Goal: Contribute content: Add original content to the website for others to see

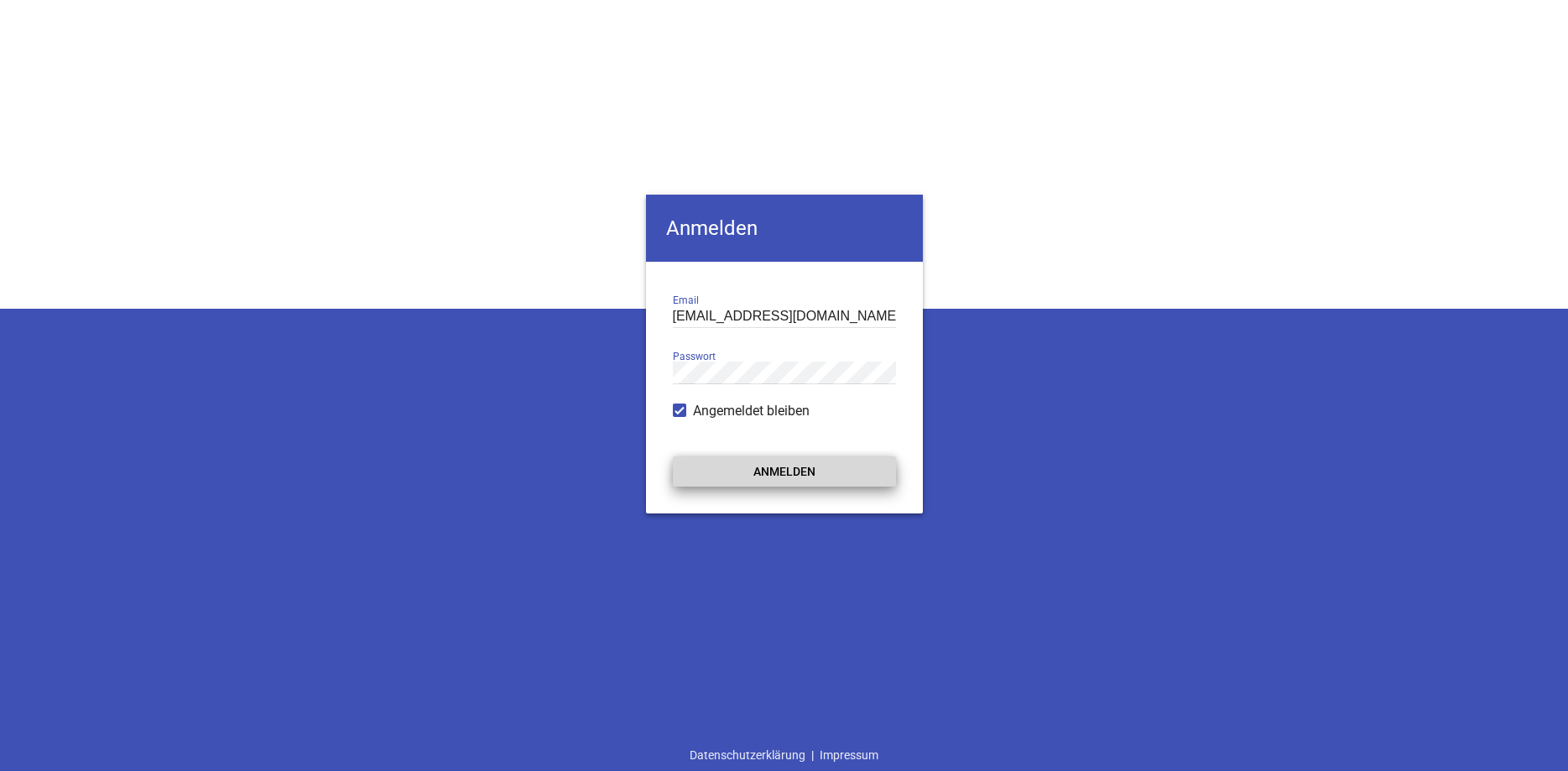
click at [793, 473] on button "Anmelden" at bounding box center [784, 472] width 224 height 30
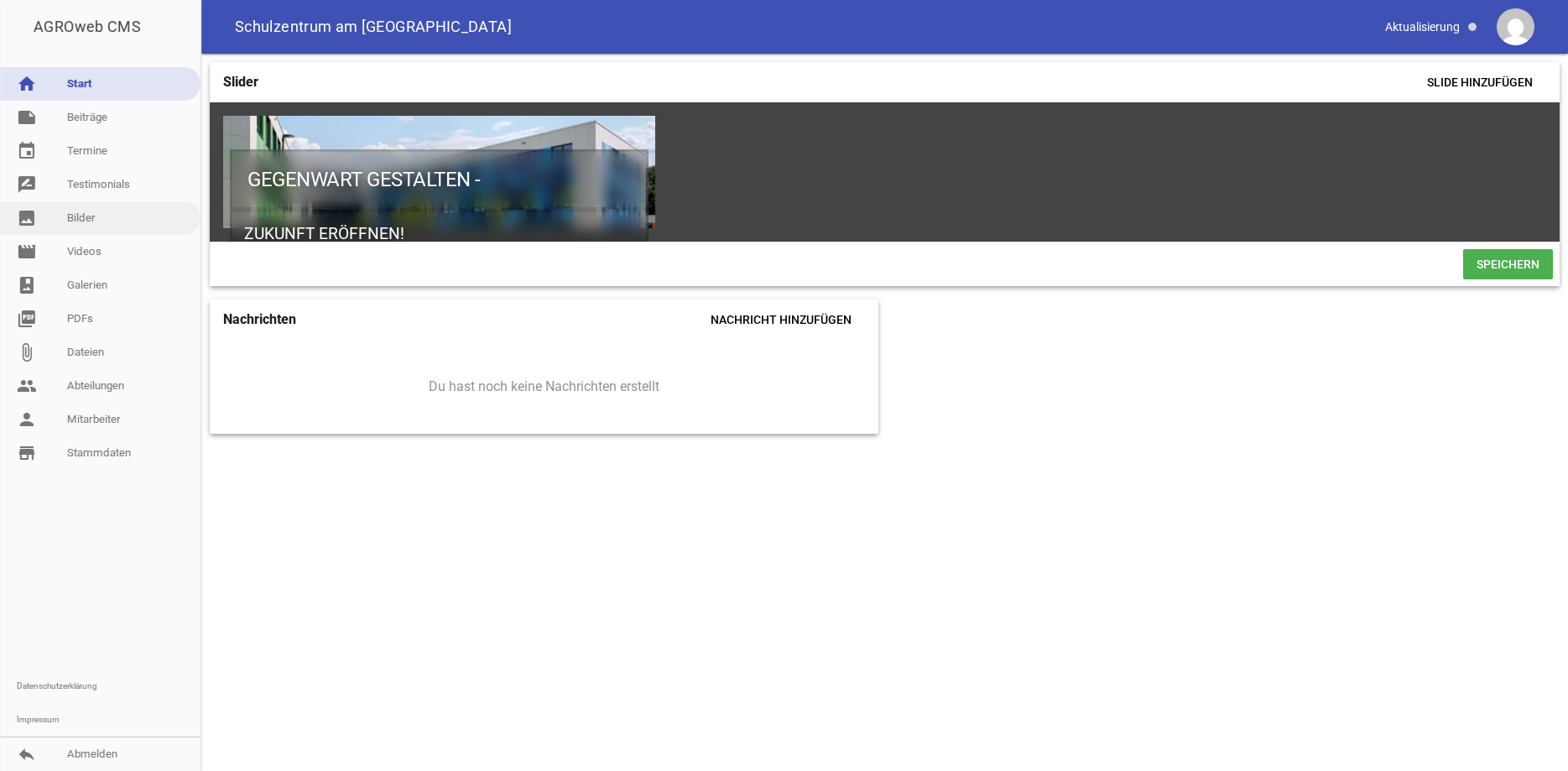
click at [87, 213] on link "image Bilder" at bounding box center [100, 218] width 200 height 34
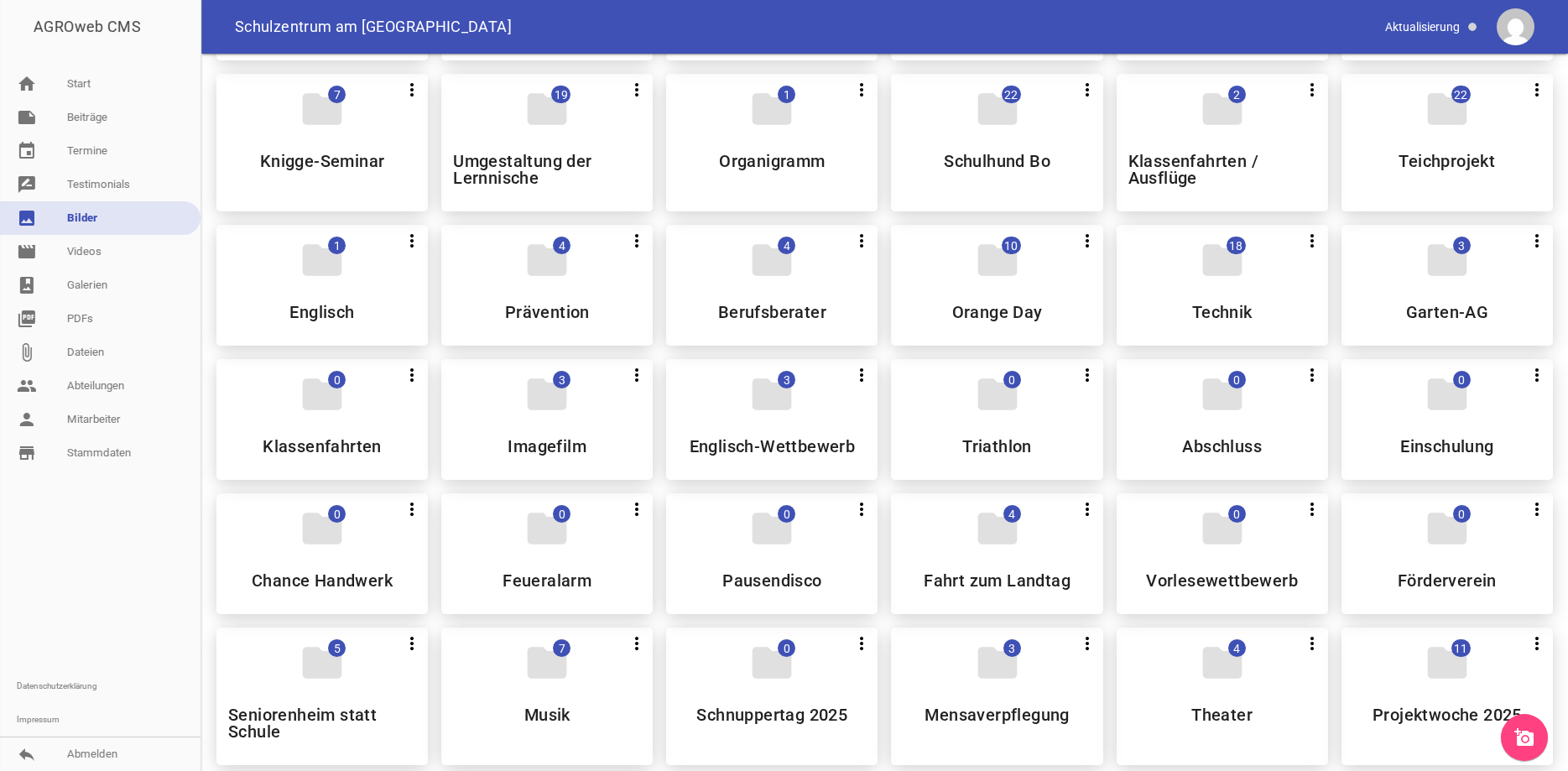
scroll to position [613, 0]
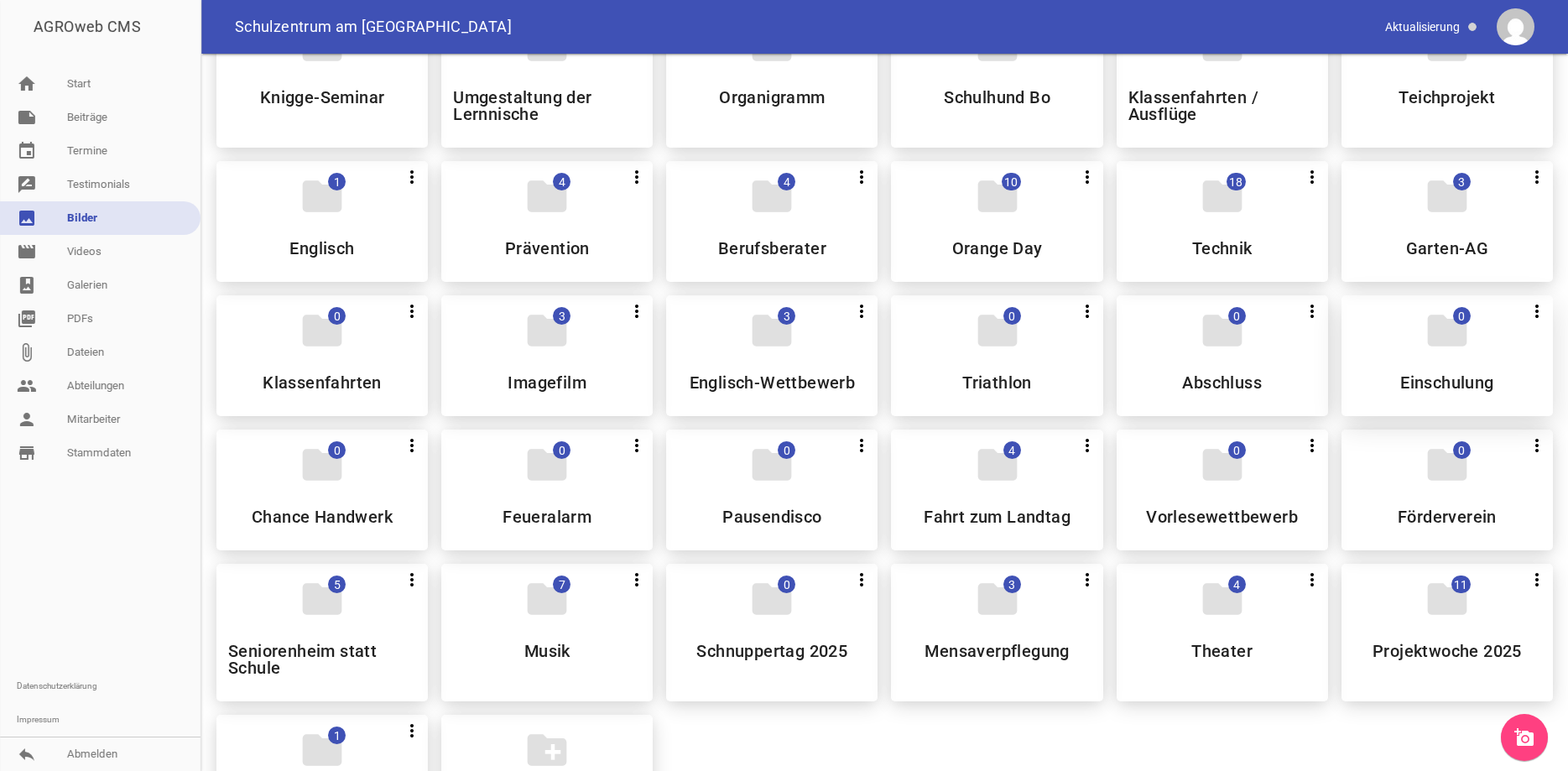
click at [1416, 333] on div "folder 0 more_vert Teilen Bearbeiten Löschen Einschulung" at bounding box center [1446, 356] width 211 height 121
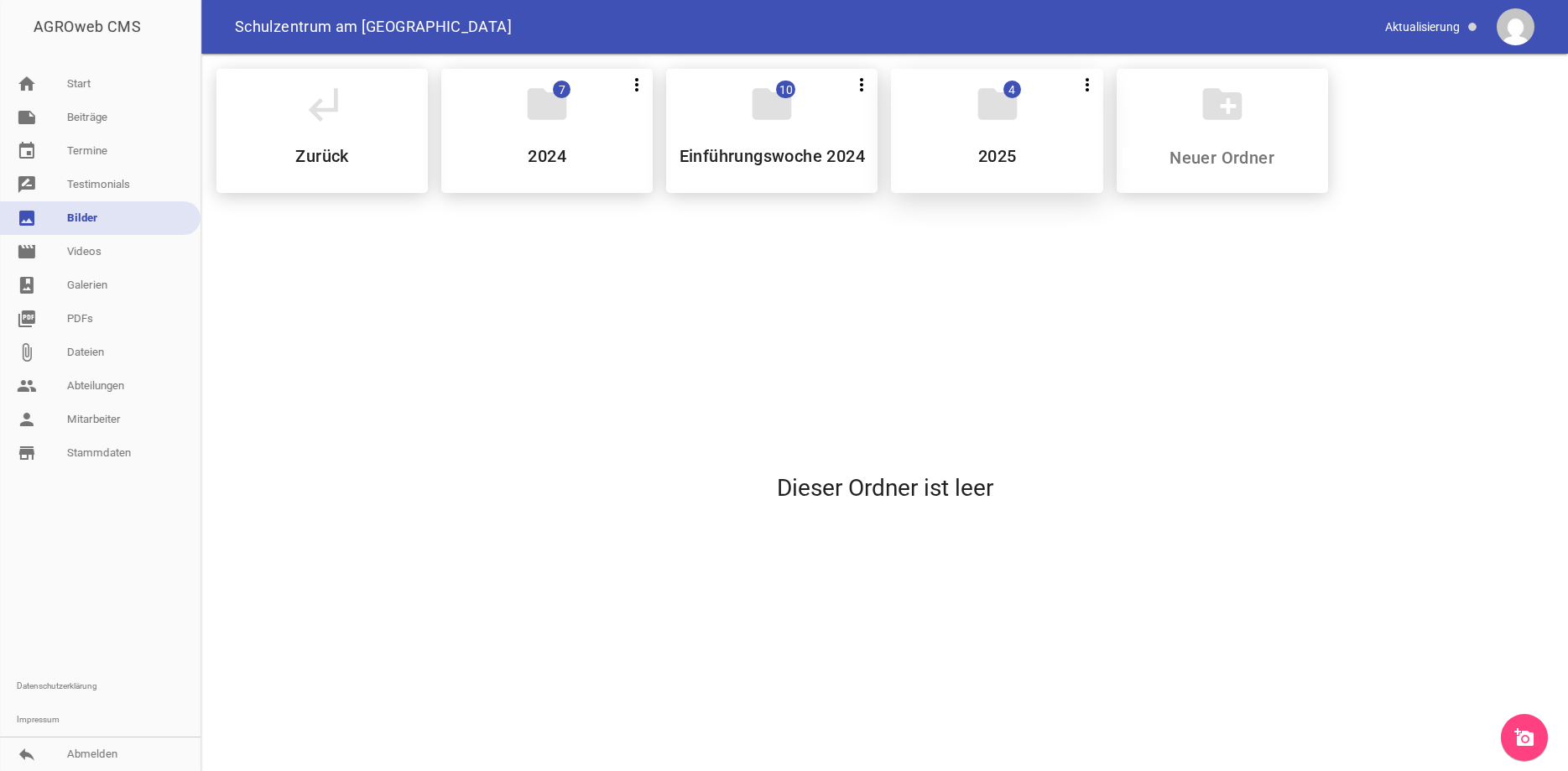
click at [995, 157] on h5 "2025" at bounding box center [997, 156] width 39 height 17
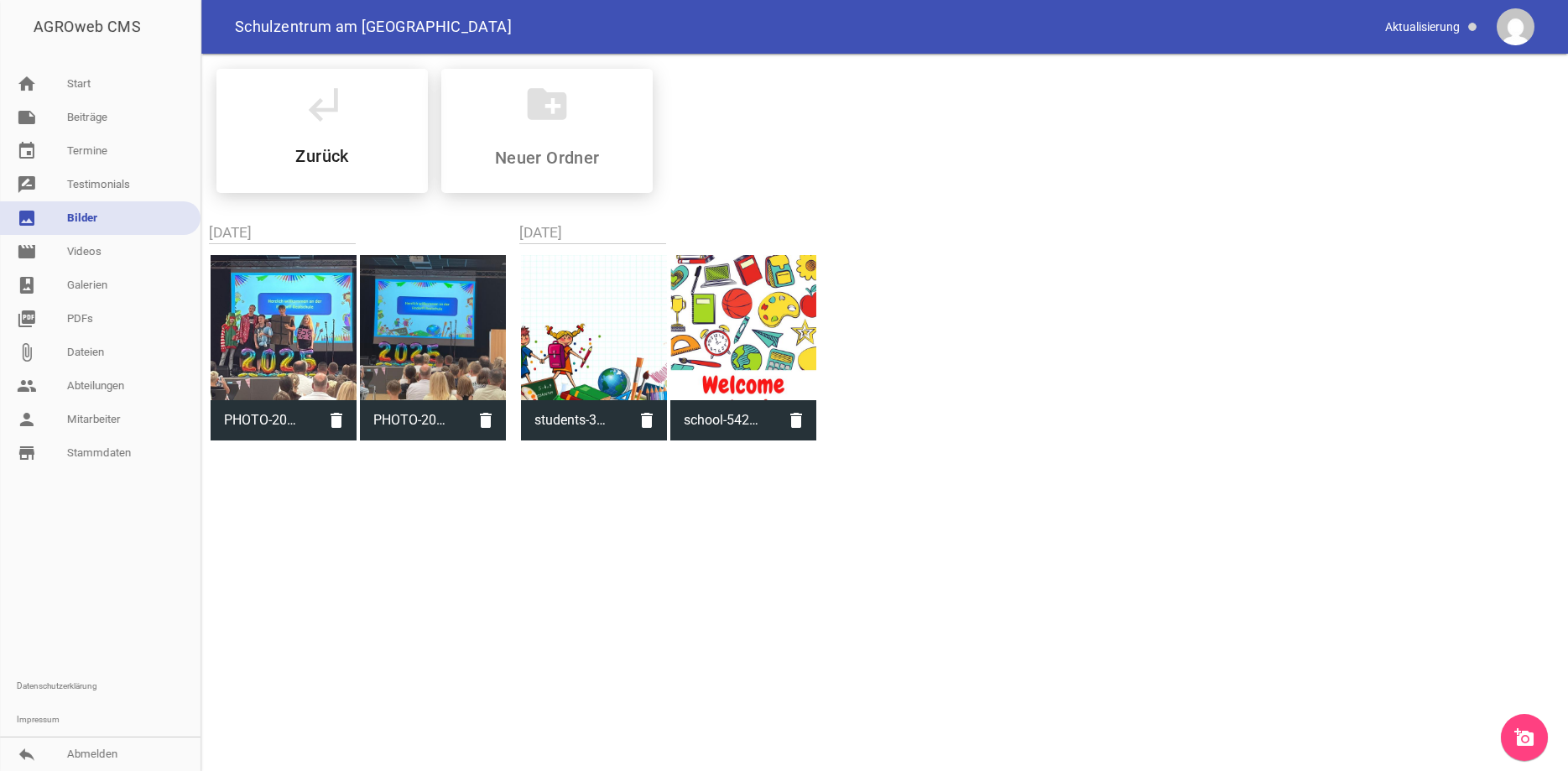
click at [1518, 737] on icon "add_a_photo" at bounding box center [1524, 737] width 20 height 20
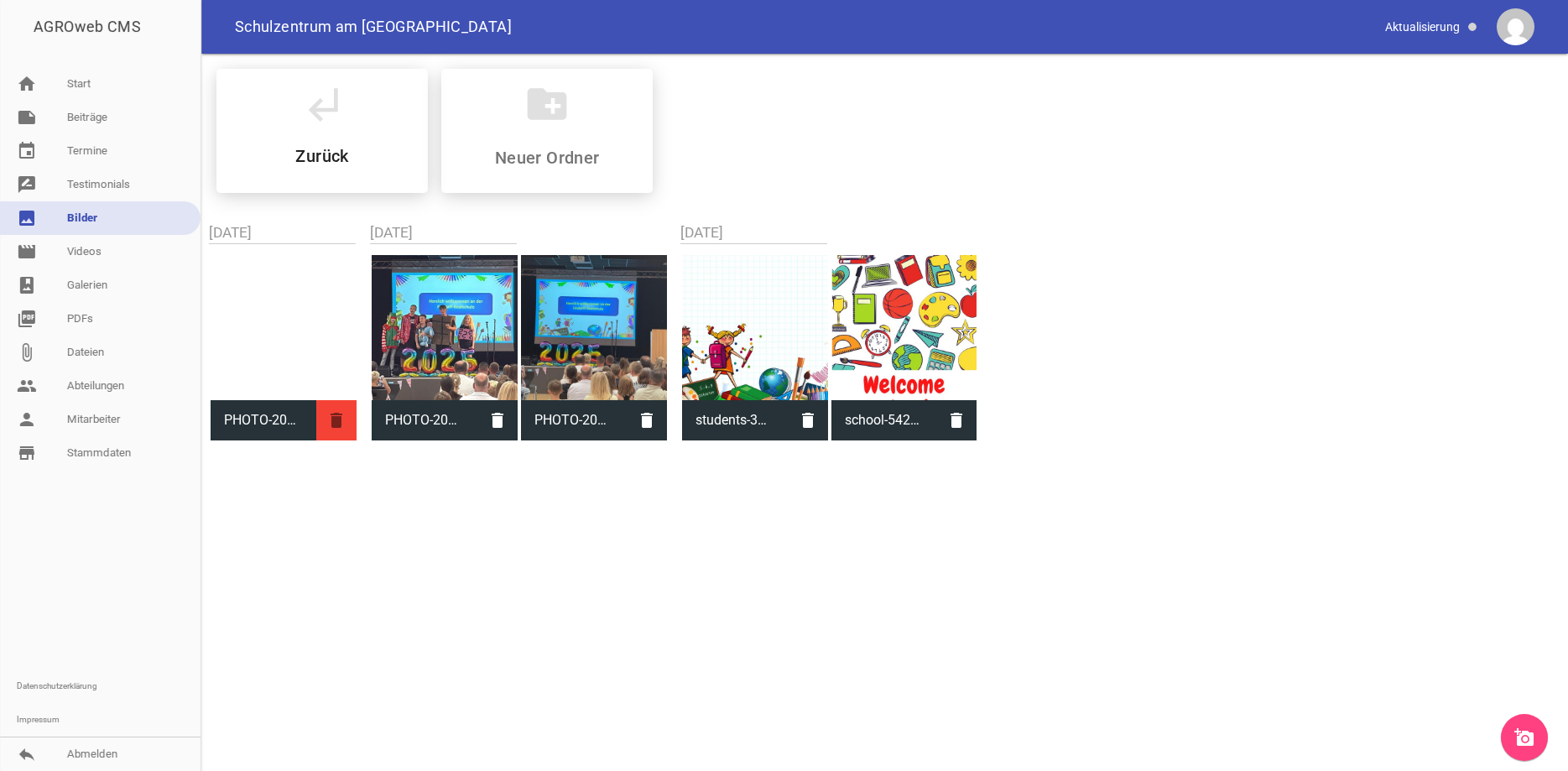
click at [339, 423] on icon "delete" at bounding box center [335, 420] width 40 height 40
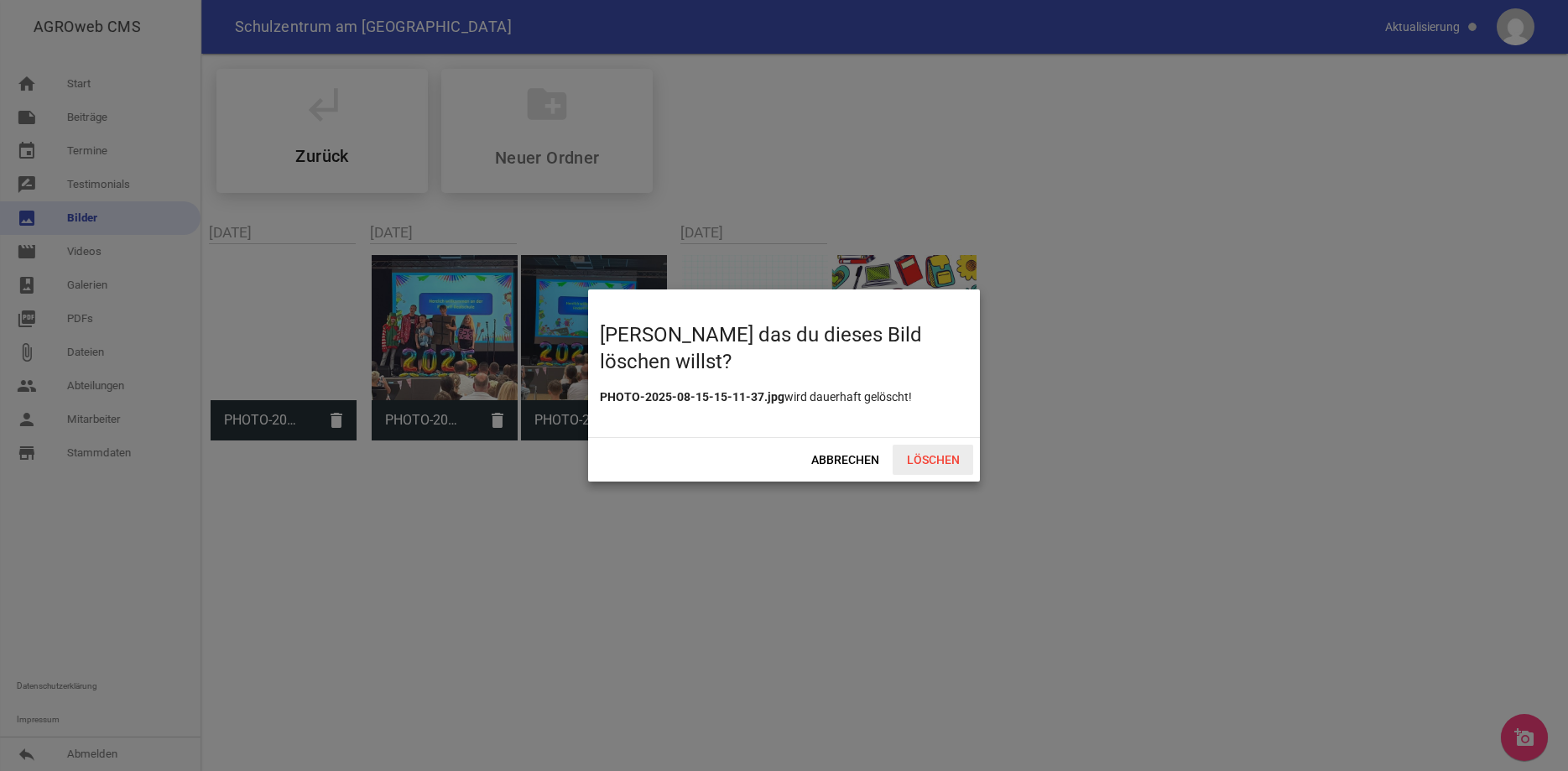
click at [916, 453] on span "Löschen" at bounding box center [932, 459] width 81 height 30
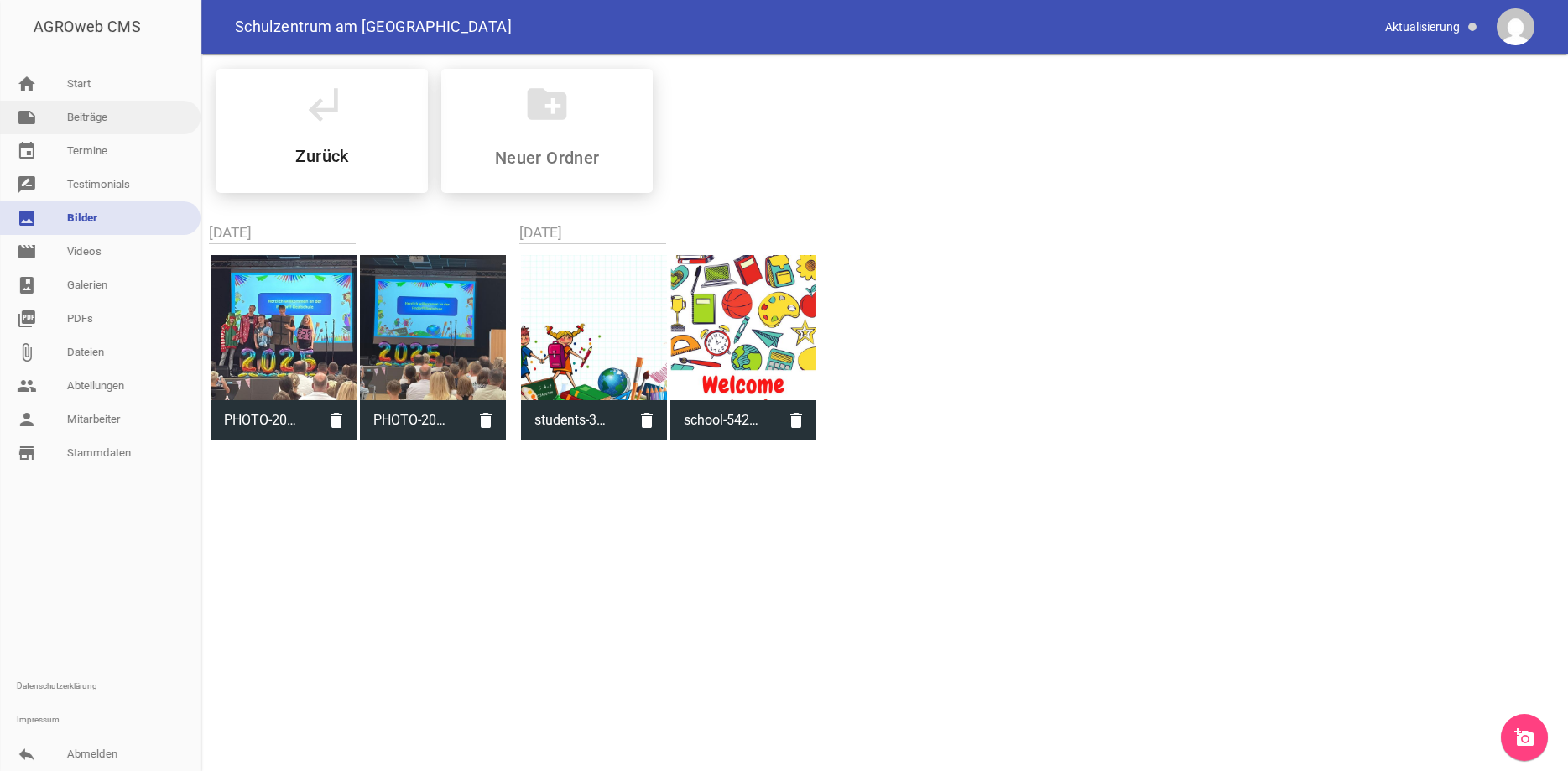
click at [96, 115] on link "note Beiträge" at bounding box center [100, 118] width 200 height 34
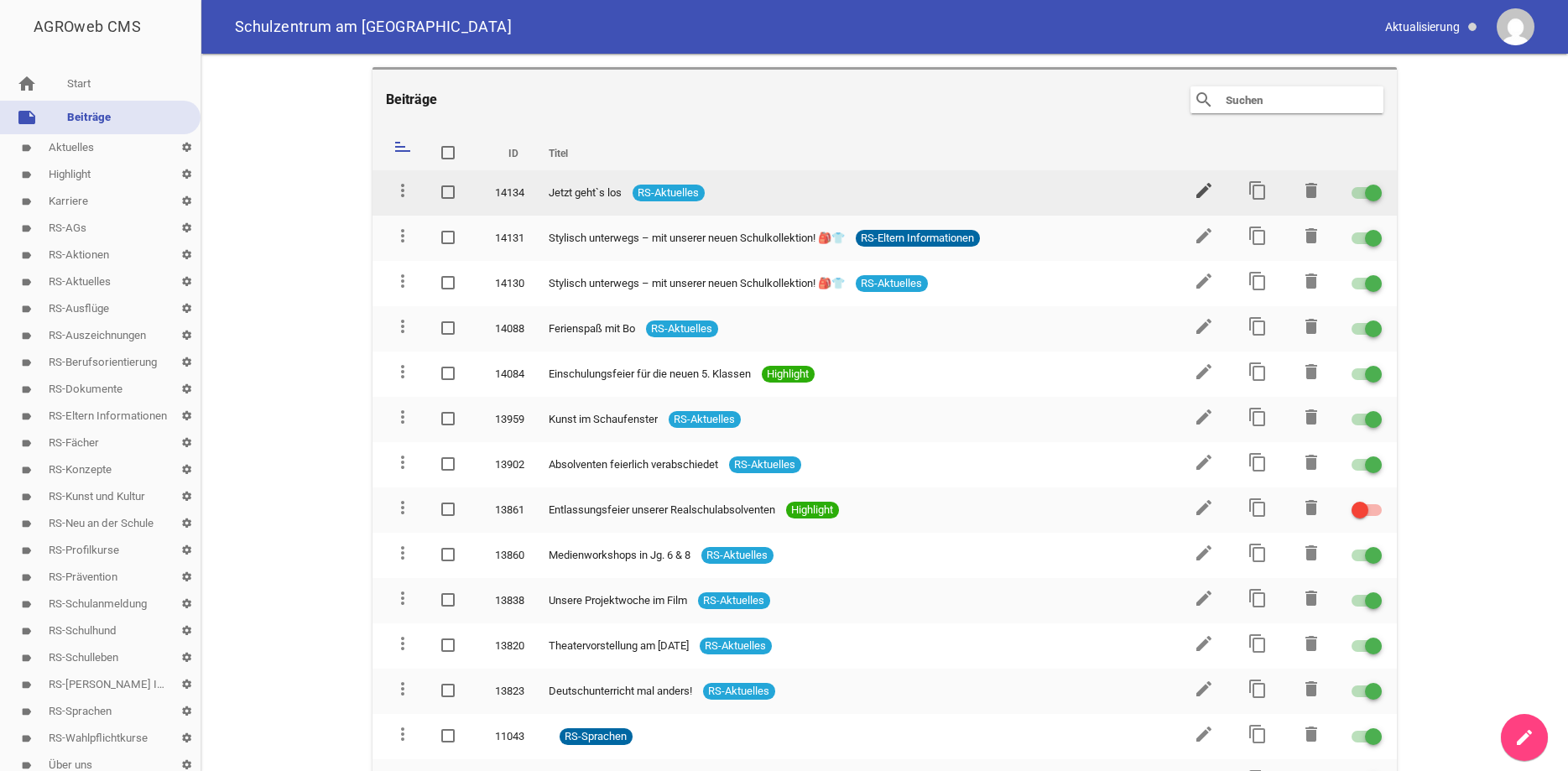
click at [1201, 193] on icon "edit" at bounding box center [1203, 191] width 20 height 20
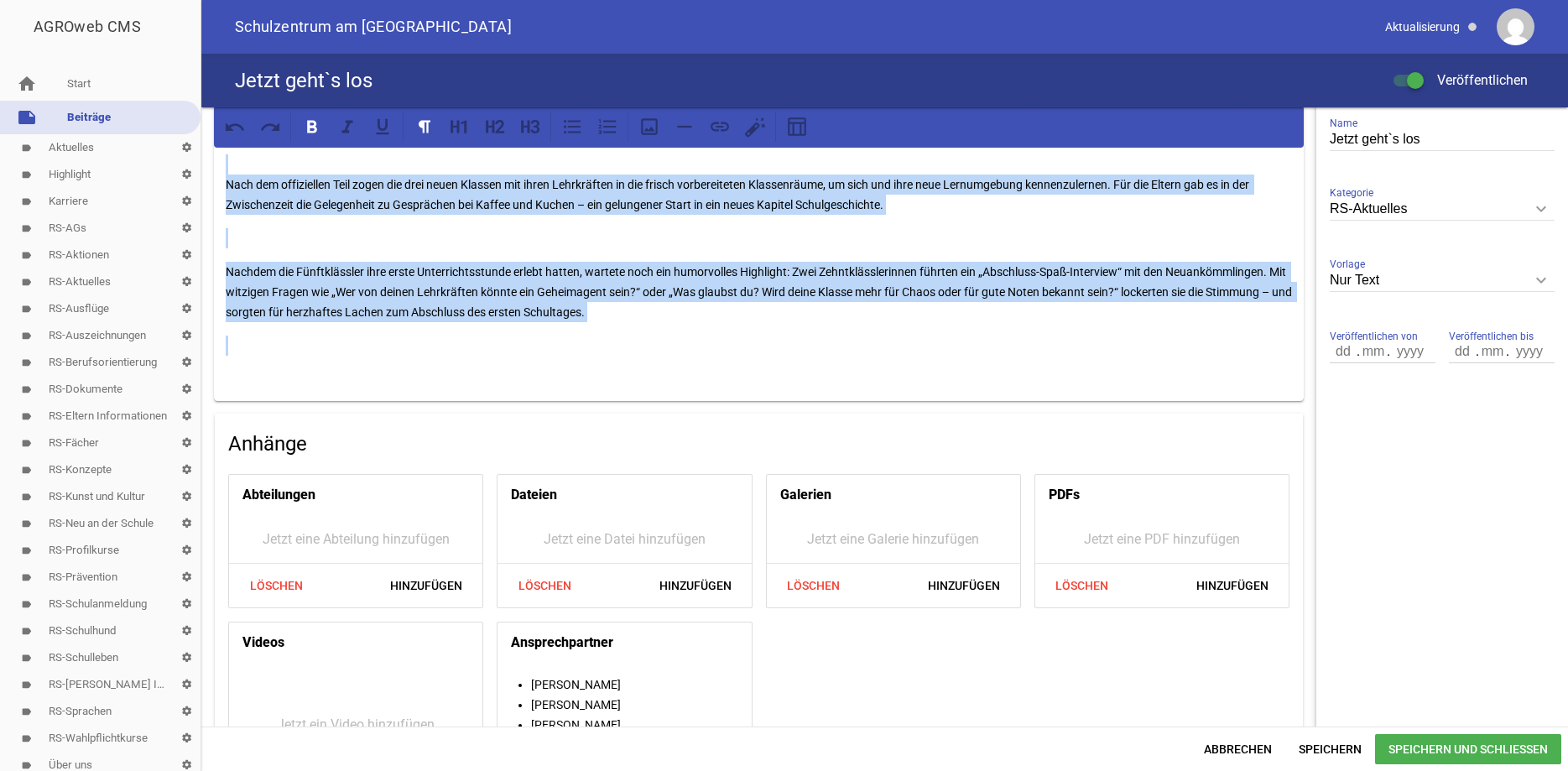
scroll to position [504, 0]
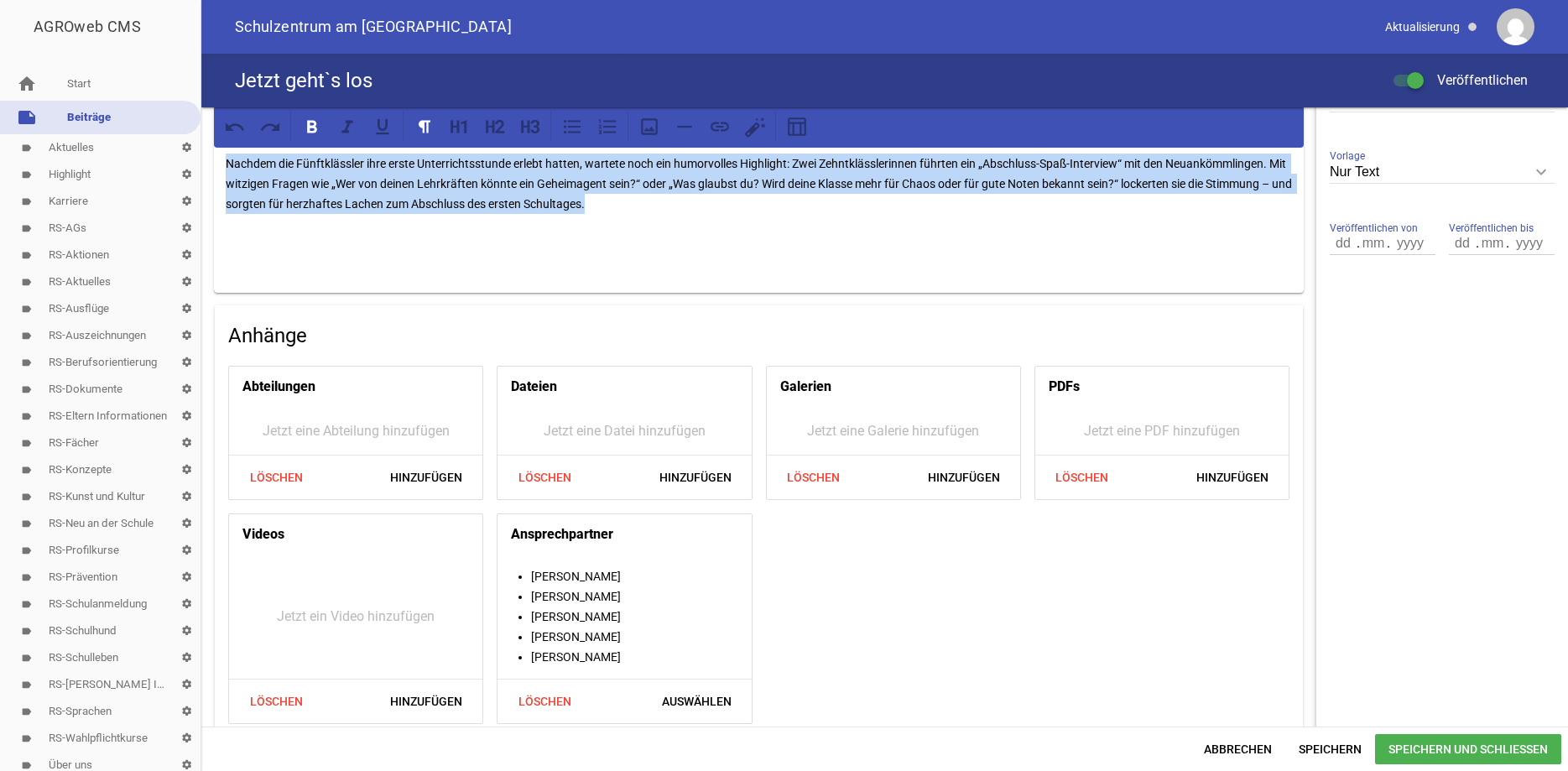
drag, startPoint x: 227, startPoint y: 176, endPoint x: 631, endPoint y: 183, distance: 404.1
copy div "Loremips-Dolorsitam consect 06 adip Elitseddoeius Temporinci Utlaboree, dolorem…"
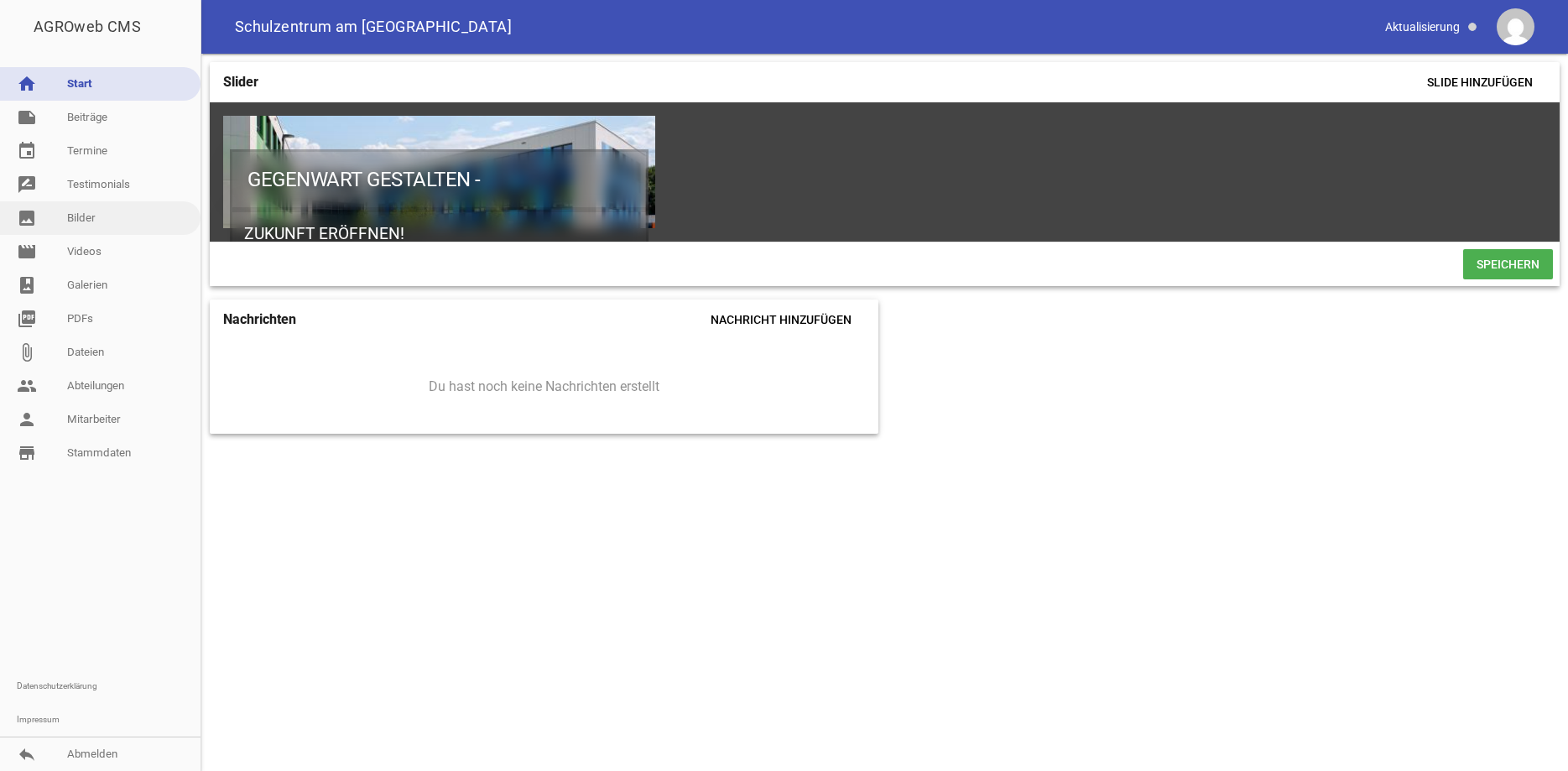
click at [96, 224] on link "image Bilder" at bounding box center [100, 218] width 200 height 34
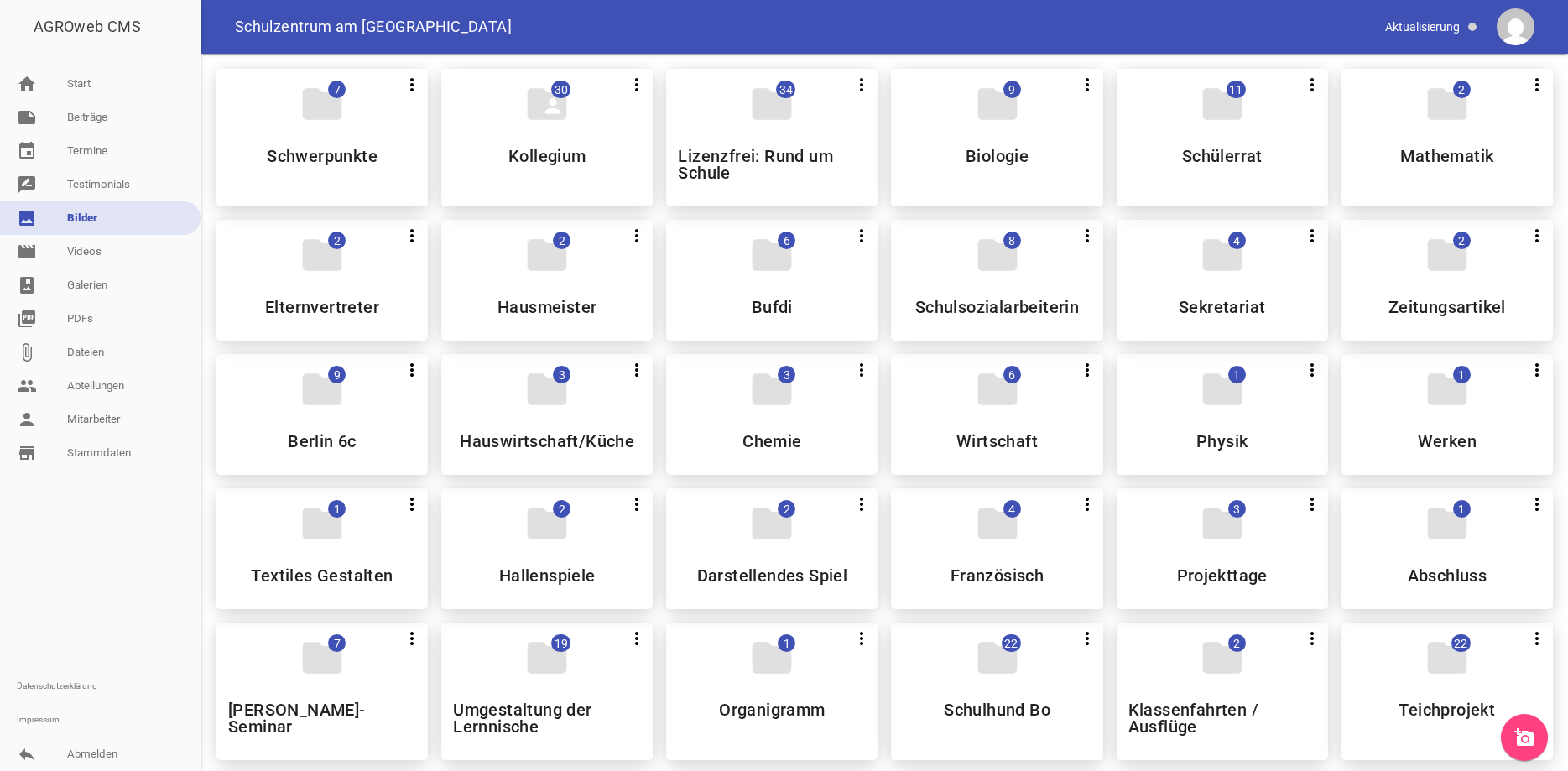
drag, startPoint x: 1561, startPoint y: 110, endPoint x: 1567, endPoint y: 155, distance: 45.4
click at [1548, 96] on button "more_vert" at bounding box center [1537, 84] width 32 height 30
click at [1553, 57] on div "folder 7 more_vert Teilen Bearbeiten Löschen Schwerpunkte folder_shared 30 more…" at bounding box center [885, 768] width 1364 height 1426
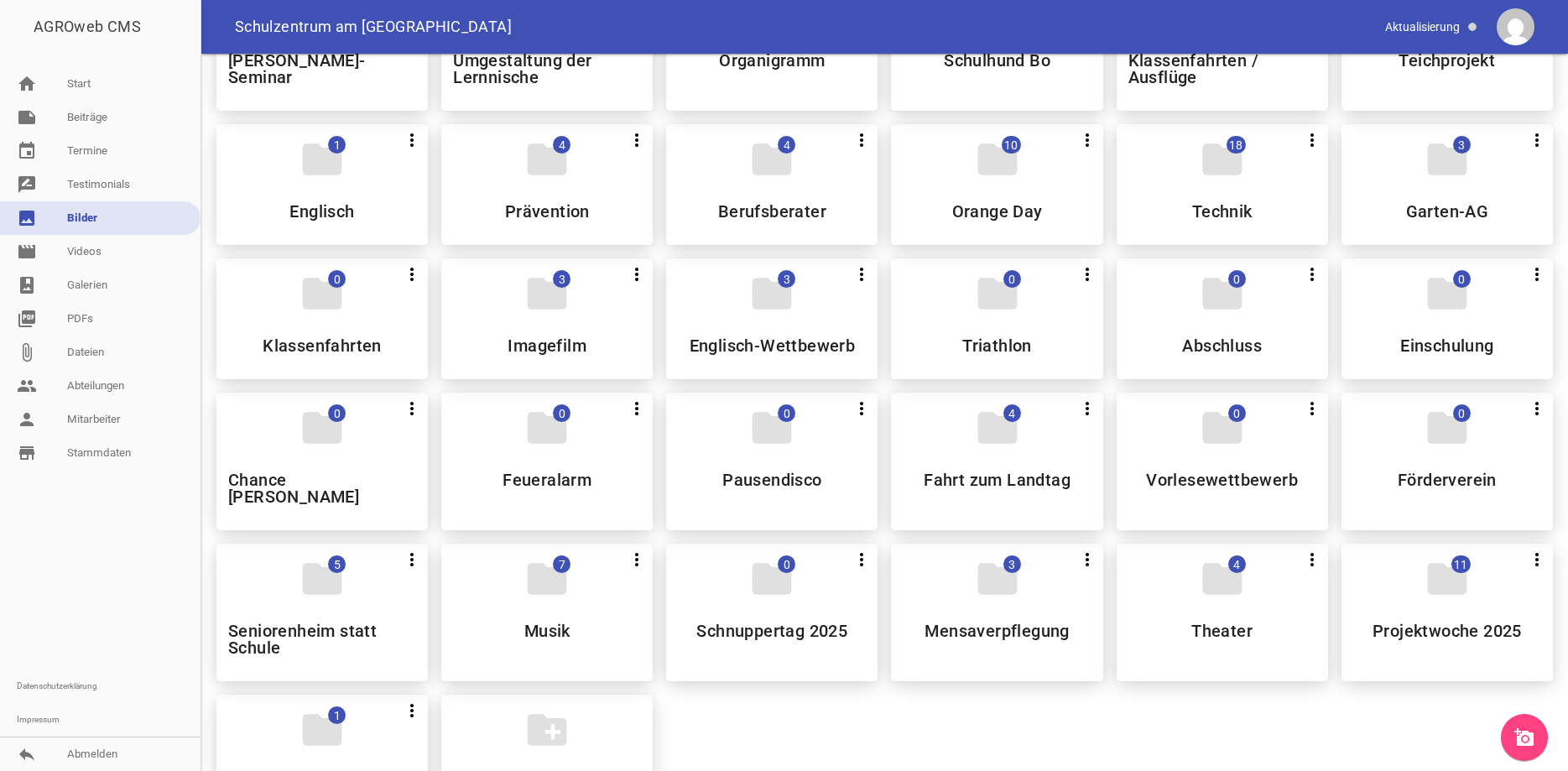
scroll to position [659, 0]
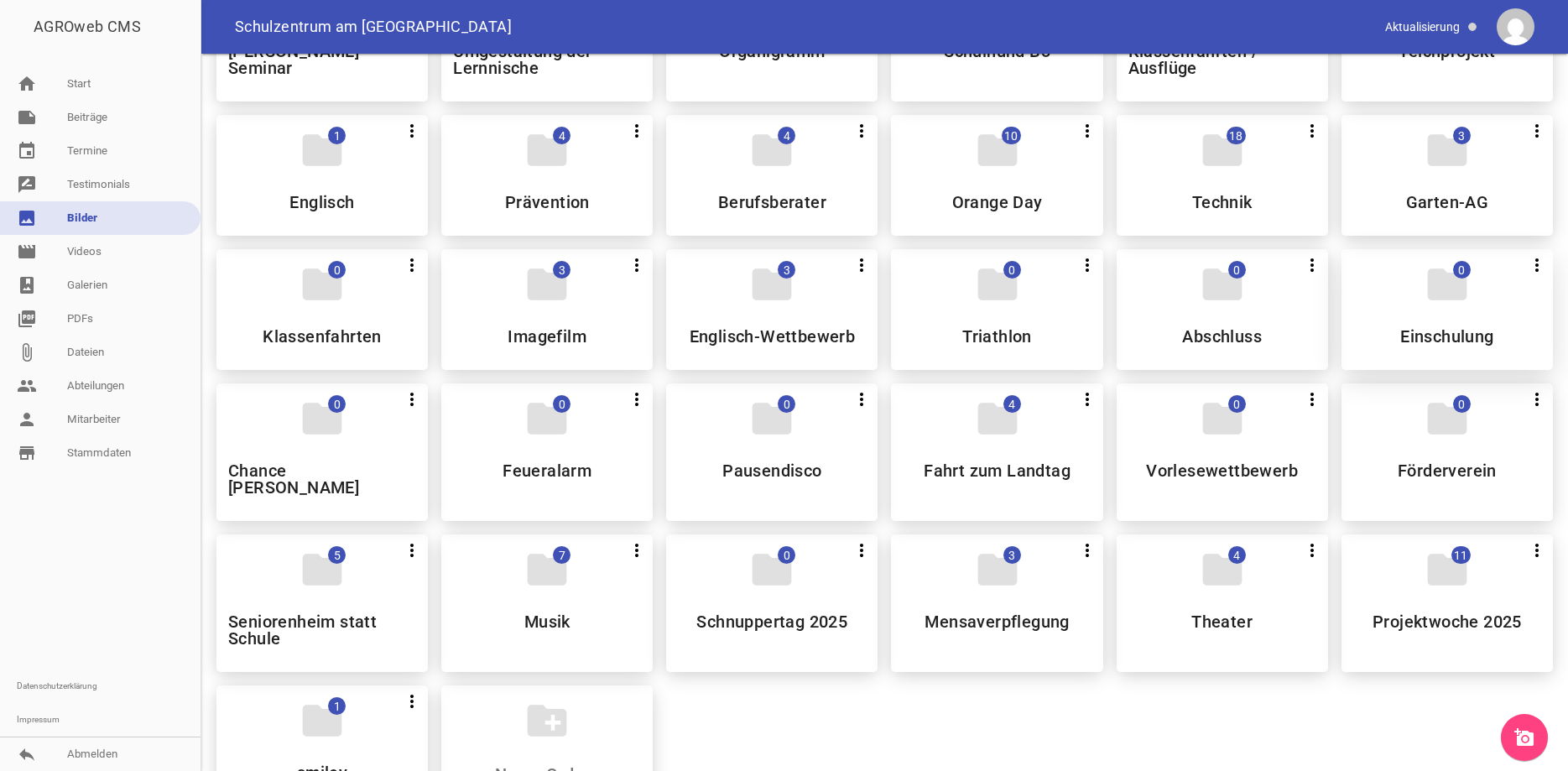
click at [1455, 312] on div "folder 0 more_vert Teilen Bearbeiten Löschen Einschulung" at bounding box center [1446, 309] width 211 height 121
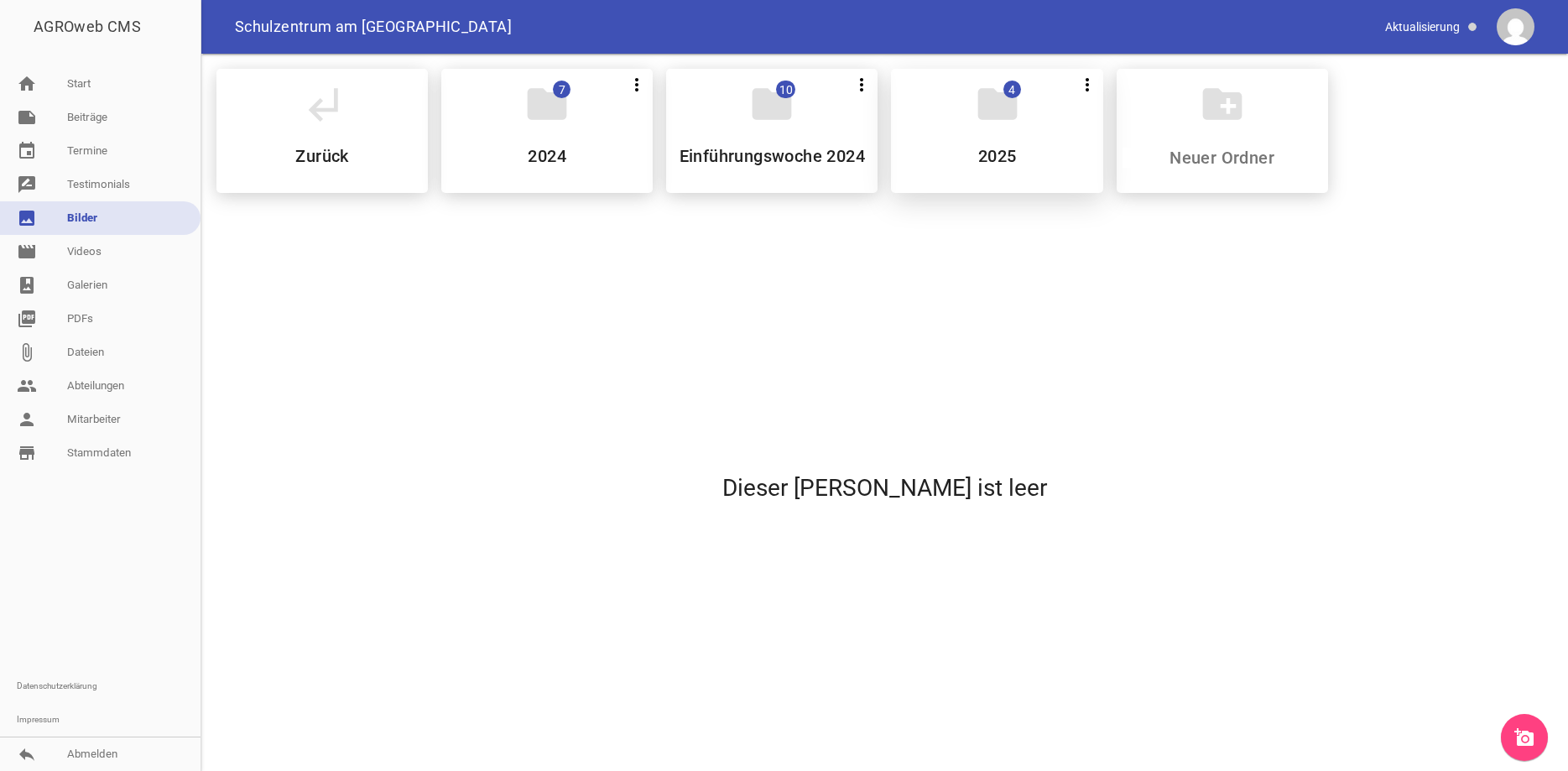
click at [1007, 157] on h5 "2025" at bounding box center [997, 156] width 39 height 17
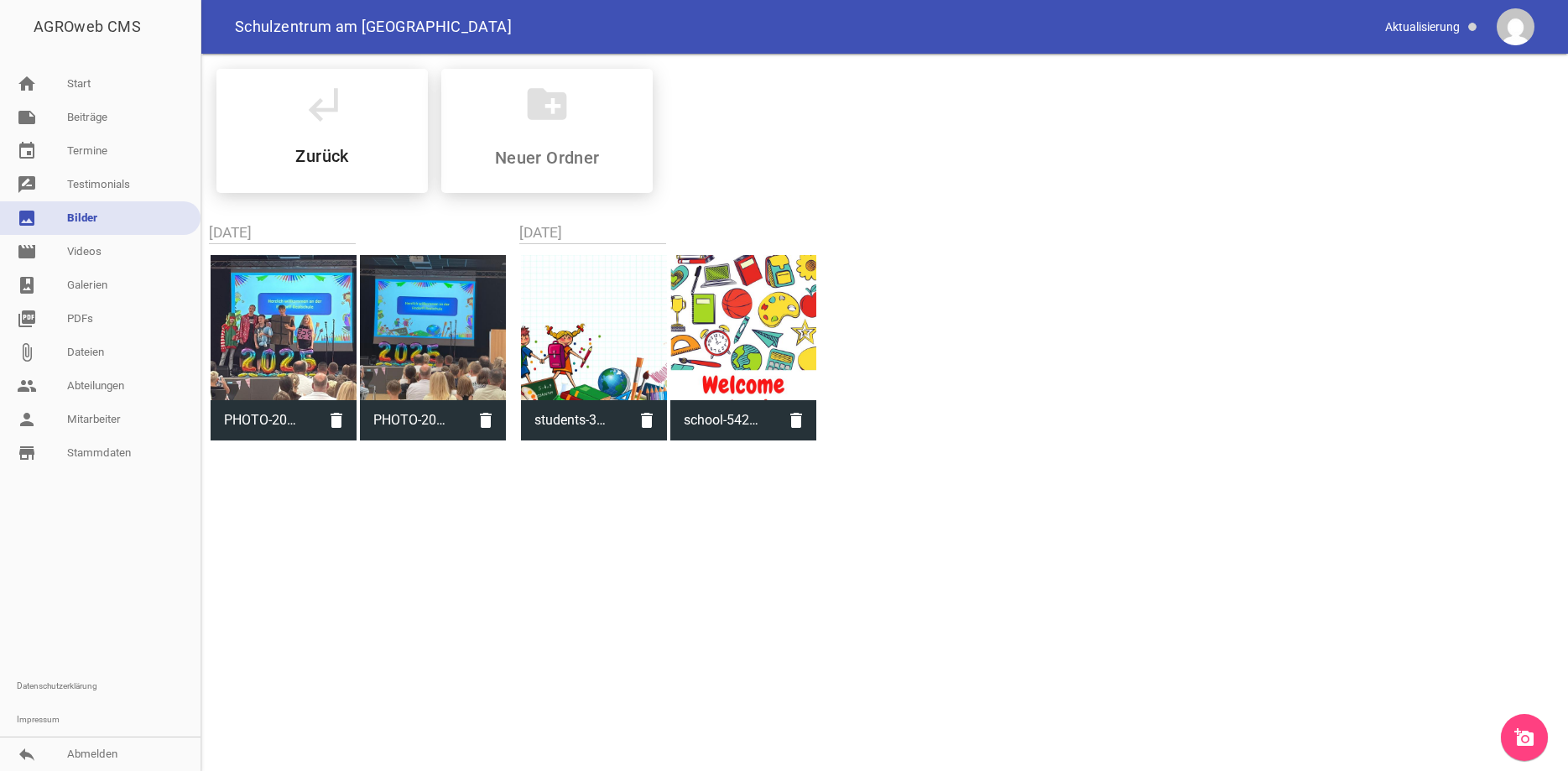
click at [1532, 726] on link "add_a_photo" at bounding box center [1524, 737] width 47 height 47
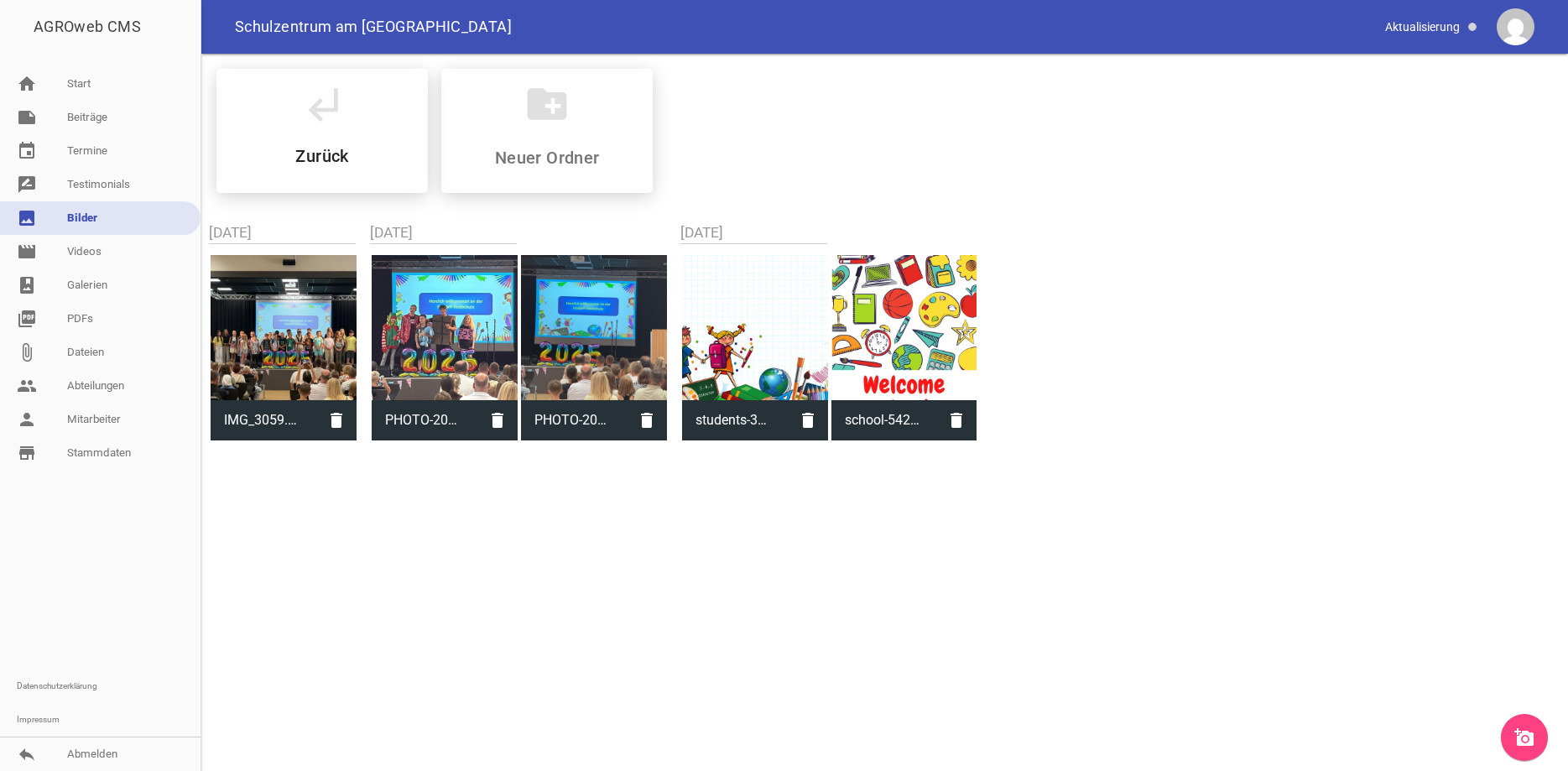
click at [1541, 739] on link "add_a_photo" at bounding box center [1524, 737] width 47 height 47
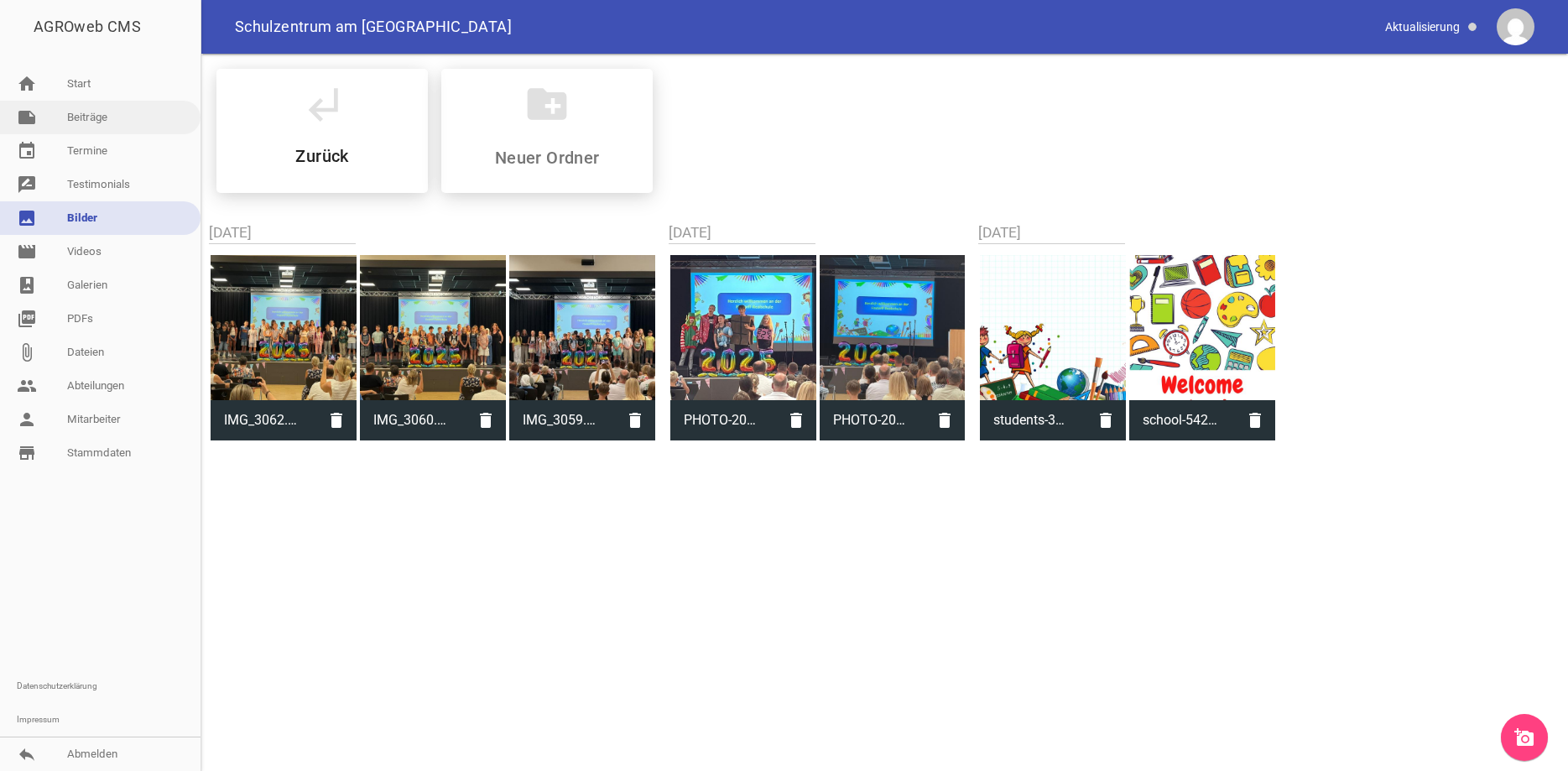
click at [105, 115] on link "note Beiträge" at bounding box center [100, 118] width 200 height 34
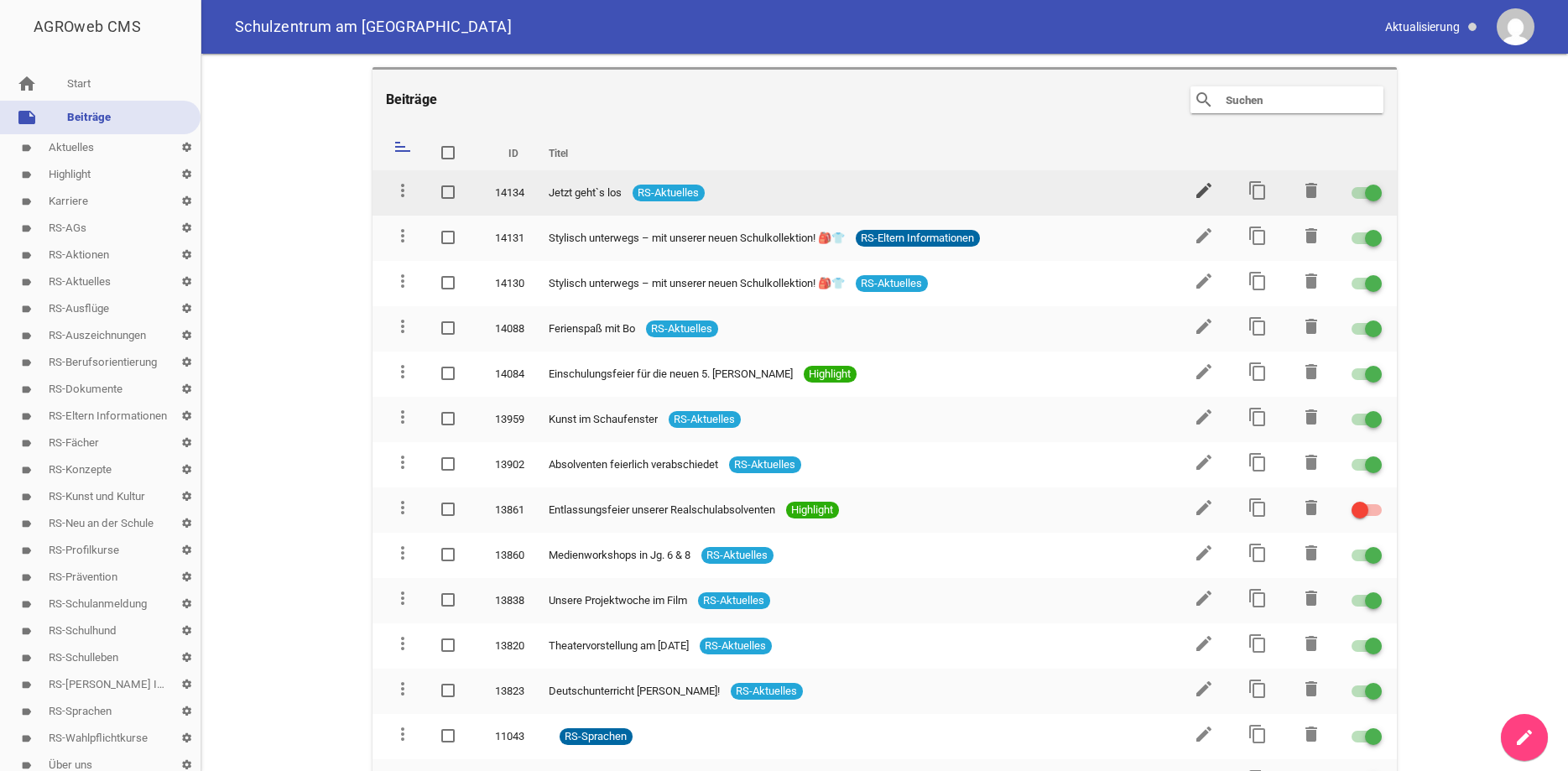
click at [1206, 193] on icon "edit" at bounding box center [1203, 191] width 20 height 20
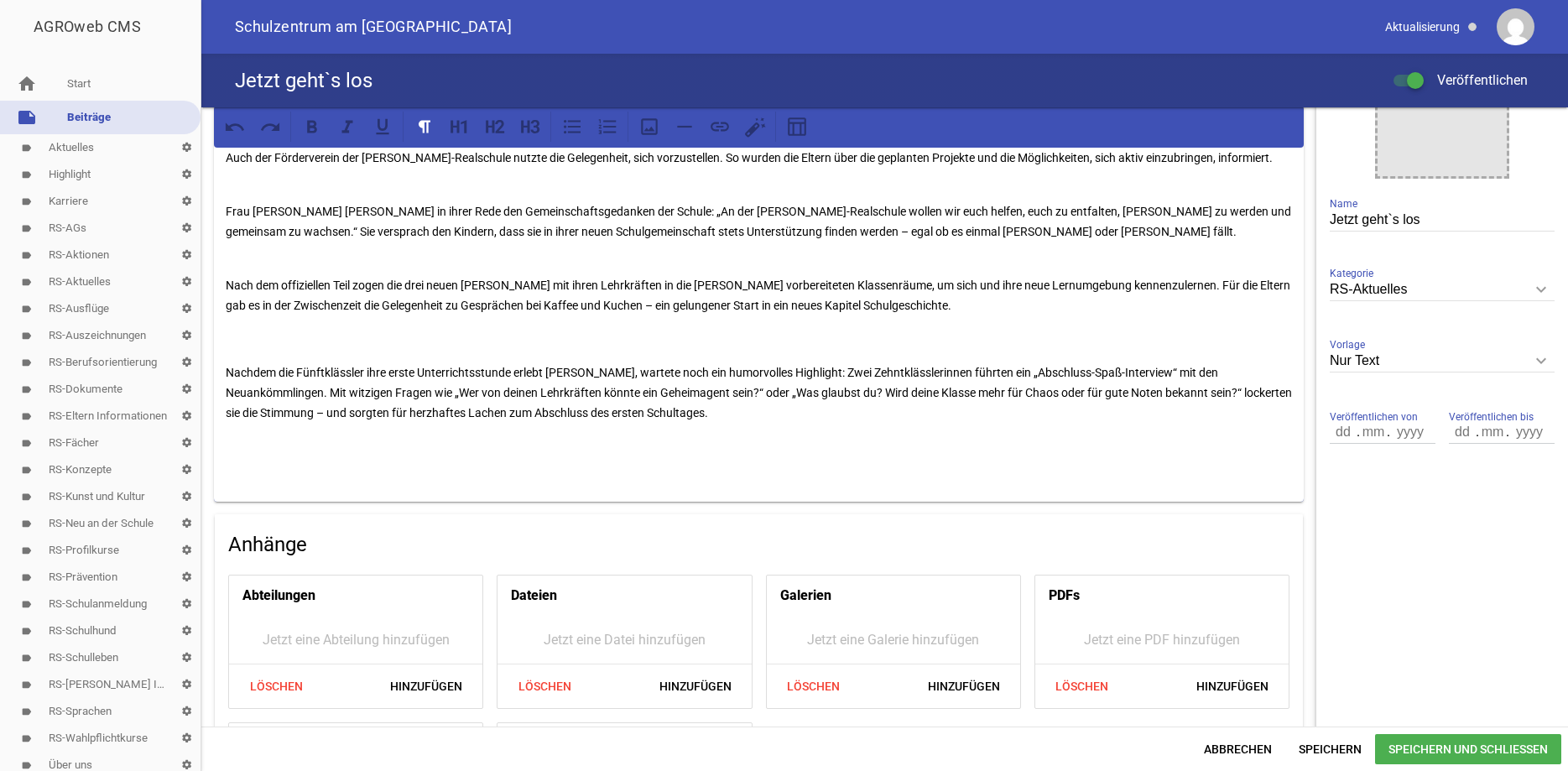
scroll to position [352, 0]
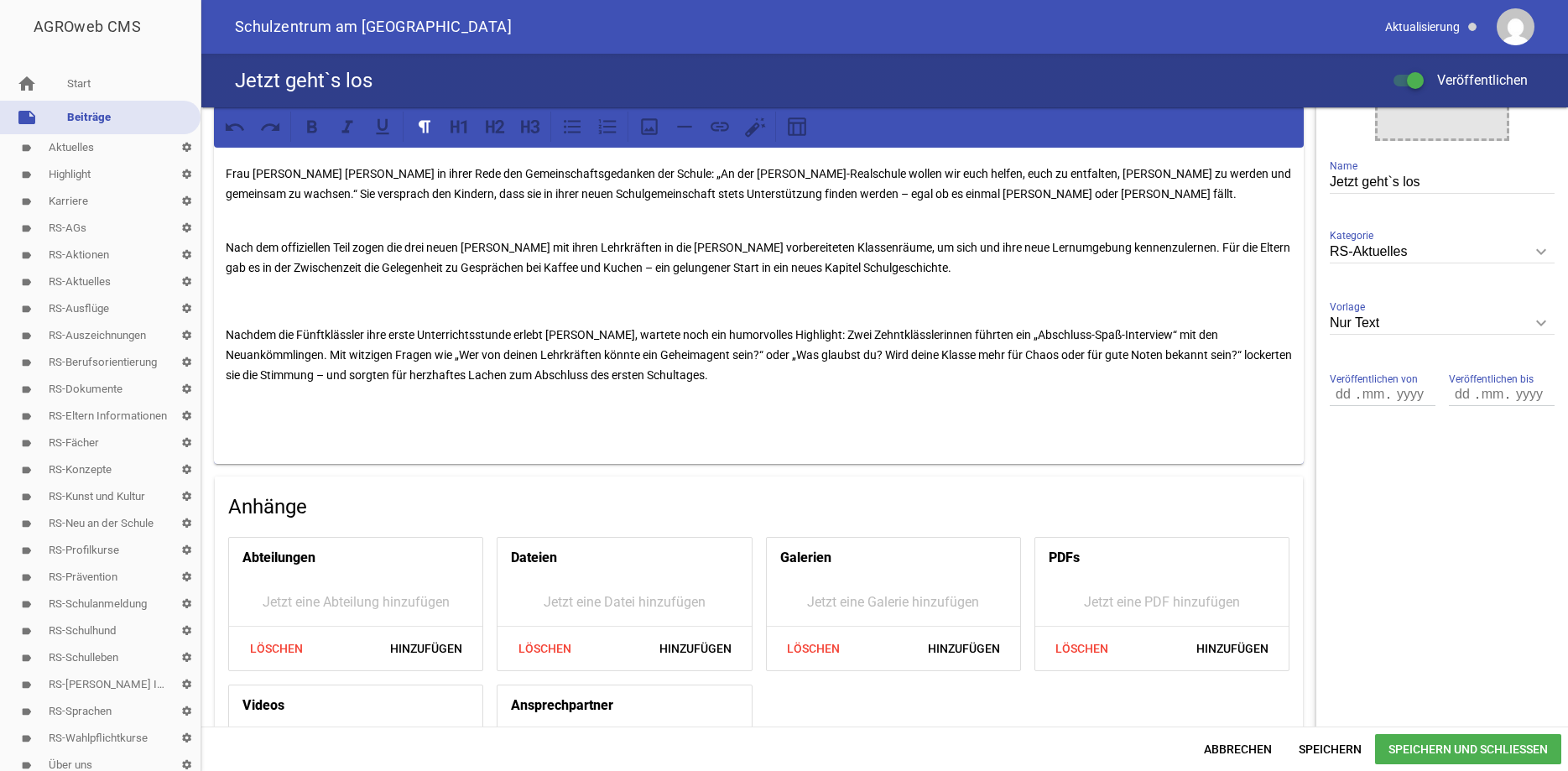
click at [1542, 319] on icon "keyboard_arrow_down" at bounding box center [1542, 323] width 27 height 27
click at [1542, 319] on input "Nur Text" at bounding box center [1442, 323] width 225 height 22
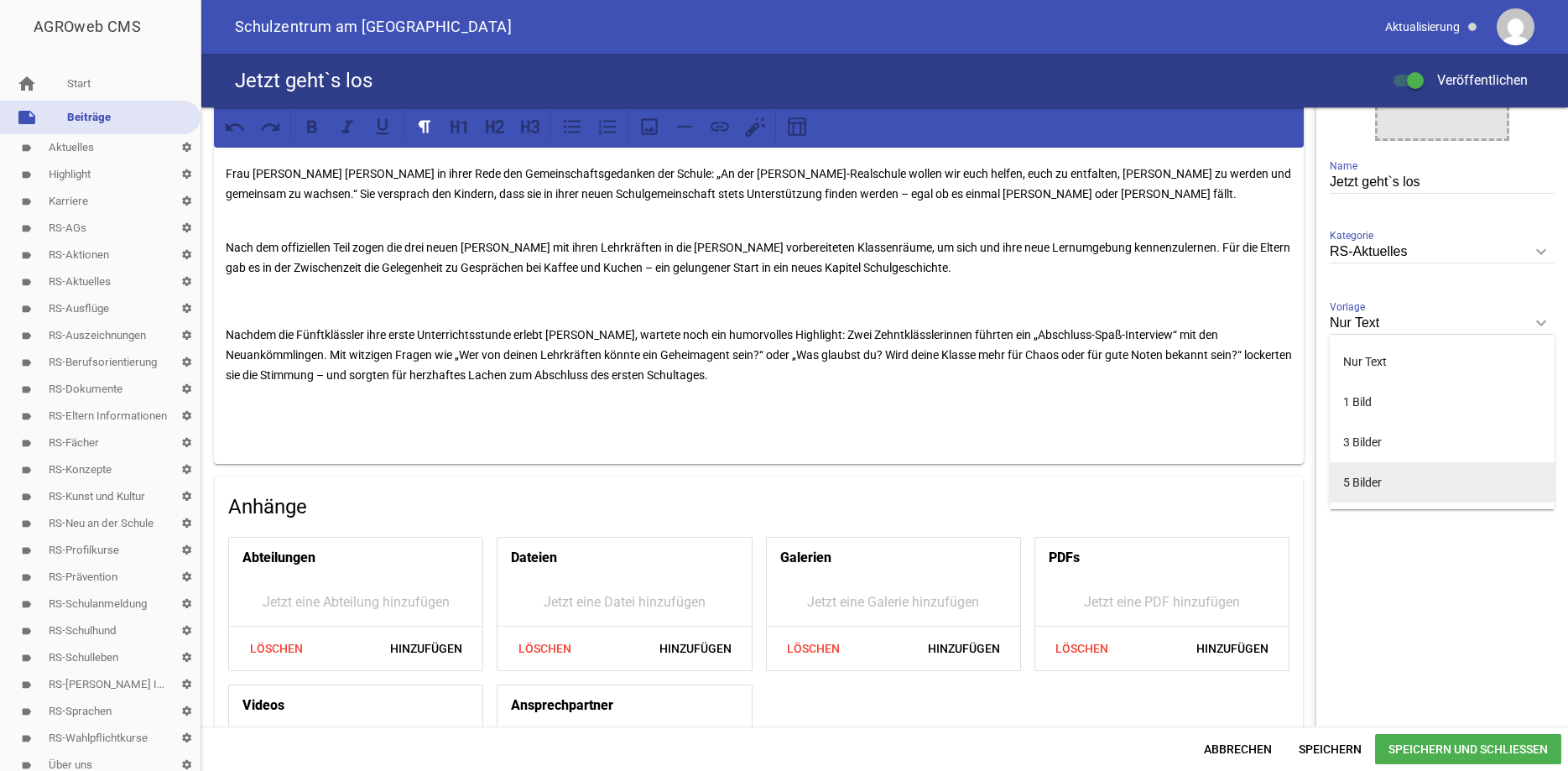
click at [1369, 491] on li "5 Bilder" at bounding box center [1442, 482] width 225 height 40
type input "5 Bilder"
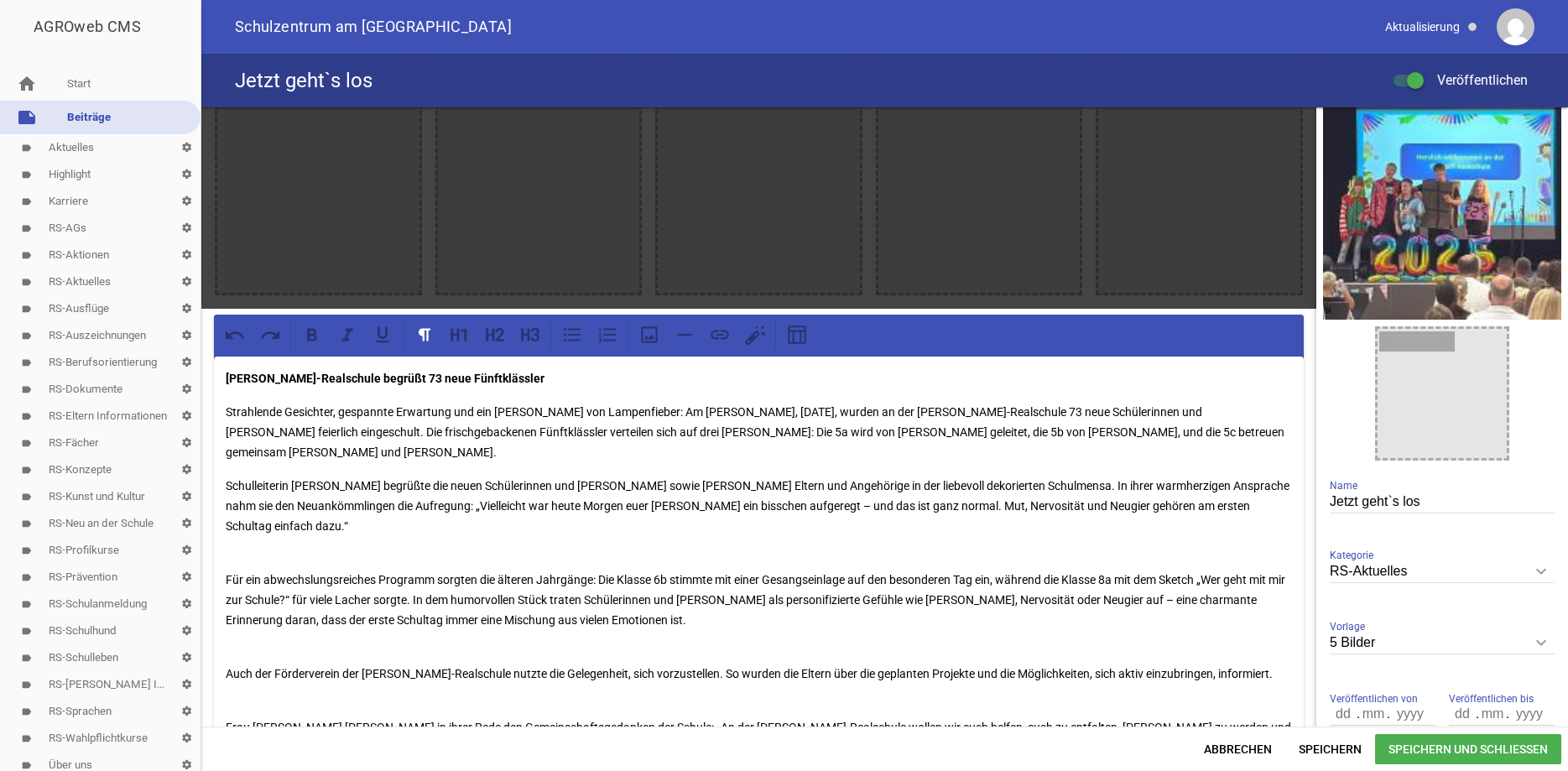
scroll to position [0, 0]
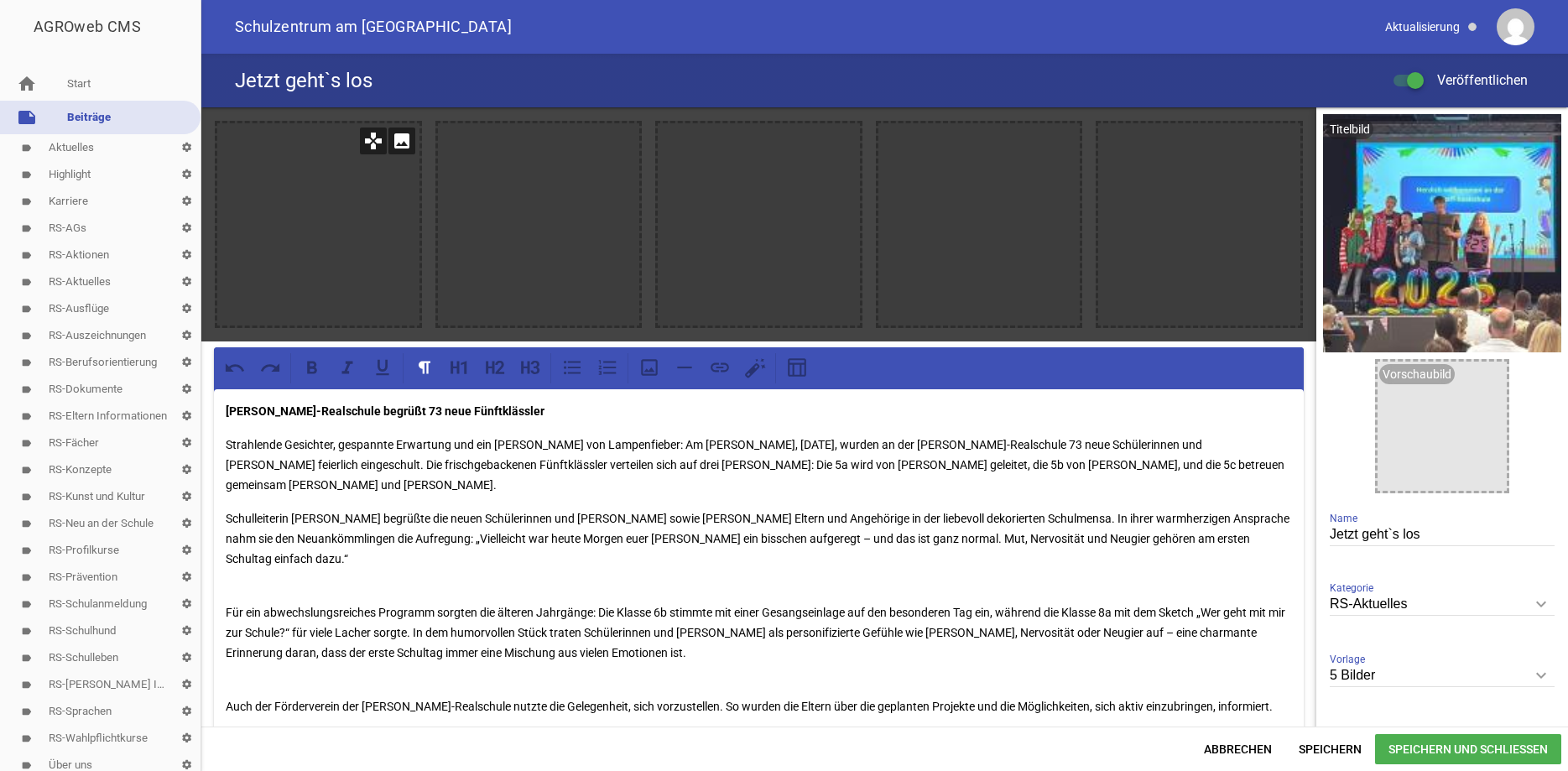
click at [400, 150] on icon "image" at bounding box center [402, 141] width 27 height 27
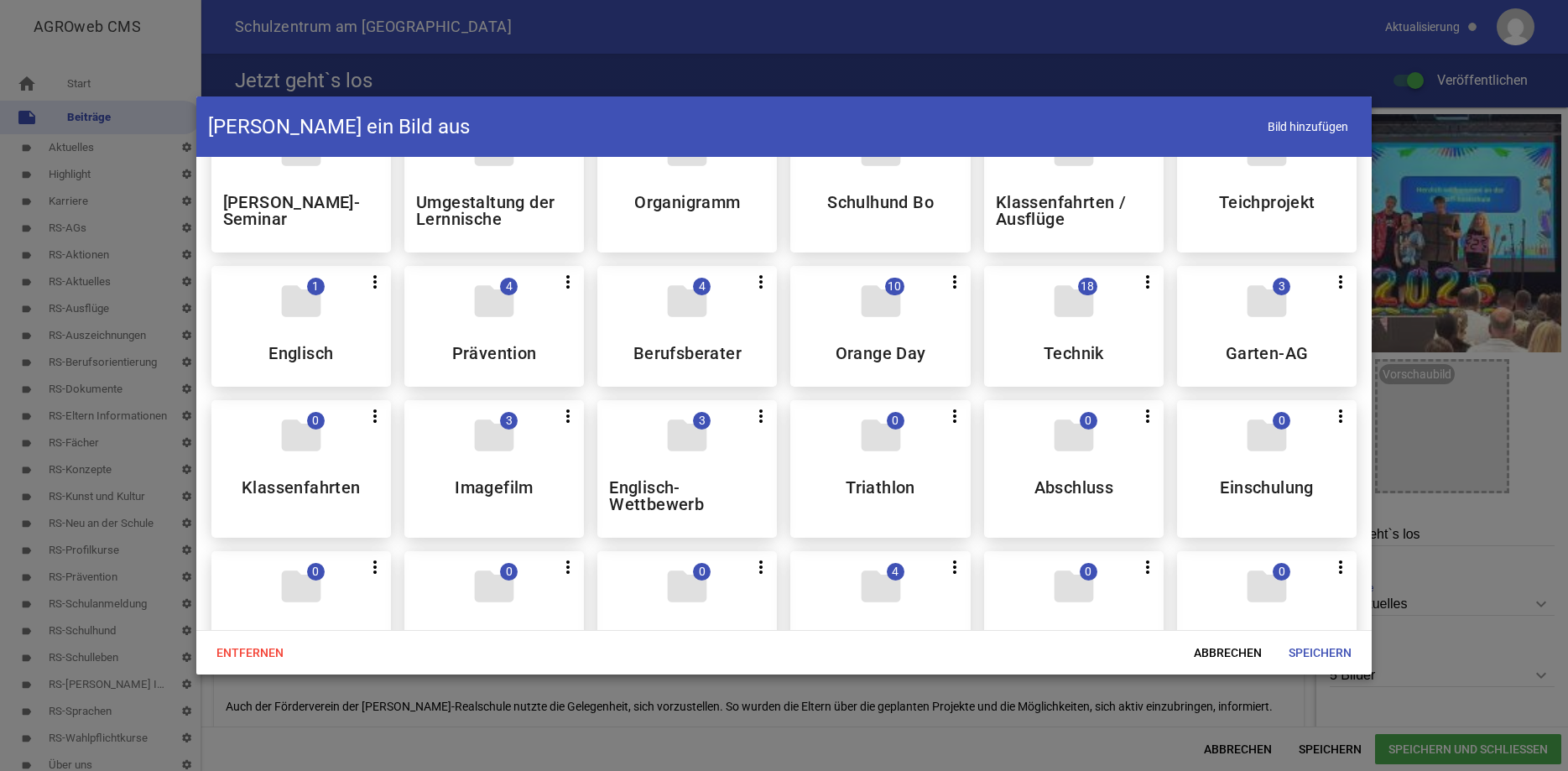
scroll to position [621, 0]
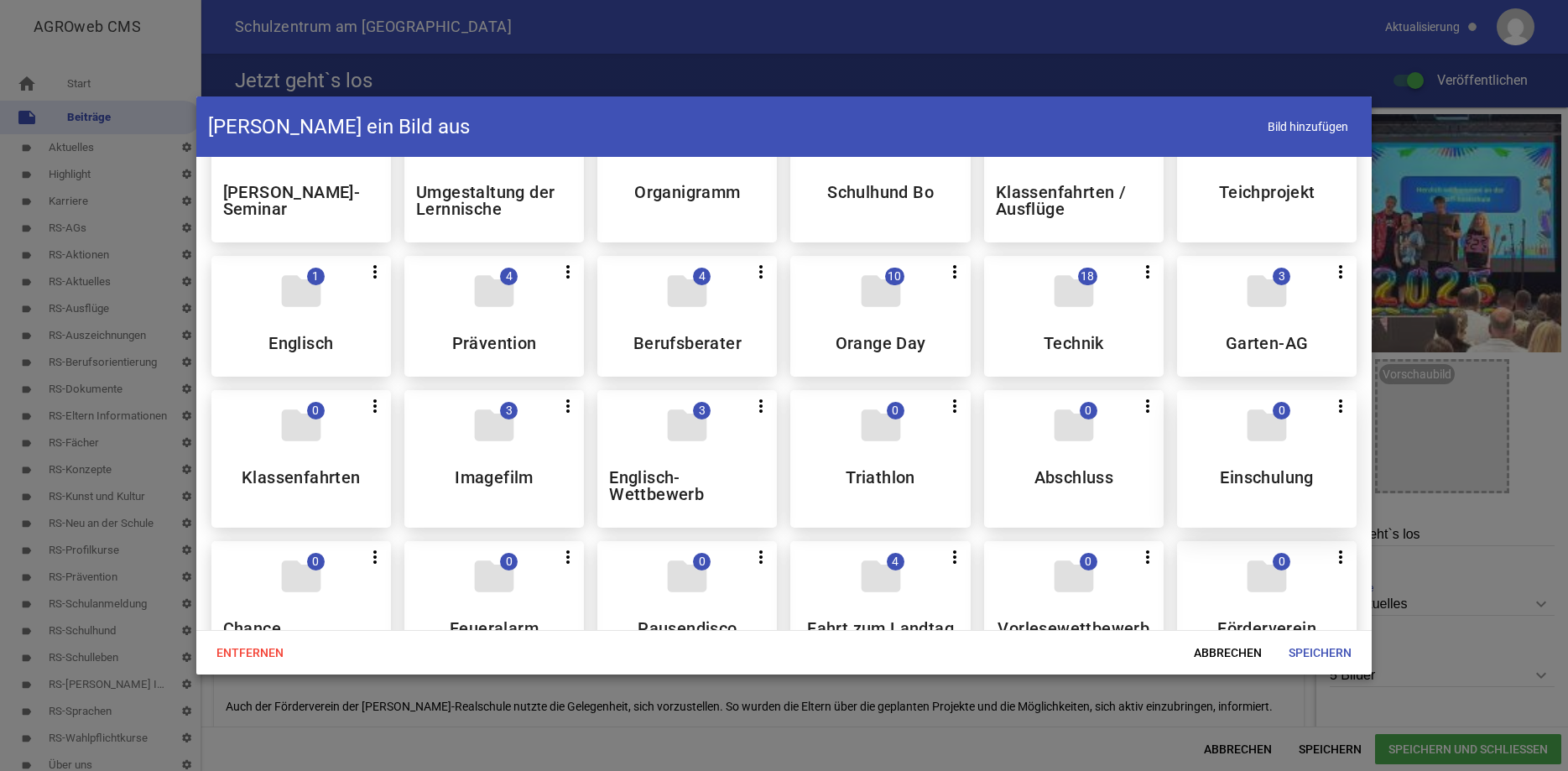
click at [1231, 469] on div "folder 0 more_vert Teilen Bearbeiten Löschen Einschulung" at bounding box center [1267, 459] width 180 height 138
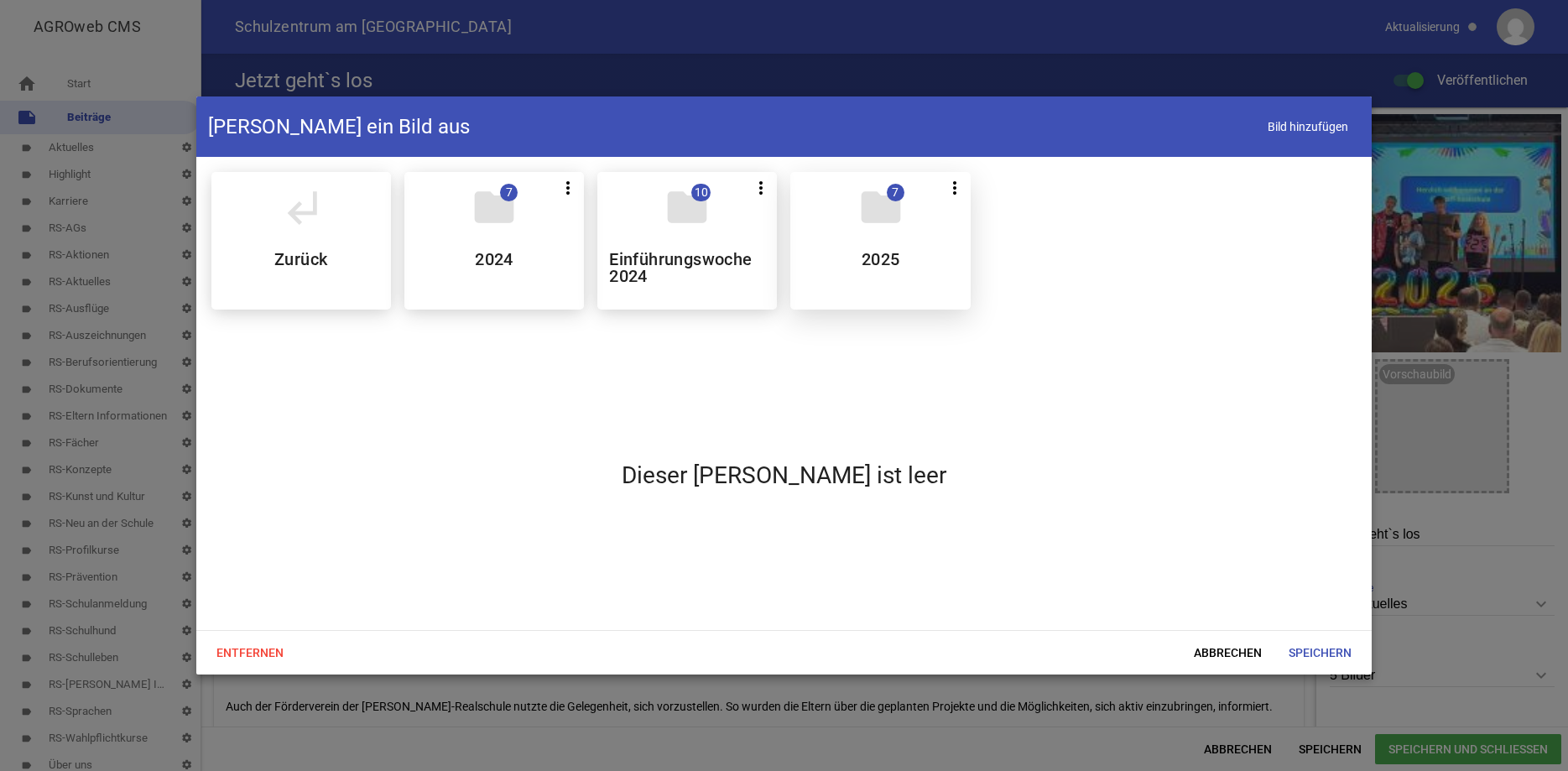
click at [806, 221] on div "folder 7 more_vert Teilen Bearbeiten Löschen 2025" at bounding box center [880, 241] width 180 height 138
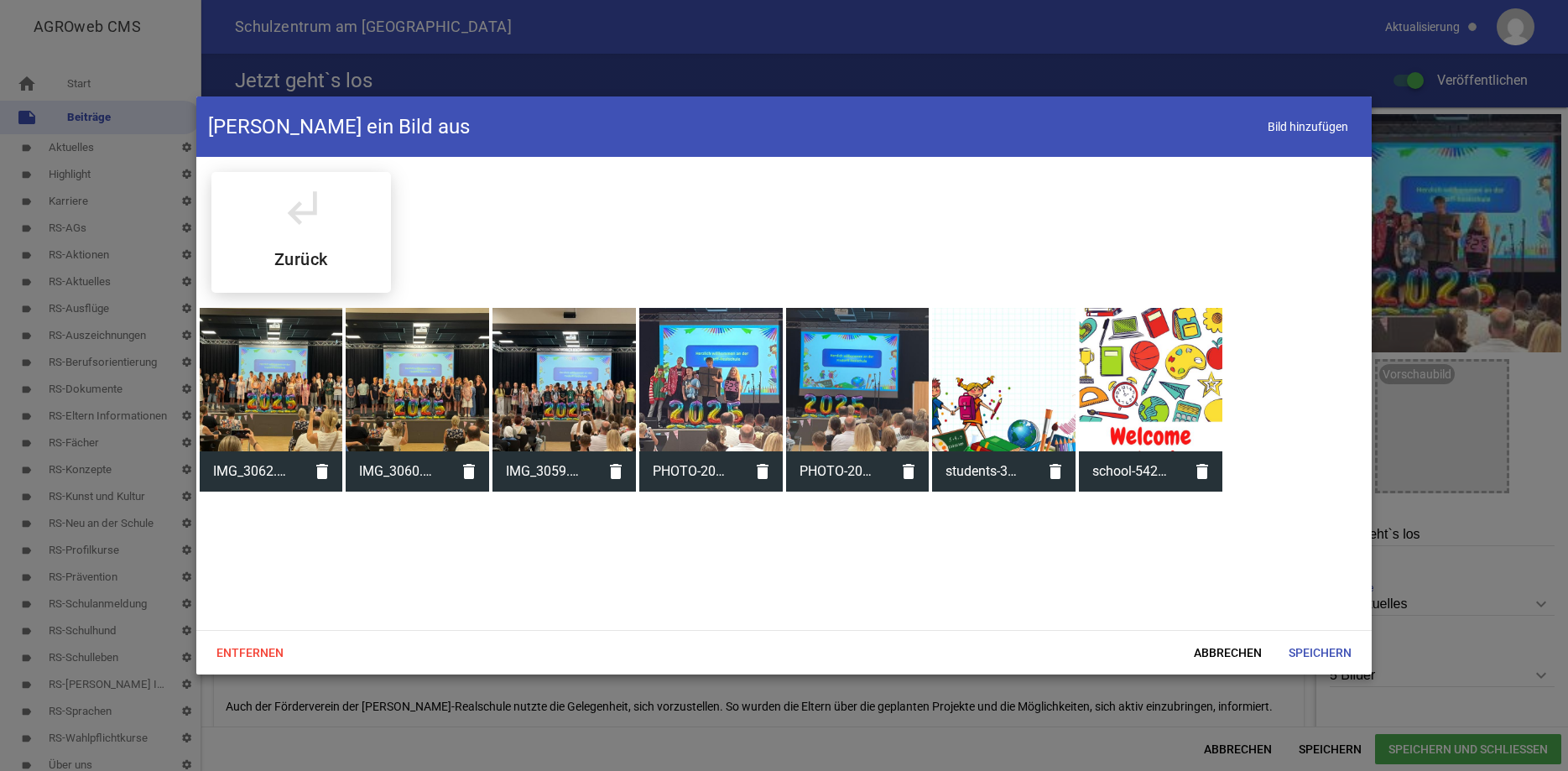
click at [269, 354] on div at bounding box center [271, 380] width 144 height 144
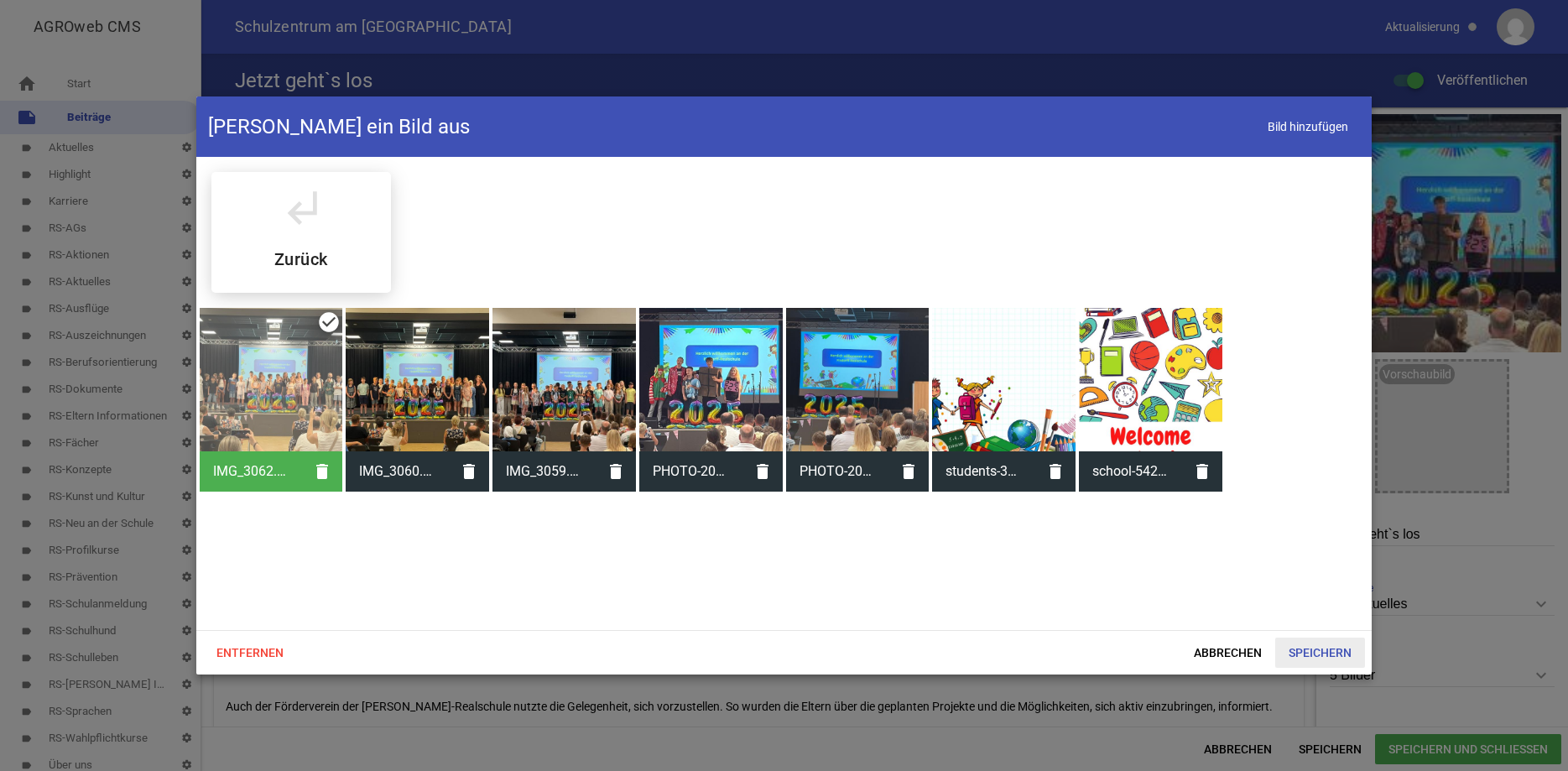
click at [1333, 658] on span "Speichern" at bounding box center [1320, 652] width 89 height 30
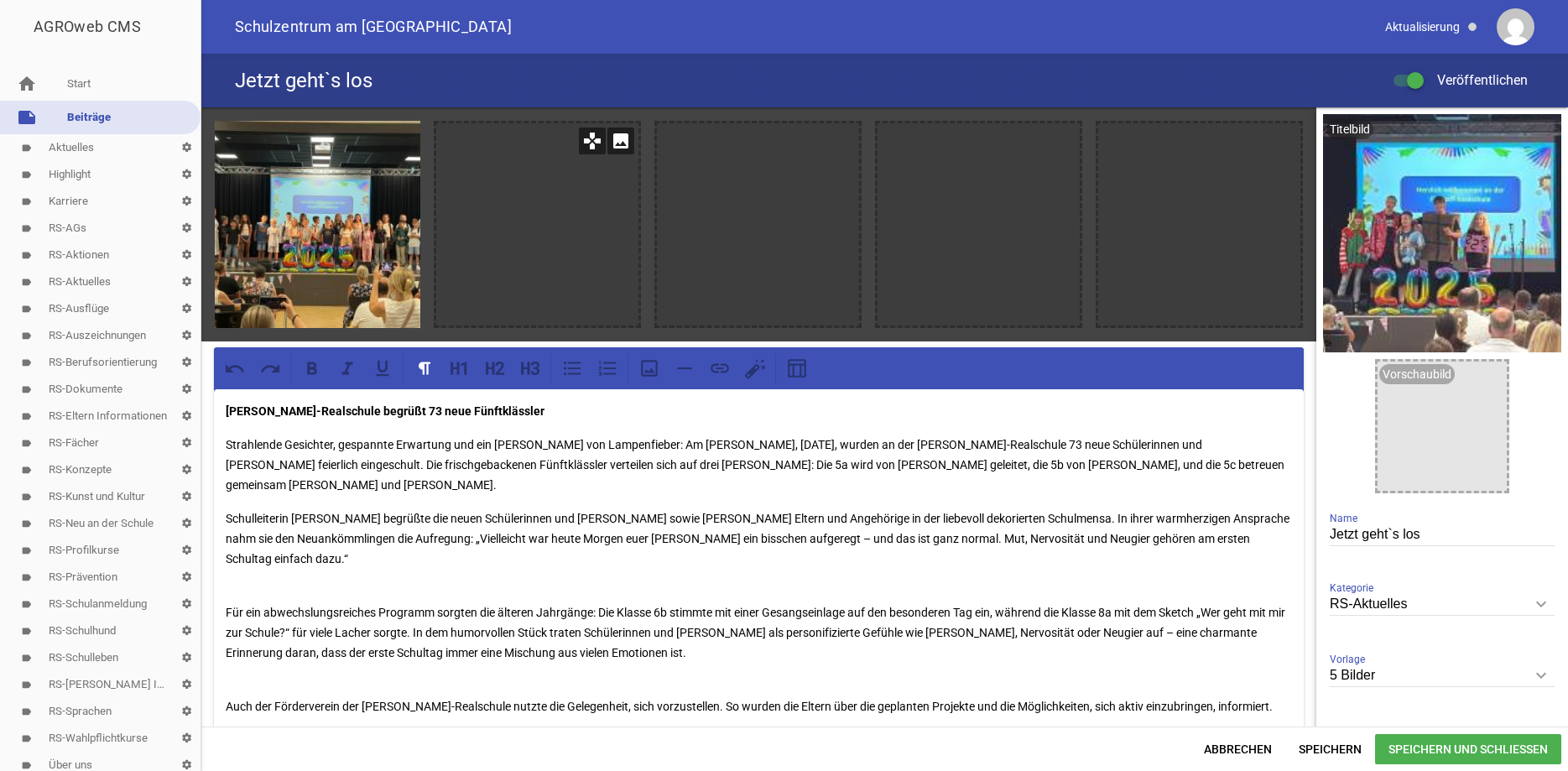
click at [625, 140] on icon "image" at bounding box center [621, 141] width 27 height 27
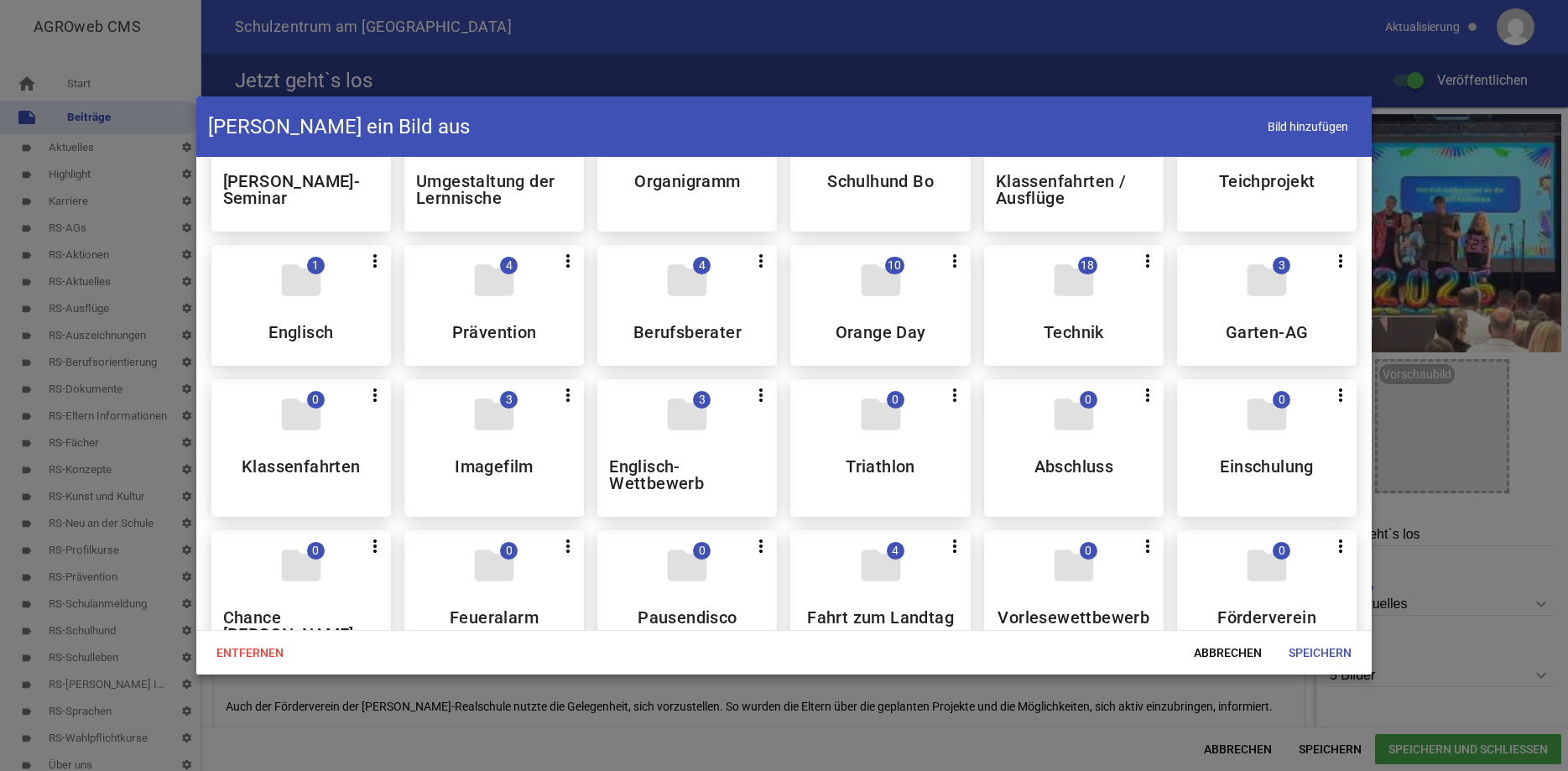
scroll to position [664, 0]
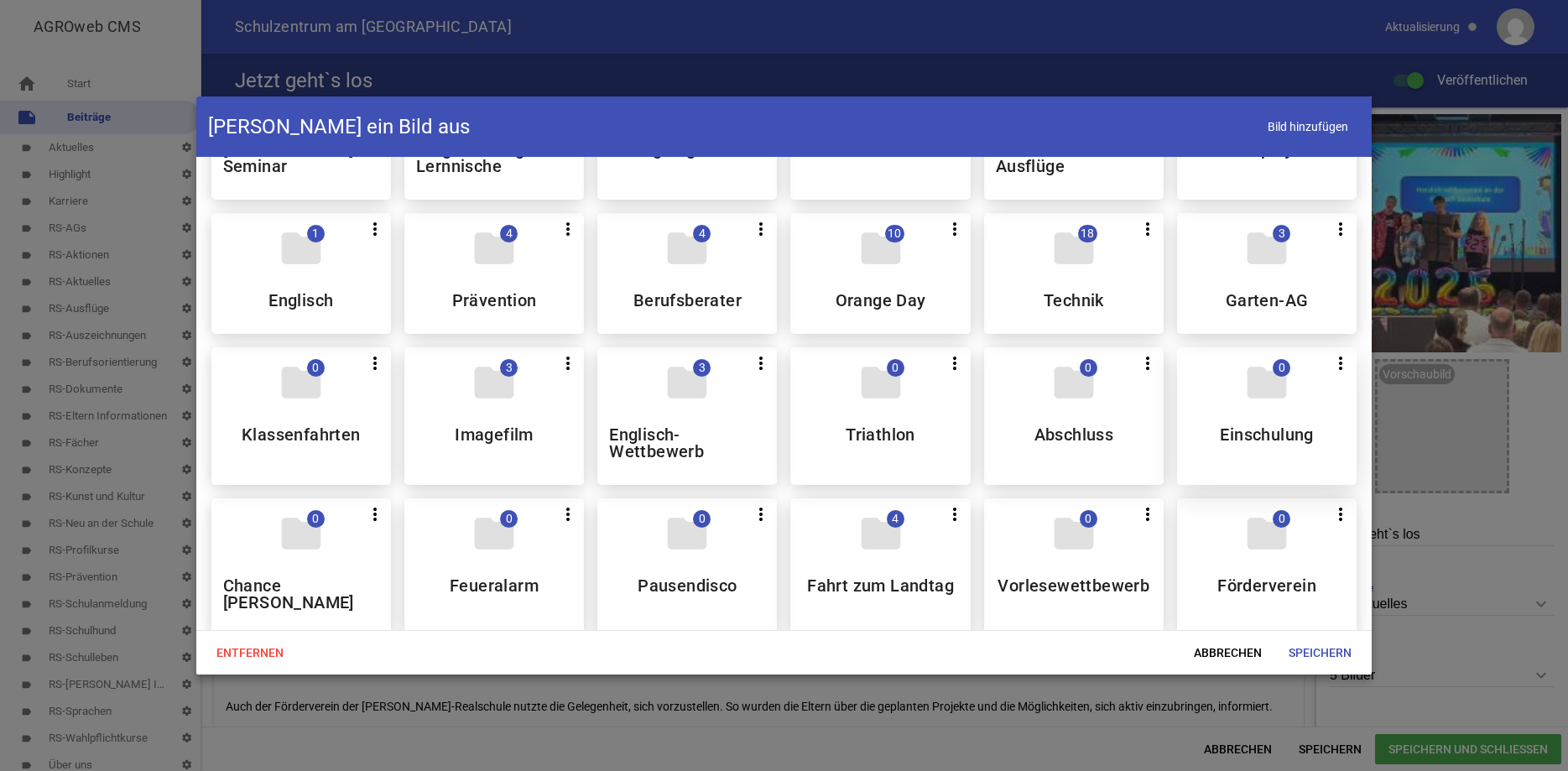
click at [1280, 398] on icon "folder" at bounding box center [1267, 382] width 47 height 47
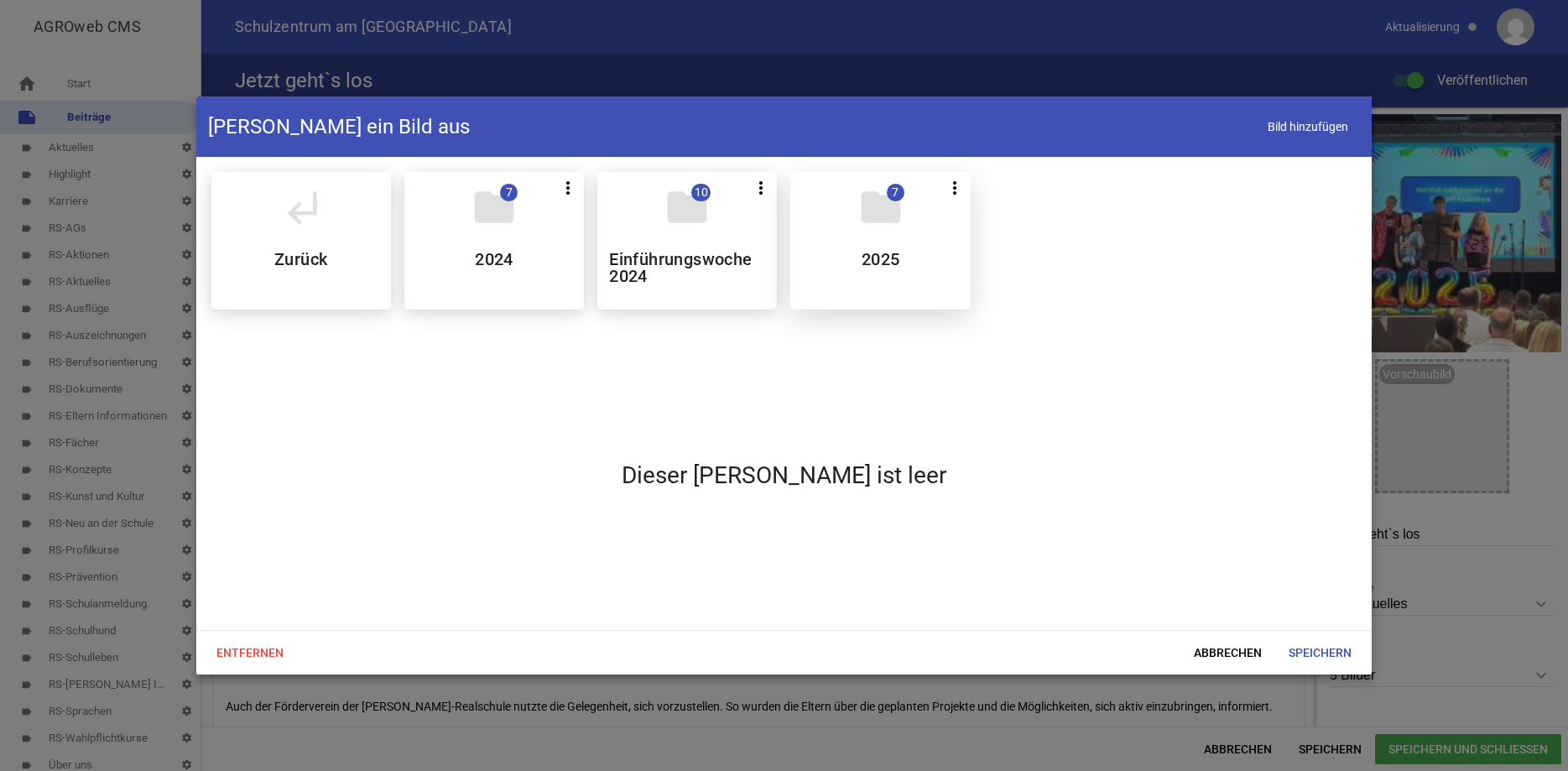
click at [886, 261] on h5 "2025" at bounding box center [881, 259] width 39 height 17
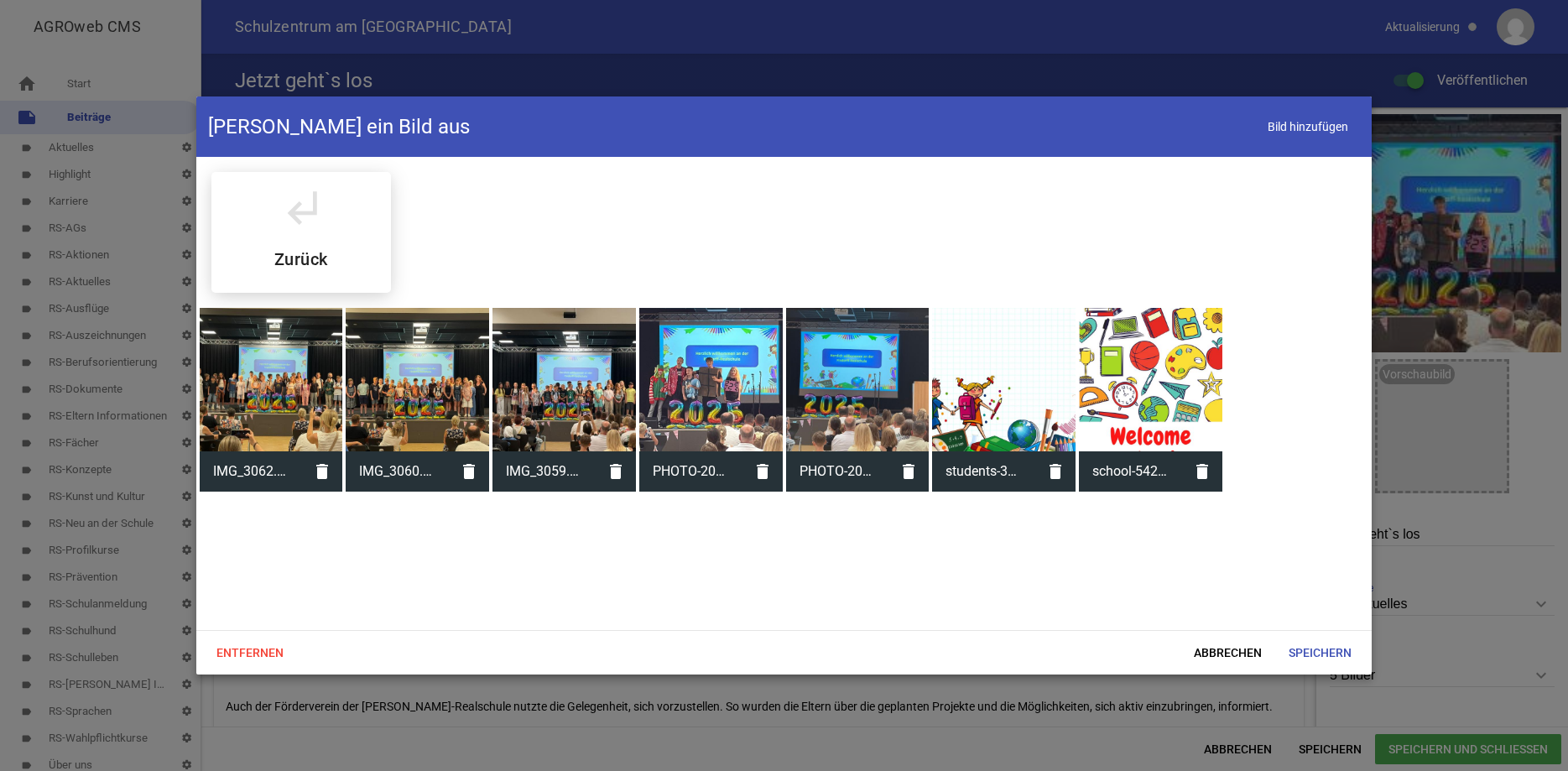
click at [470, 352] on div at bounding box center [418, 380] width 144 height 144
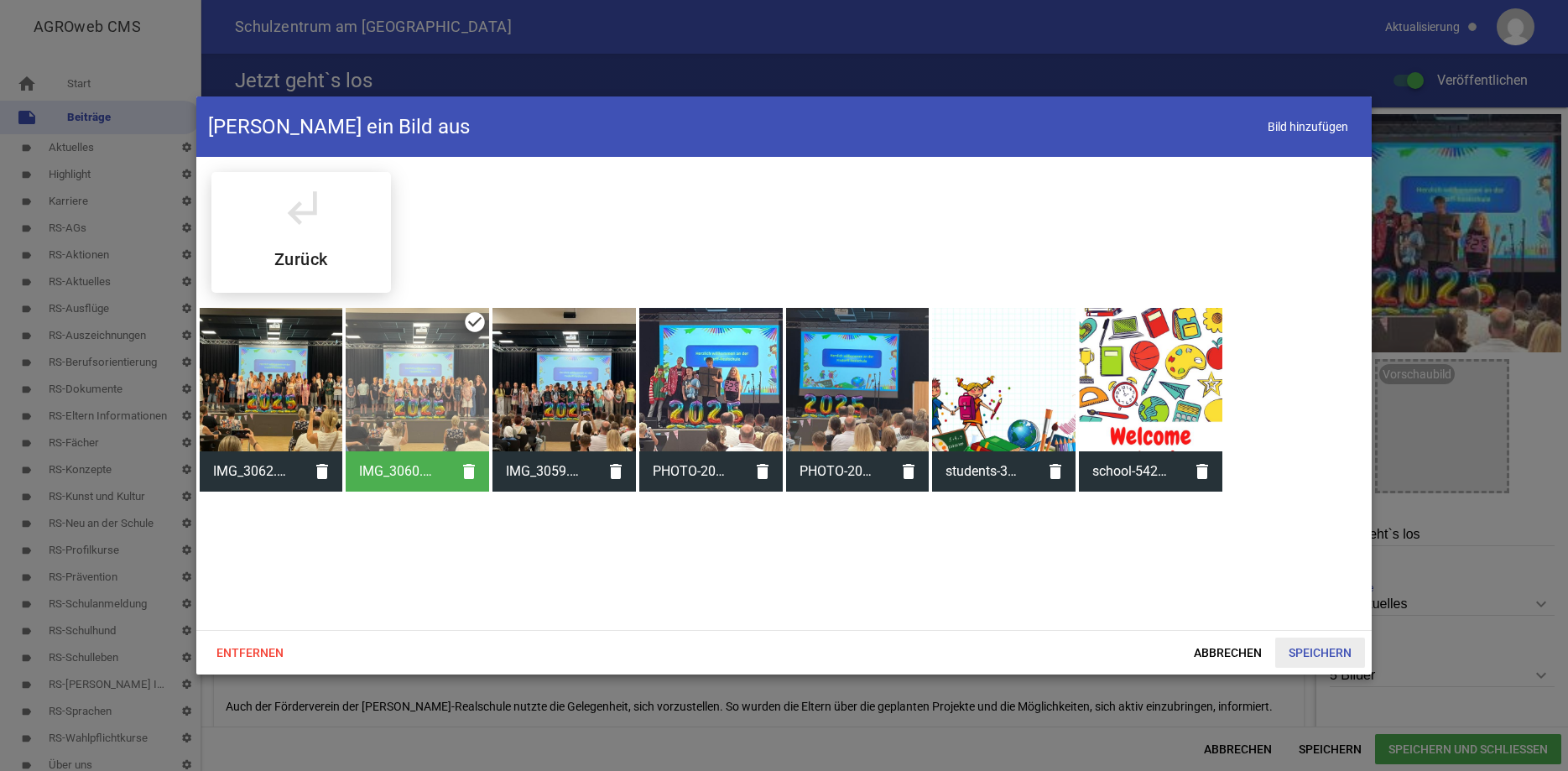
click at [1296, 653] on span "Speichern" at bounding box center [1320, 652] width 89 height 30
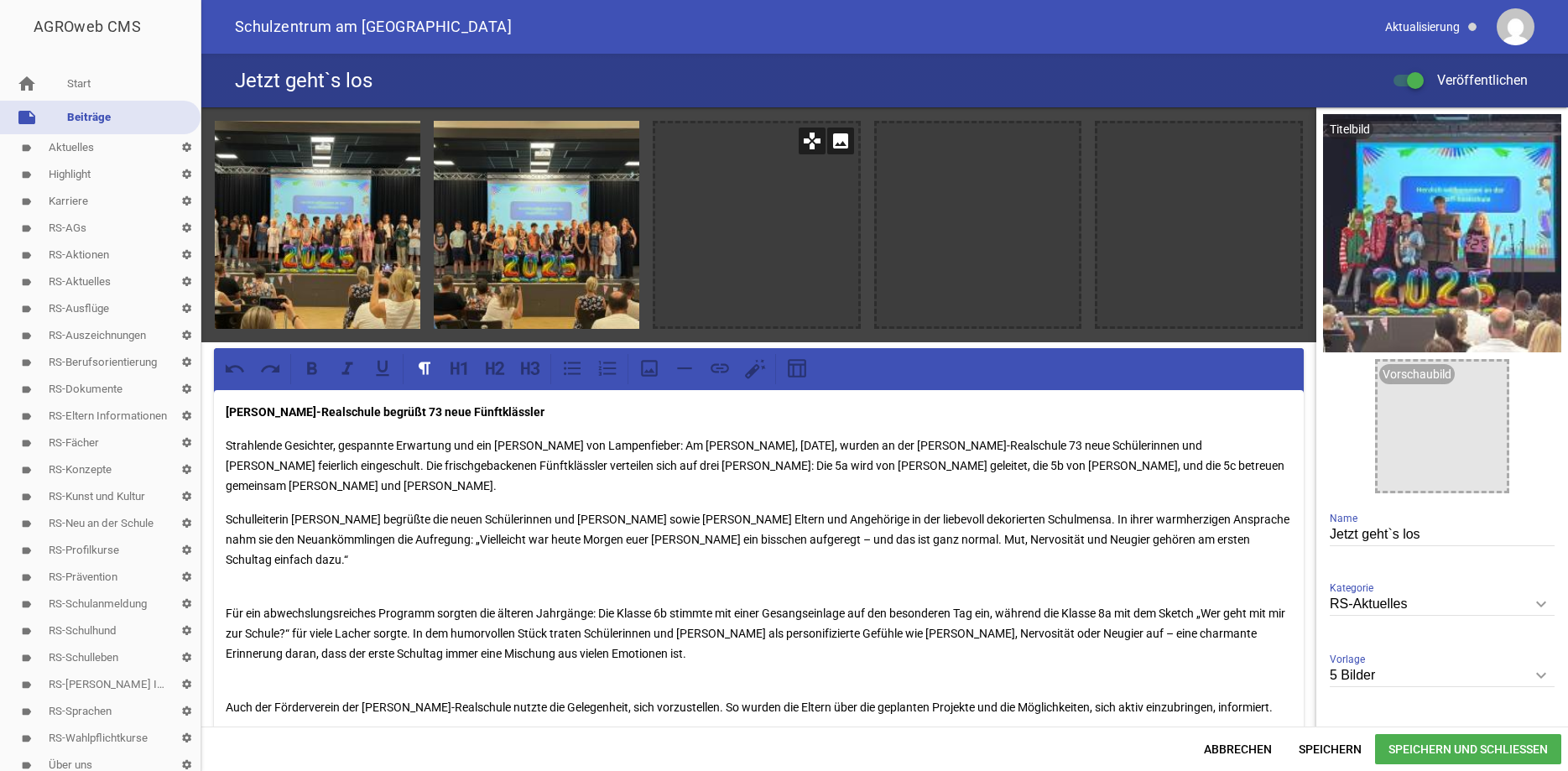
click at [846, 138] on icon "image" at bounding box center [841, 141] width 27 height 27
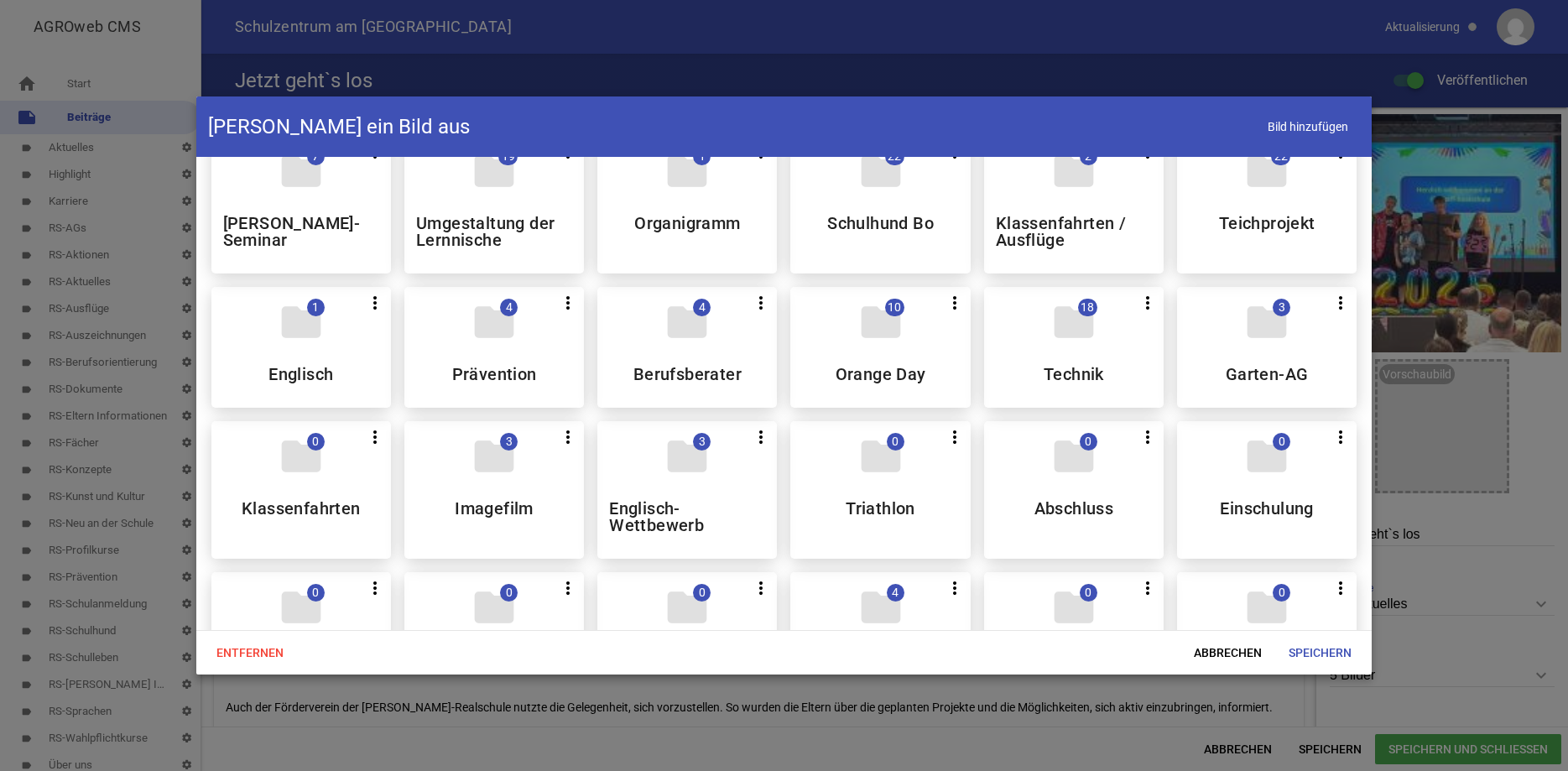
scroll to position [600, 0]
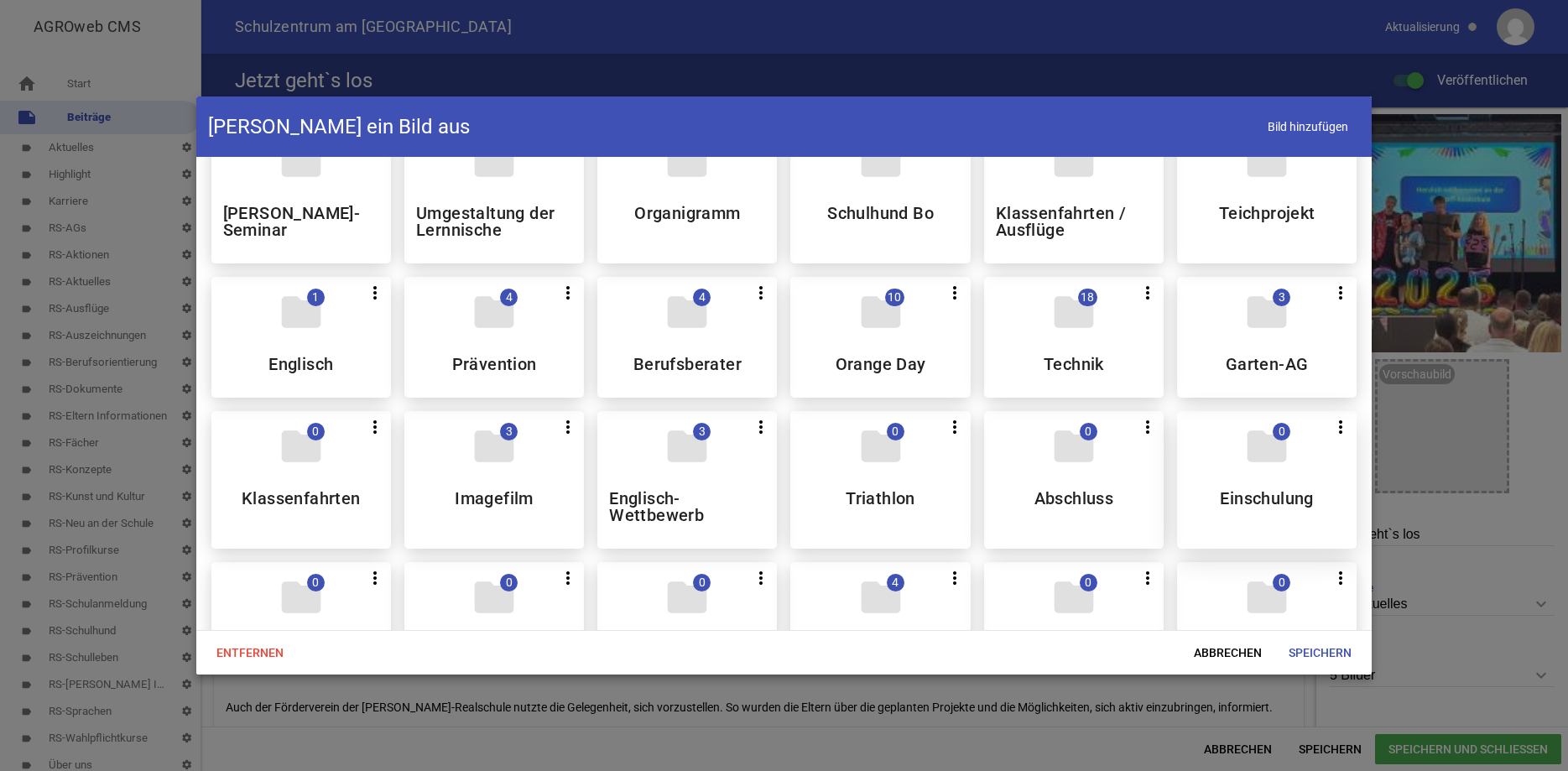
click at [1261, 470] on icon "folder" at bounding box center [1267, 446] width 47 height 47
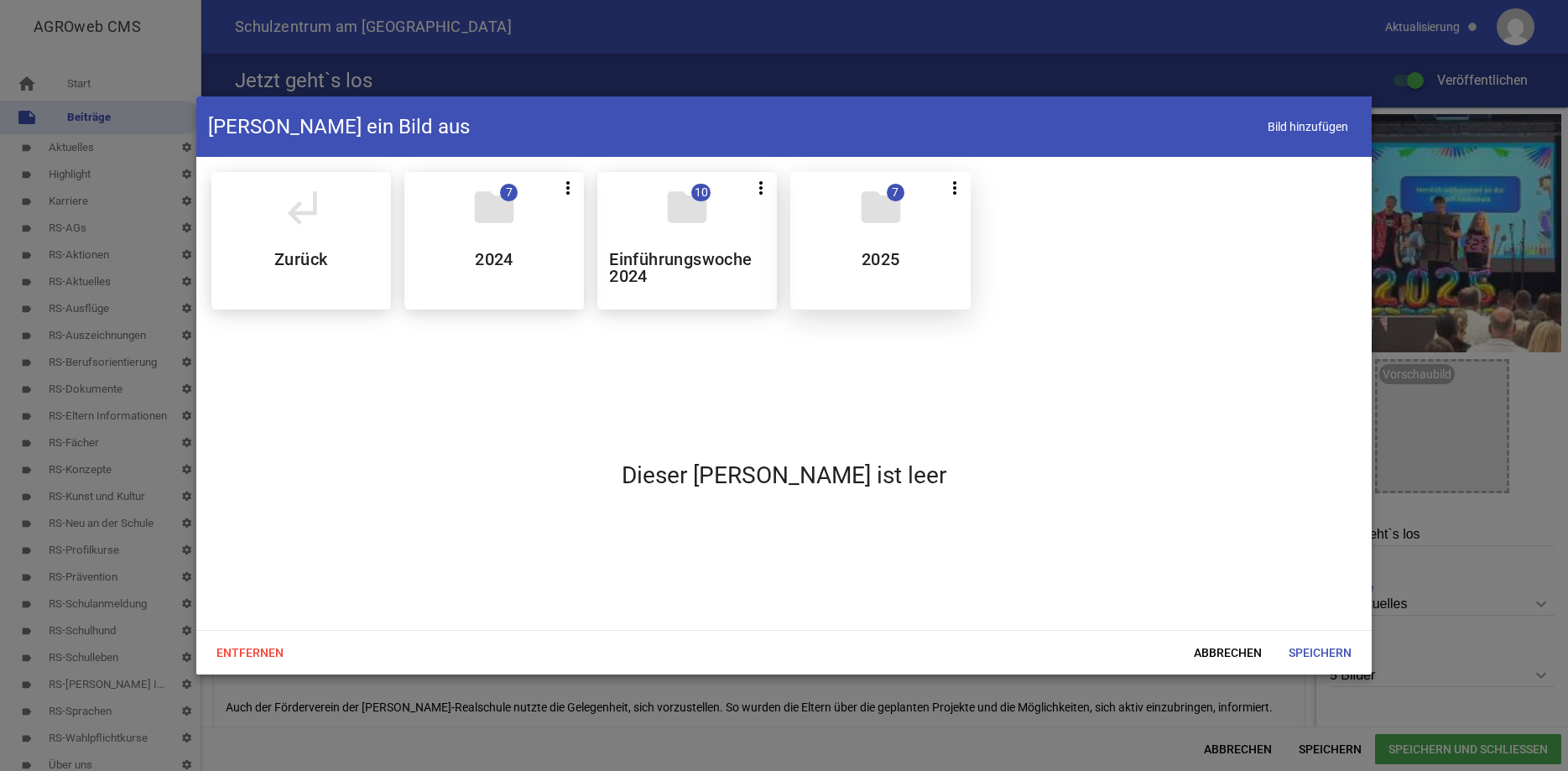
click at [869, 253] on h5 "2025" at bounding box center [881, 259] width 39 height 17
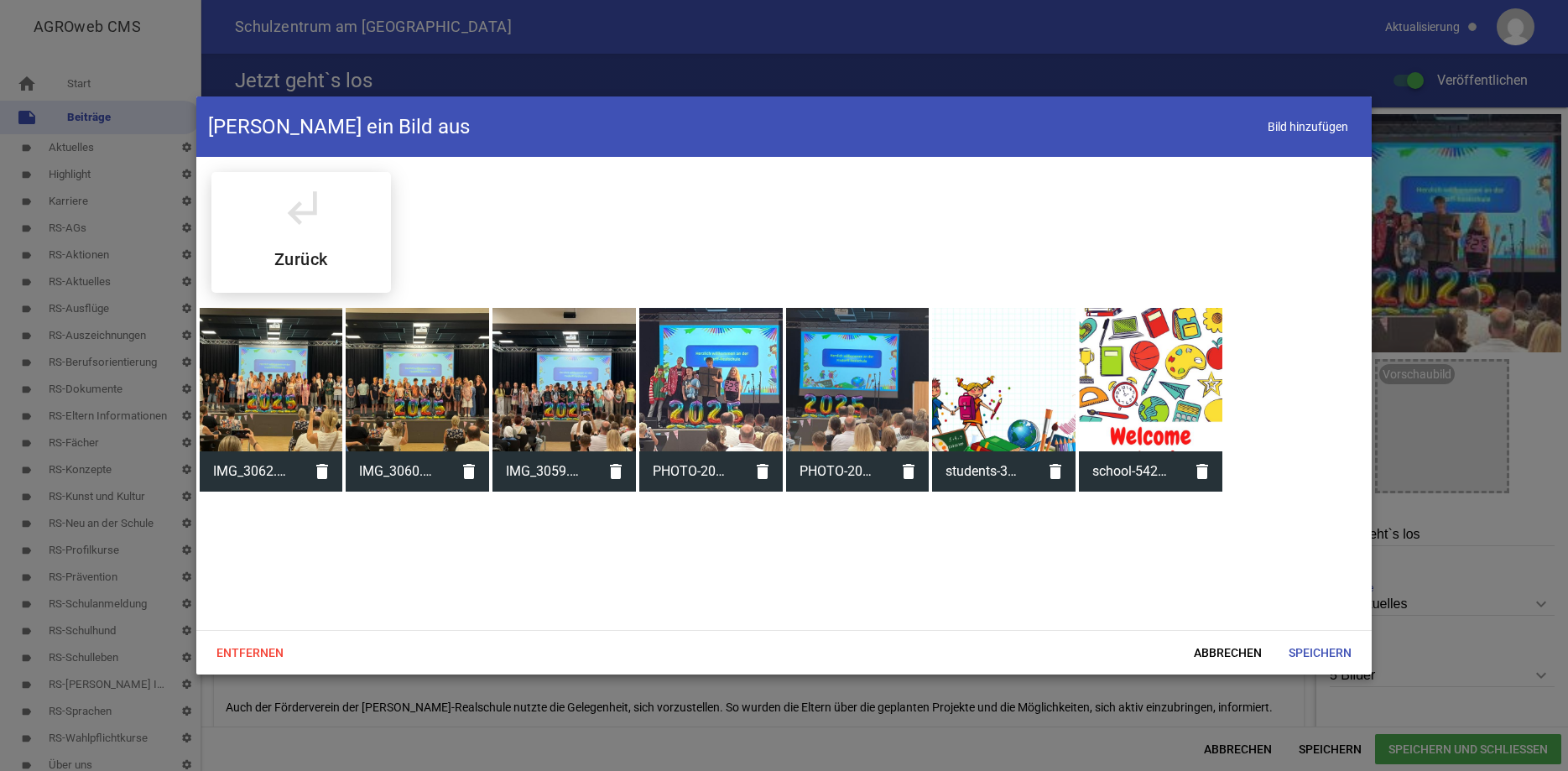
click at [563, 394] on div at bounding box center [565, 380] width 144 height 144
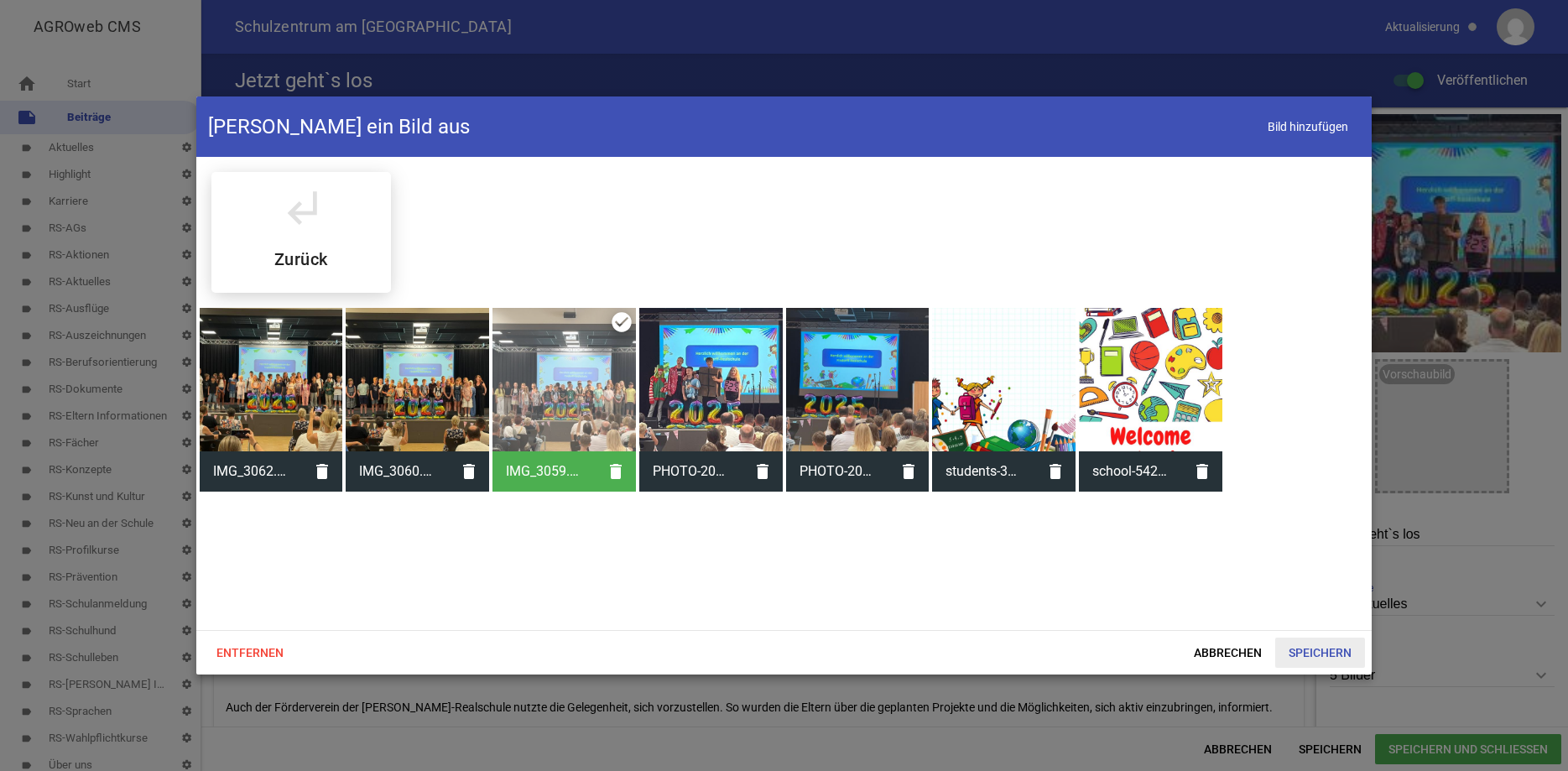
click at [1329, 648] on span "Speichern" at bounding box center [1320, 652] width 89 height 30
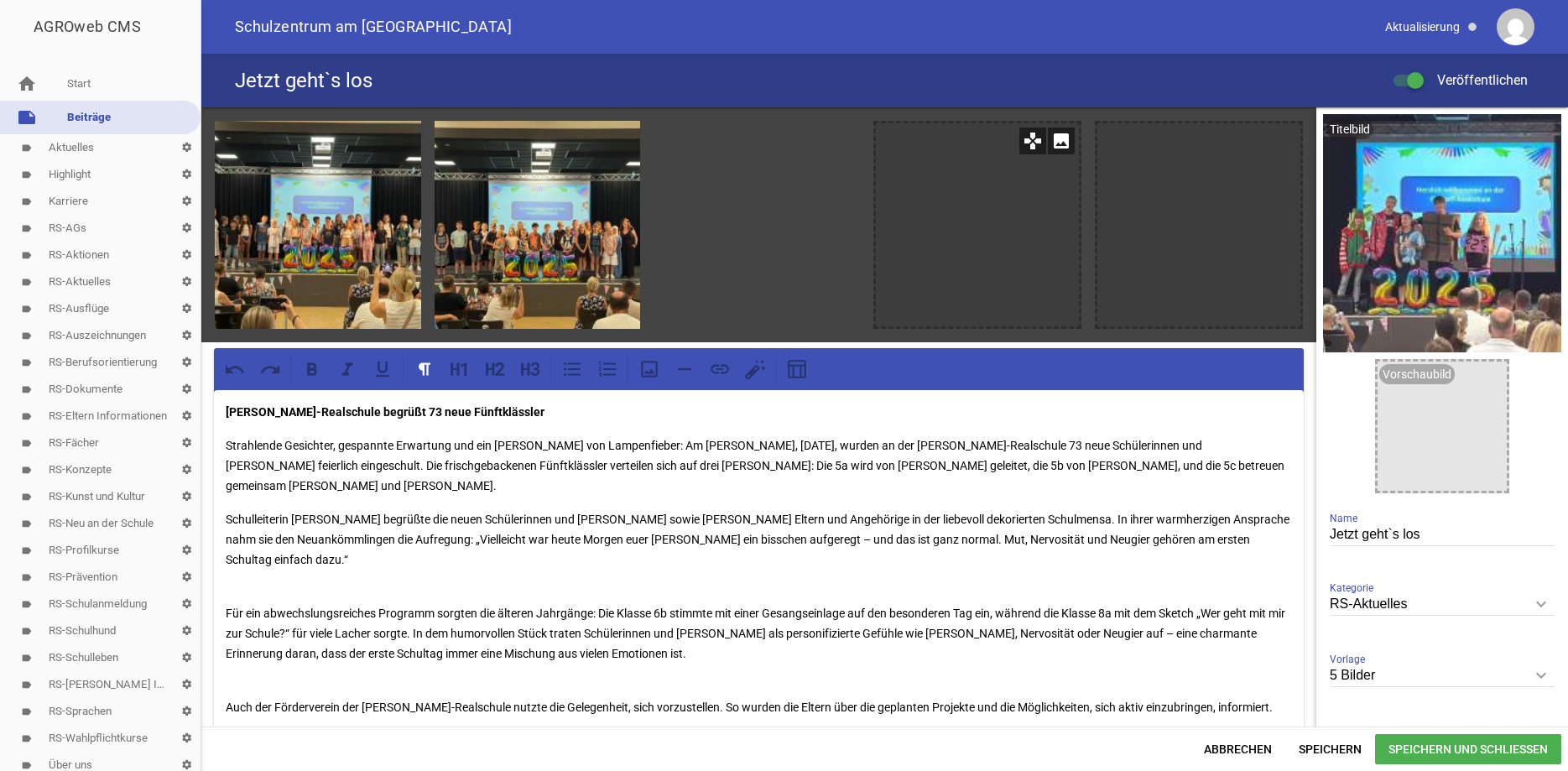
click at [1055, 139] on icon "image" at bounding box center [1062, 141] width 27 height 27
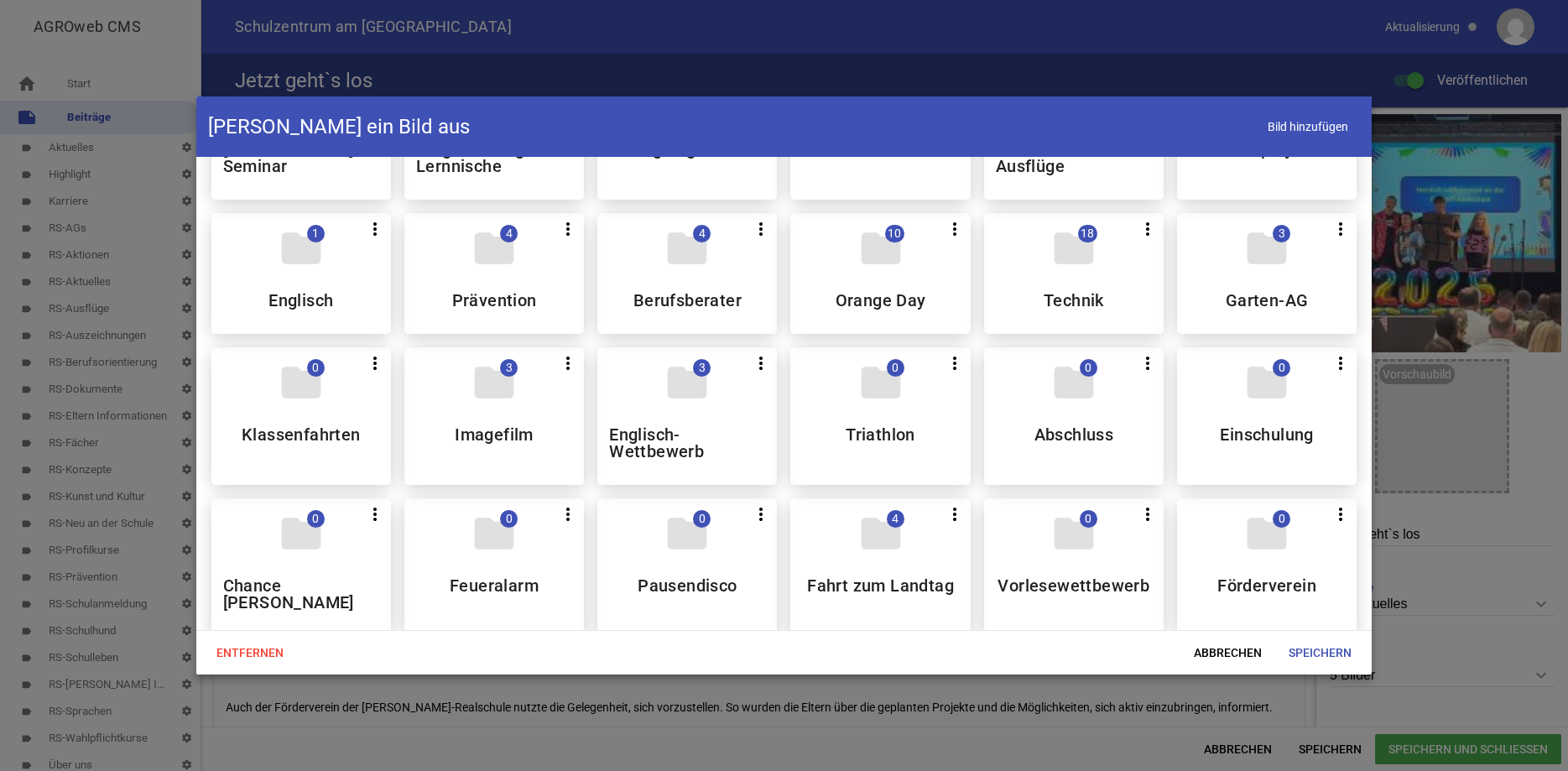
scroll to position [726, 0]
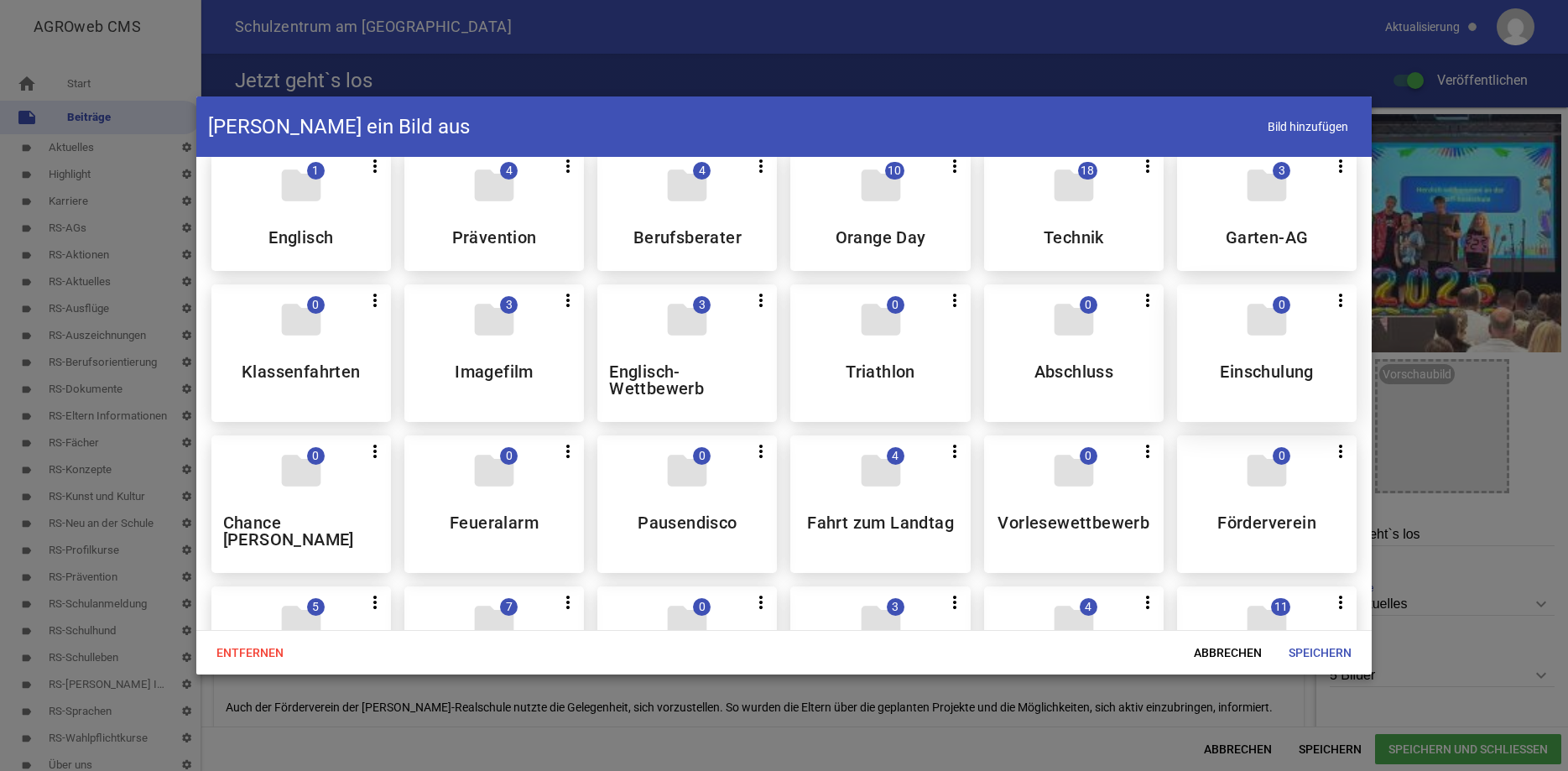
click at [1264, 380] on h5 "Einschulung" at bounding box center [1267, 371] width 93 height 17
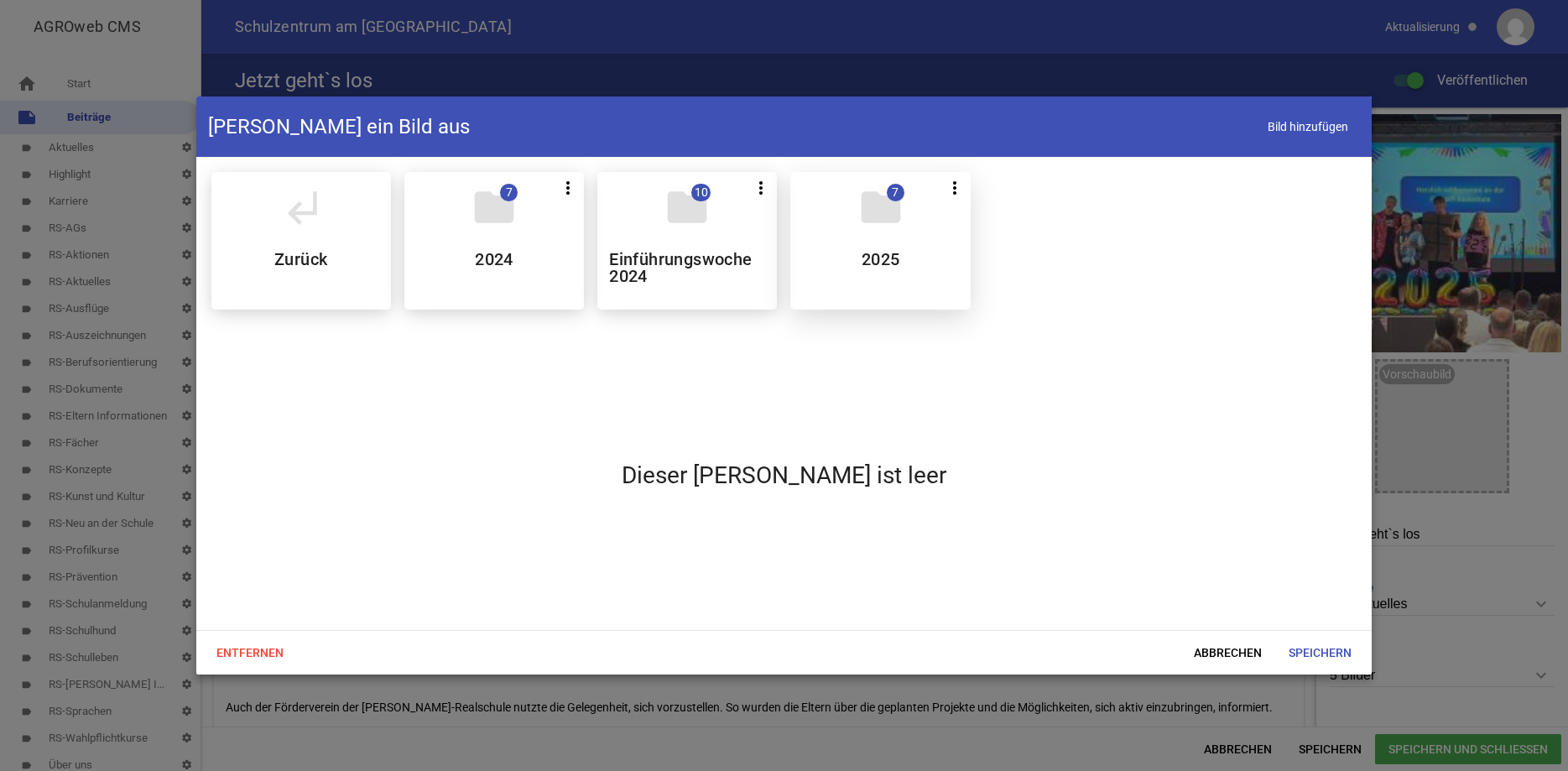
click at [905, 262] on div "folder 7 more_vert Teilen Bearbeiten Löschen 2025" at bounding box center [880, 241] width 180 height 138
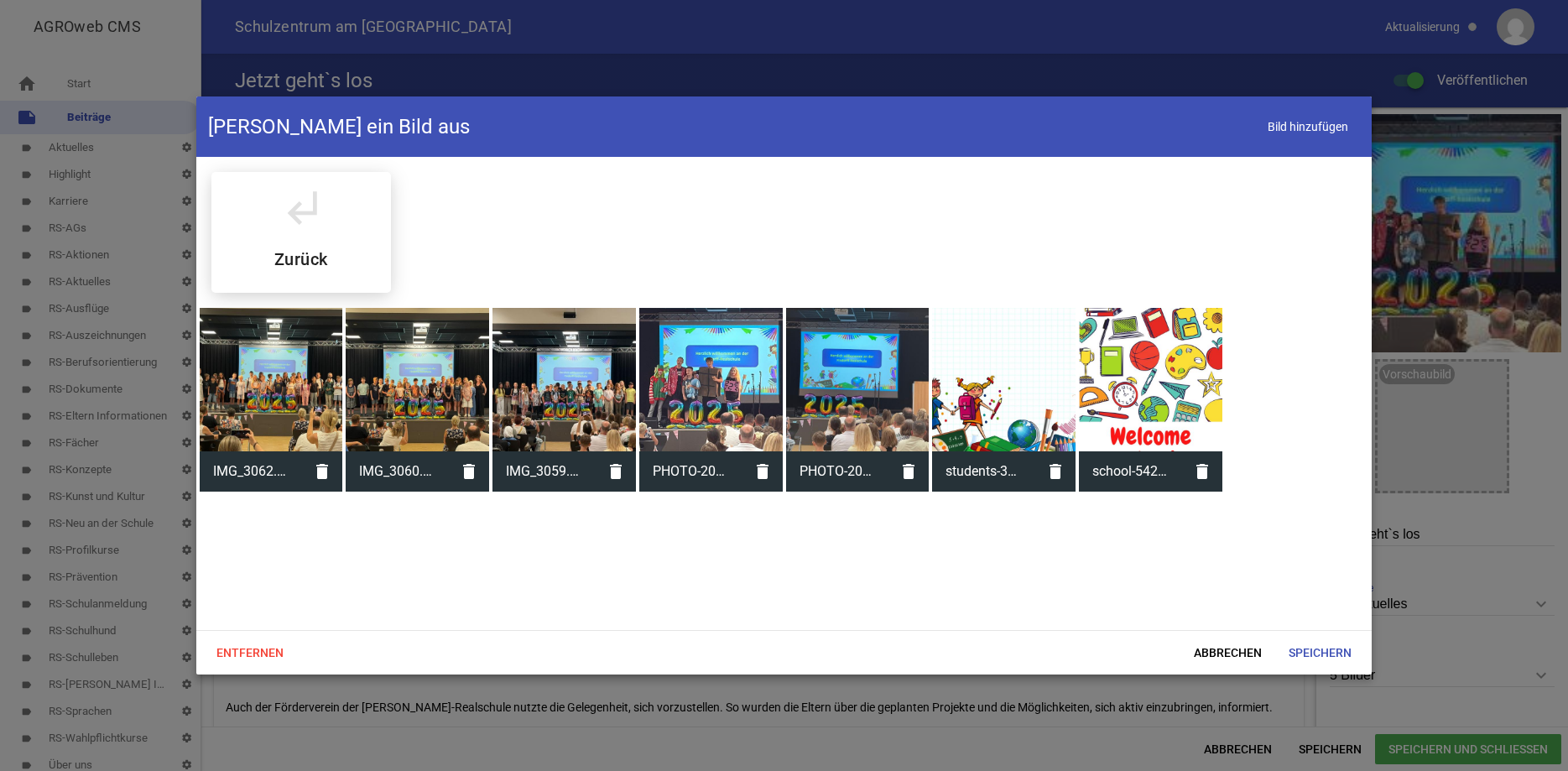
click at [885, 368] on div at bounding box center [858, 380] width 144 height 144
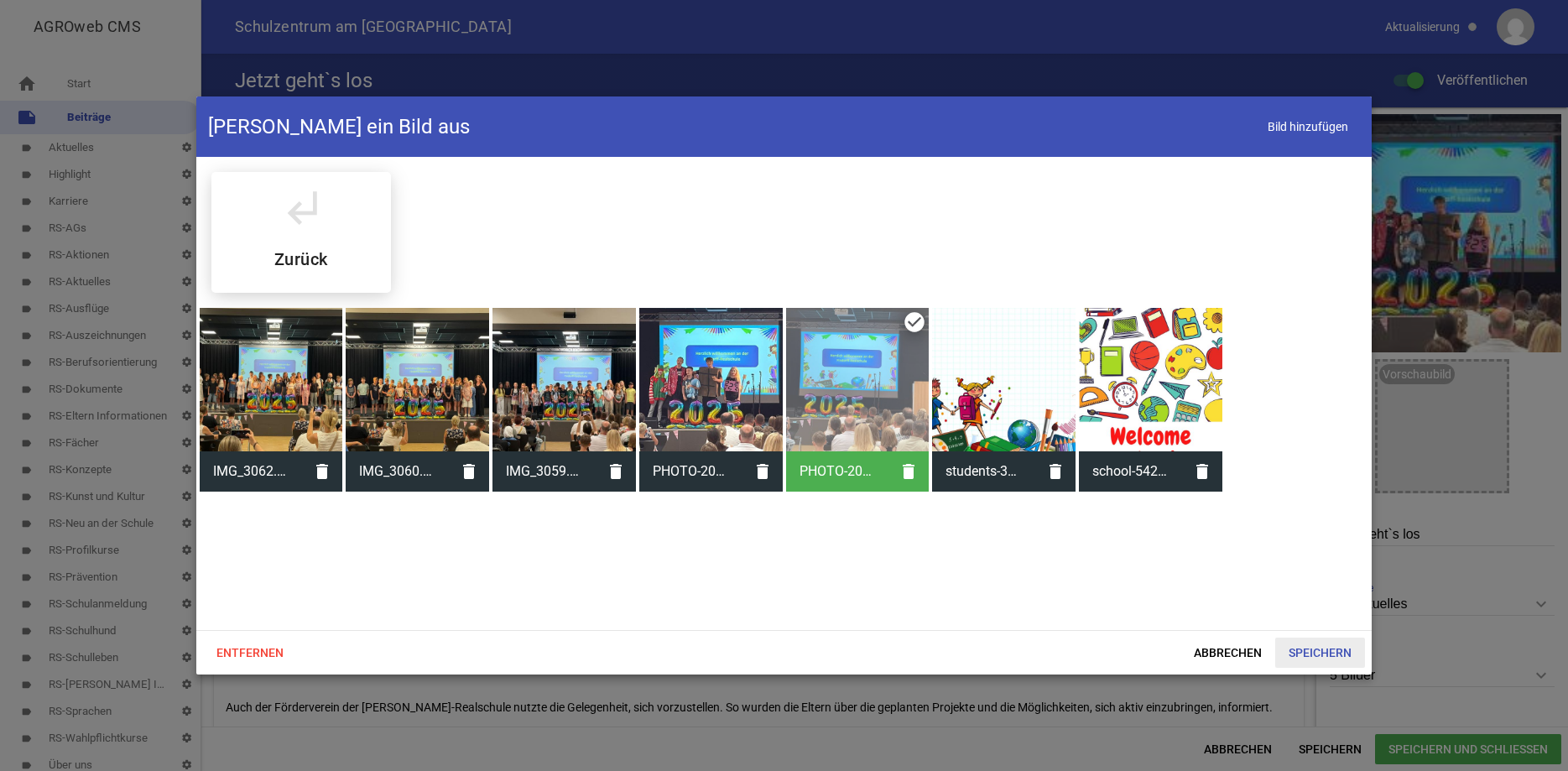
click at [1308, 648] on span "Speichern" at bounding box center [1320, 652] width 89 height 30
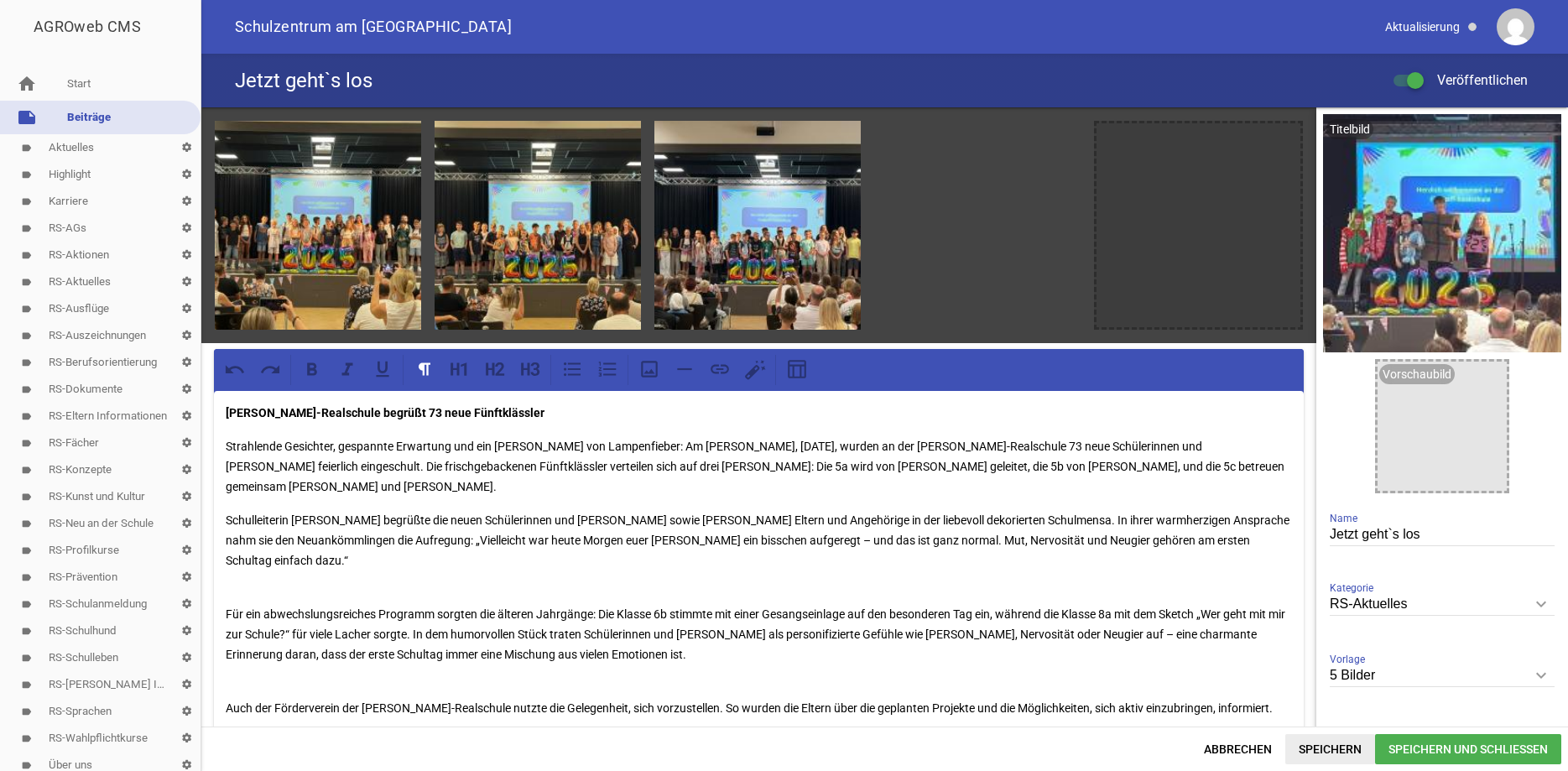
click at [1337, 739] on span "Speichern" at bounding box center [1330, 749] width 89 height 30
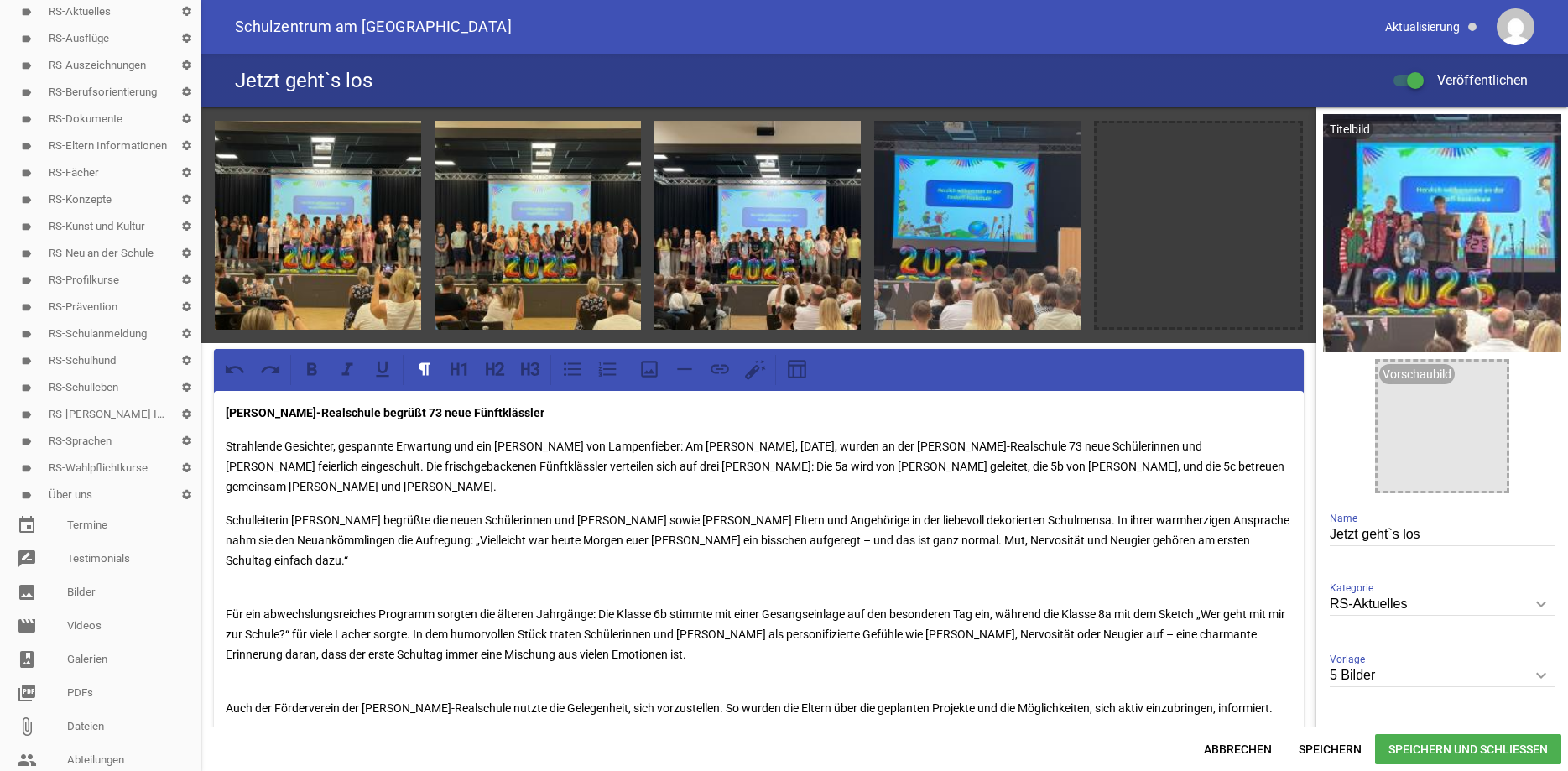
scroll to position [272, 0]
click at [92, 585] on link "image Bilder" at bounding box center [100, 590] width 200 height 34
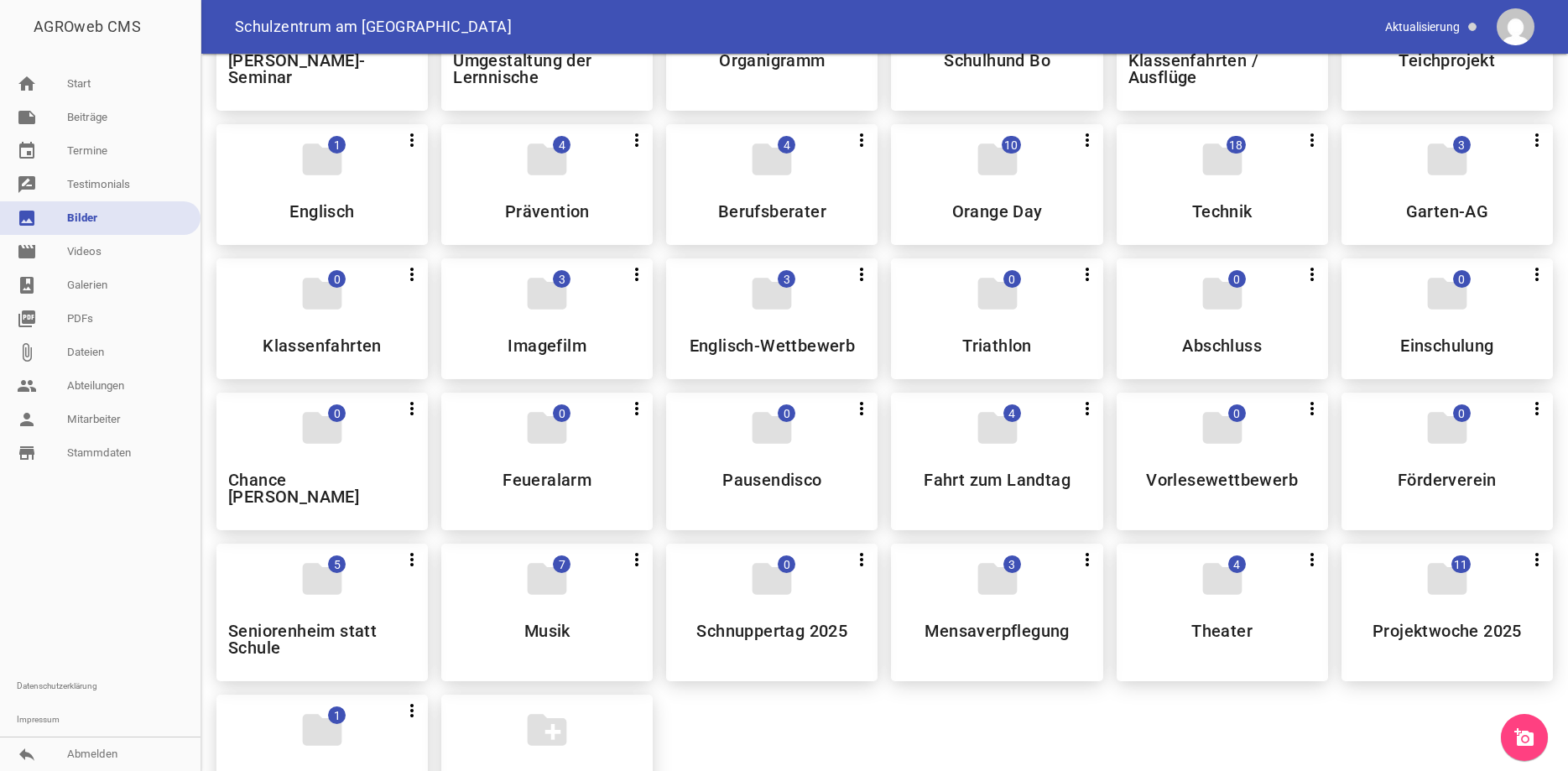
scroll to position [714, 0]
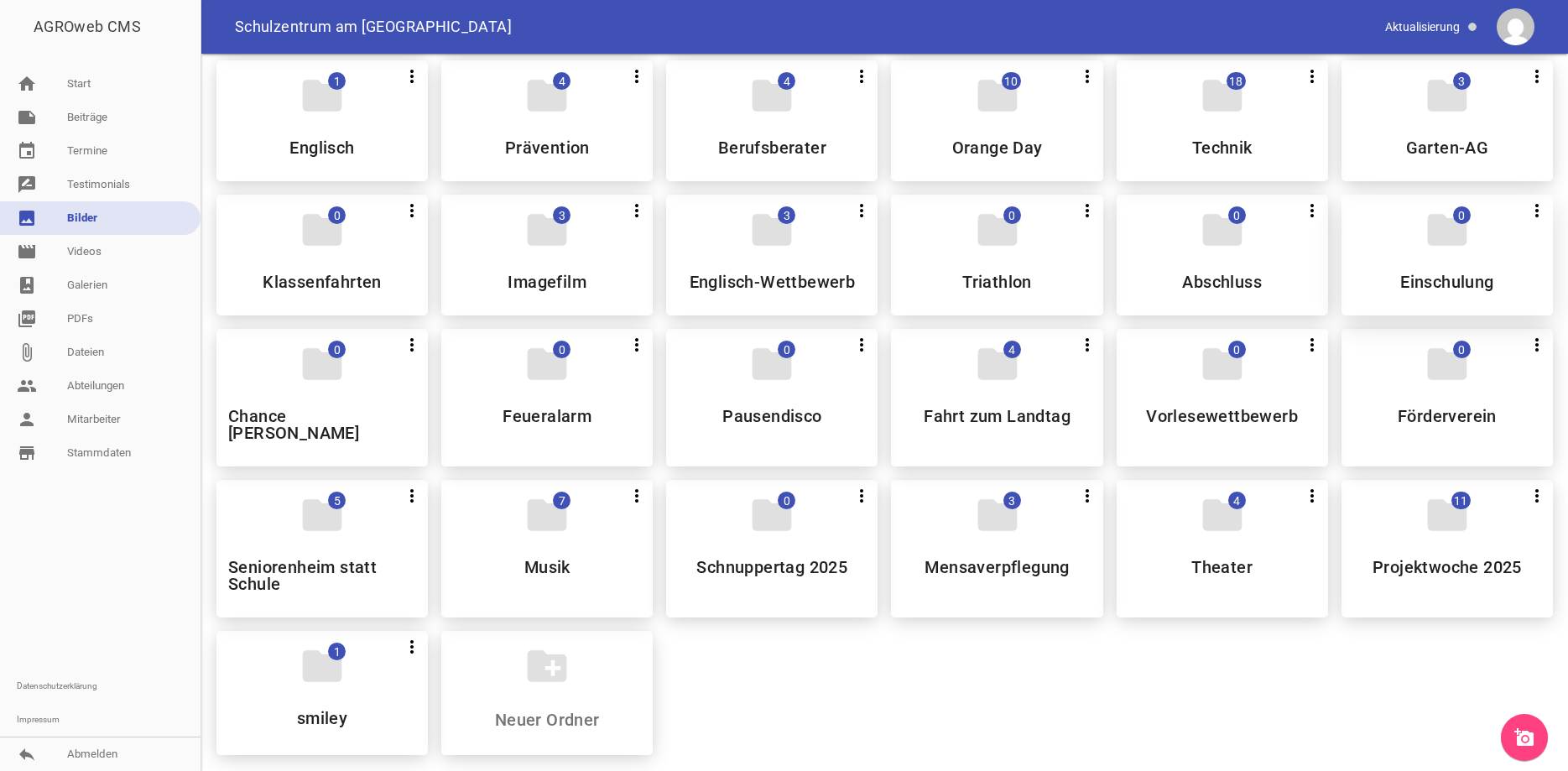
click at [1486, 239] on div "folder 0 more_vert Teilen Bearbeiten Löschen Einschulung" at bounding box center [1446, 255] width 211 height 121
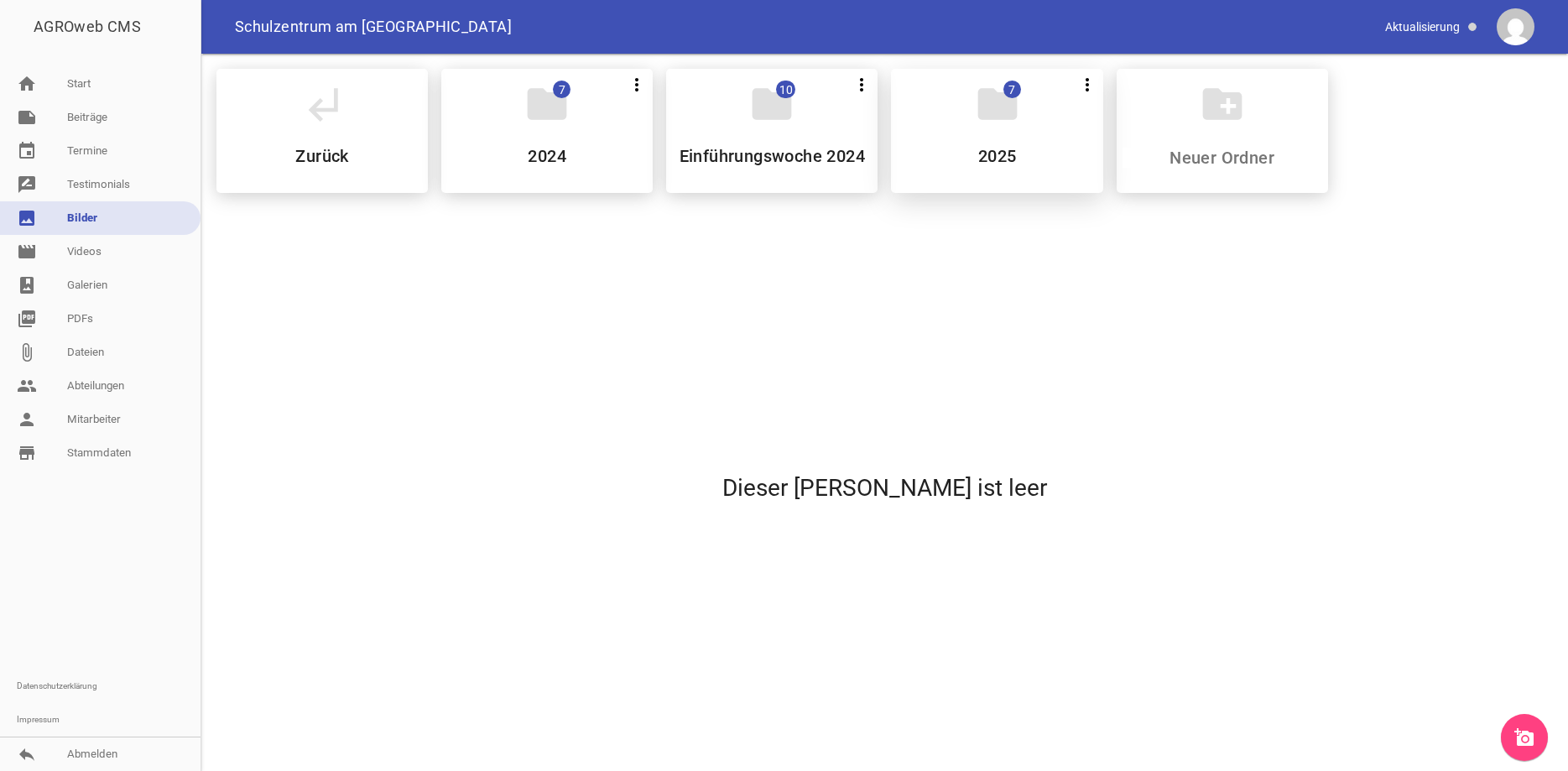
click at [1063, 176] on div "folder 7 more_vert Teilen Bearbeiten Löschen 2025" at bounding box center [996, 131] width 211 height 124
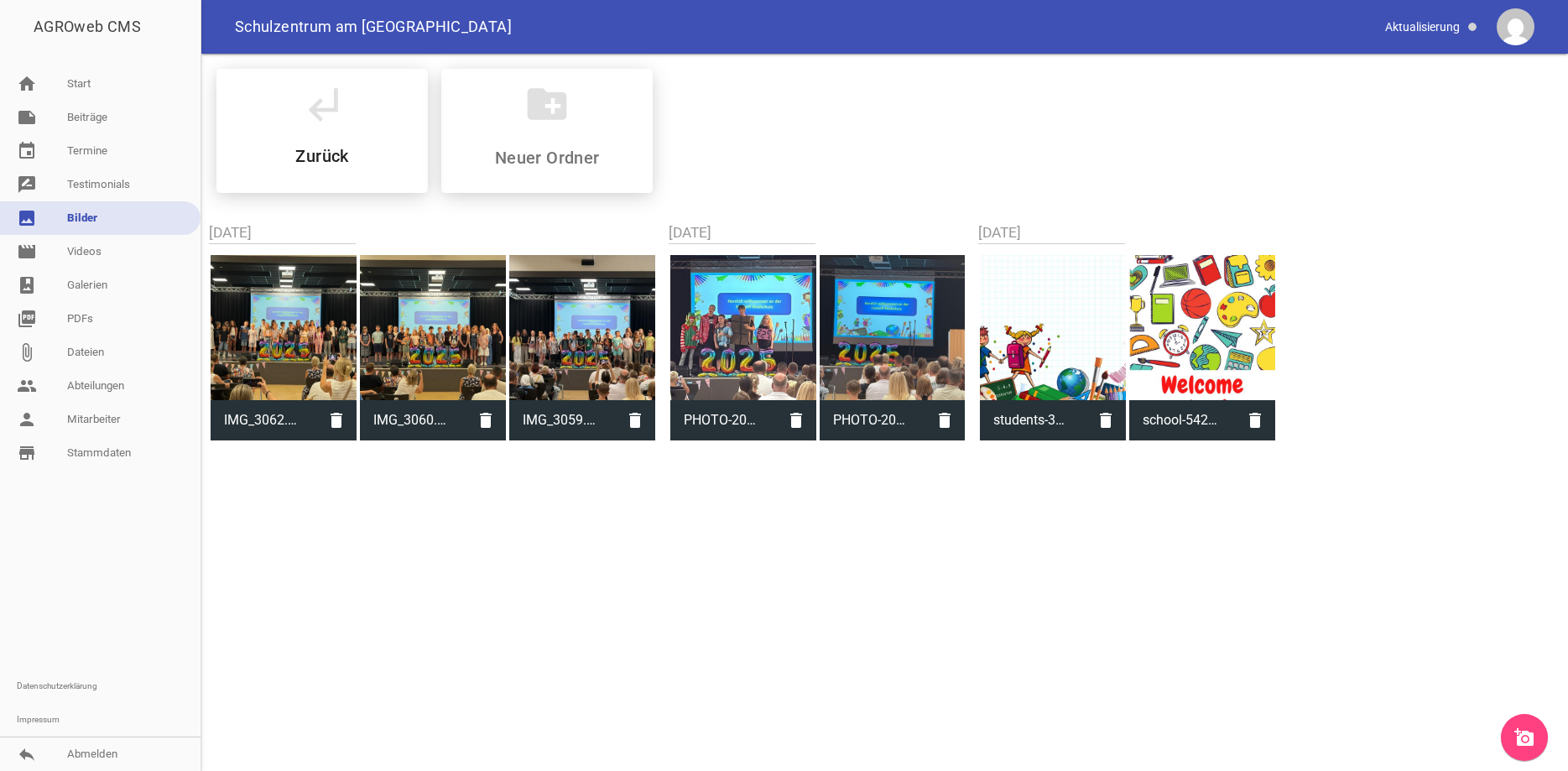
click at [1521, 732] on icon "add_a_photo" at bounding box center [1524, 737] width 20 height 20
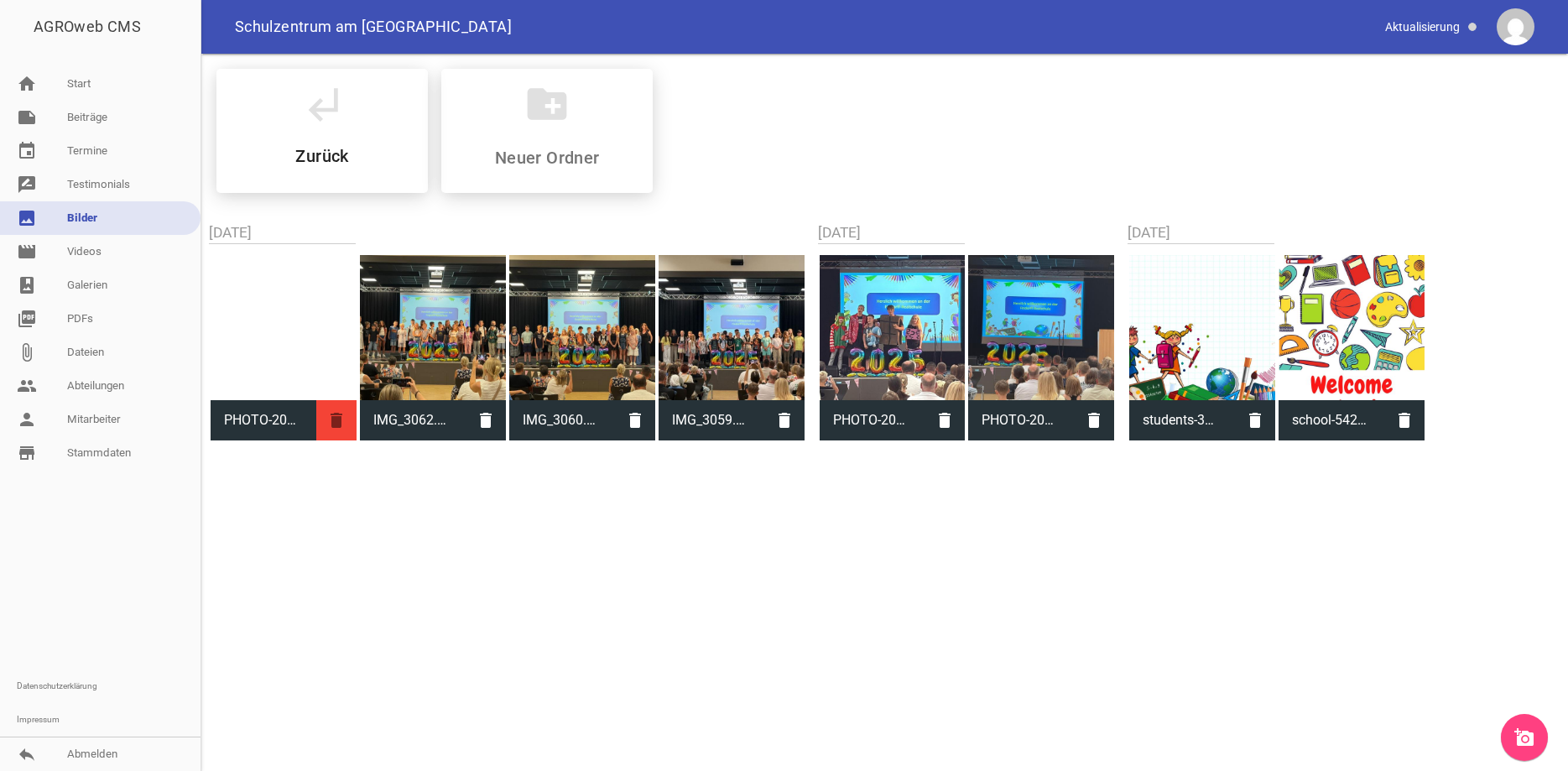
click at [330, 427] on icon "delete" at bounding box center [335, 420] width 40 height 40
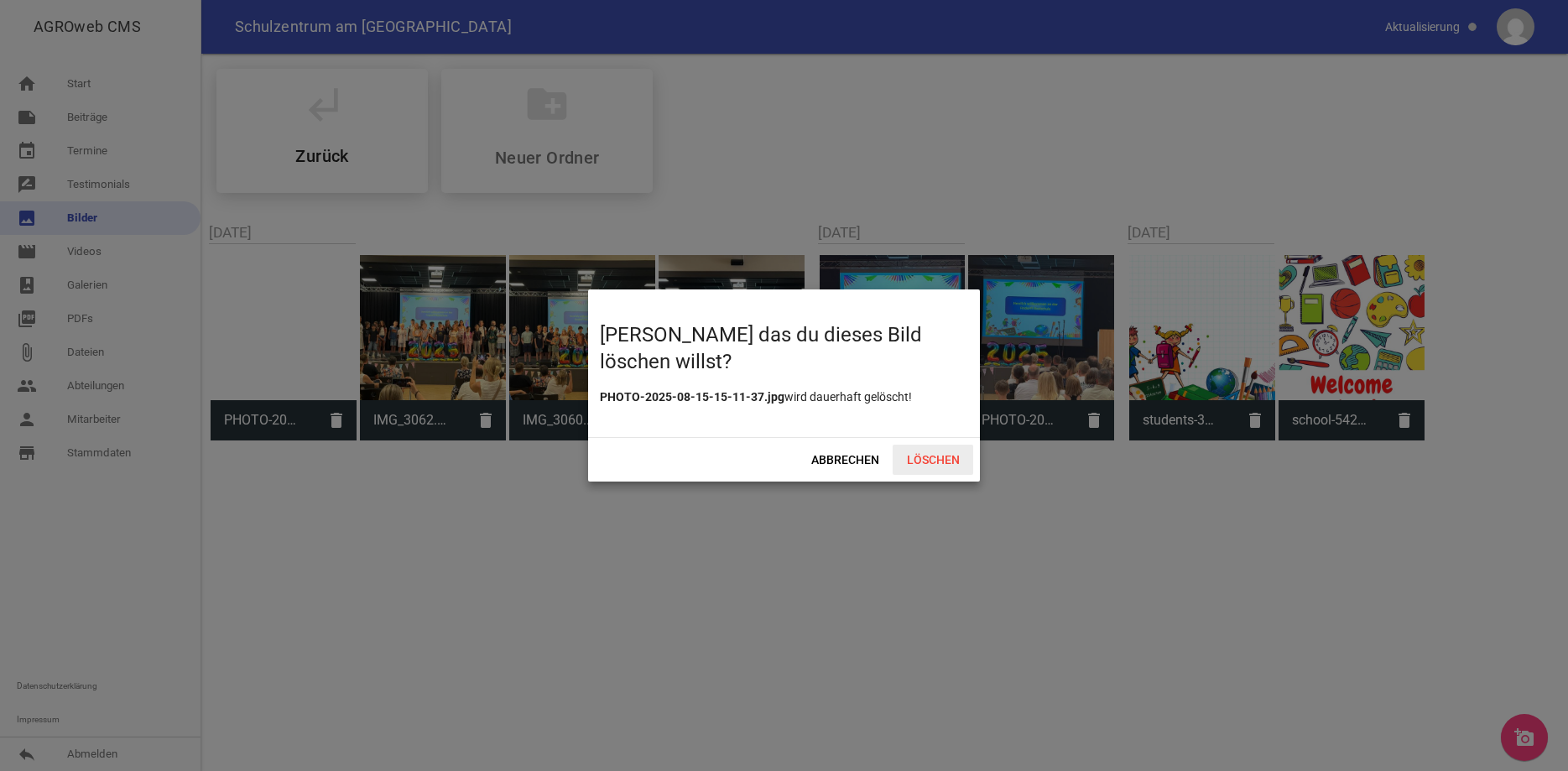
click at [923, 452] on span "Löschen" at bounding box center [932, 459] width 81 height 30
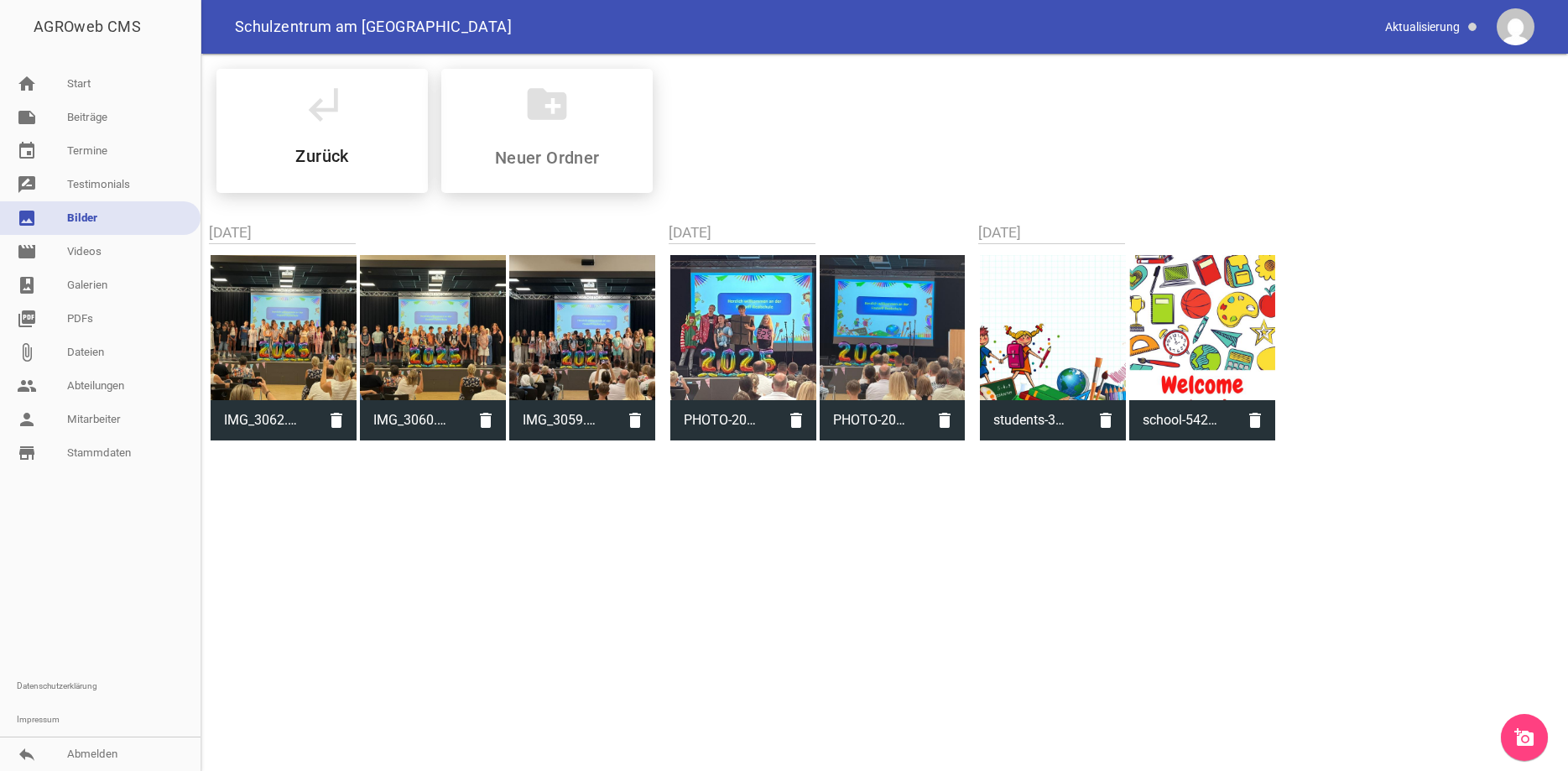
click at [1514, 737] on link "add_a_photo" at bounding box center [1524, 737] width 47 height 47
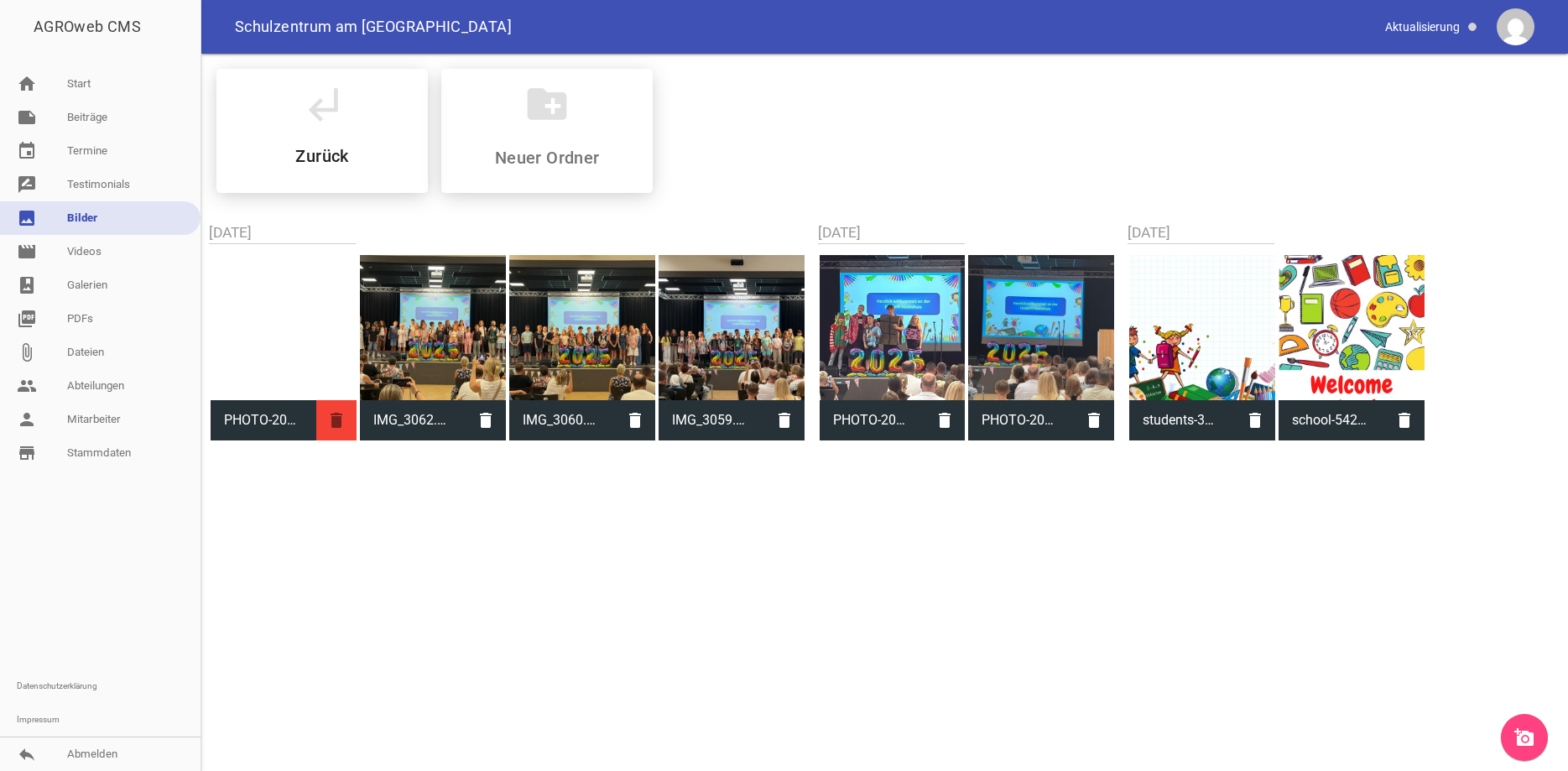
click at [335, 421] on icon "delete" at bounding box center [335, 420] width 40 height 40
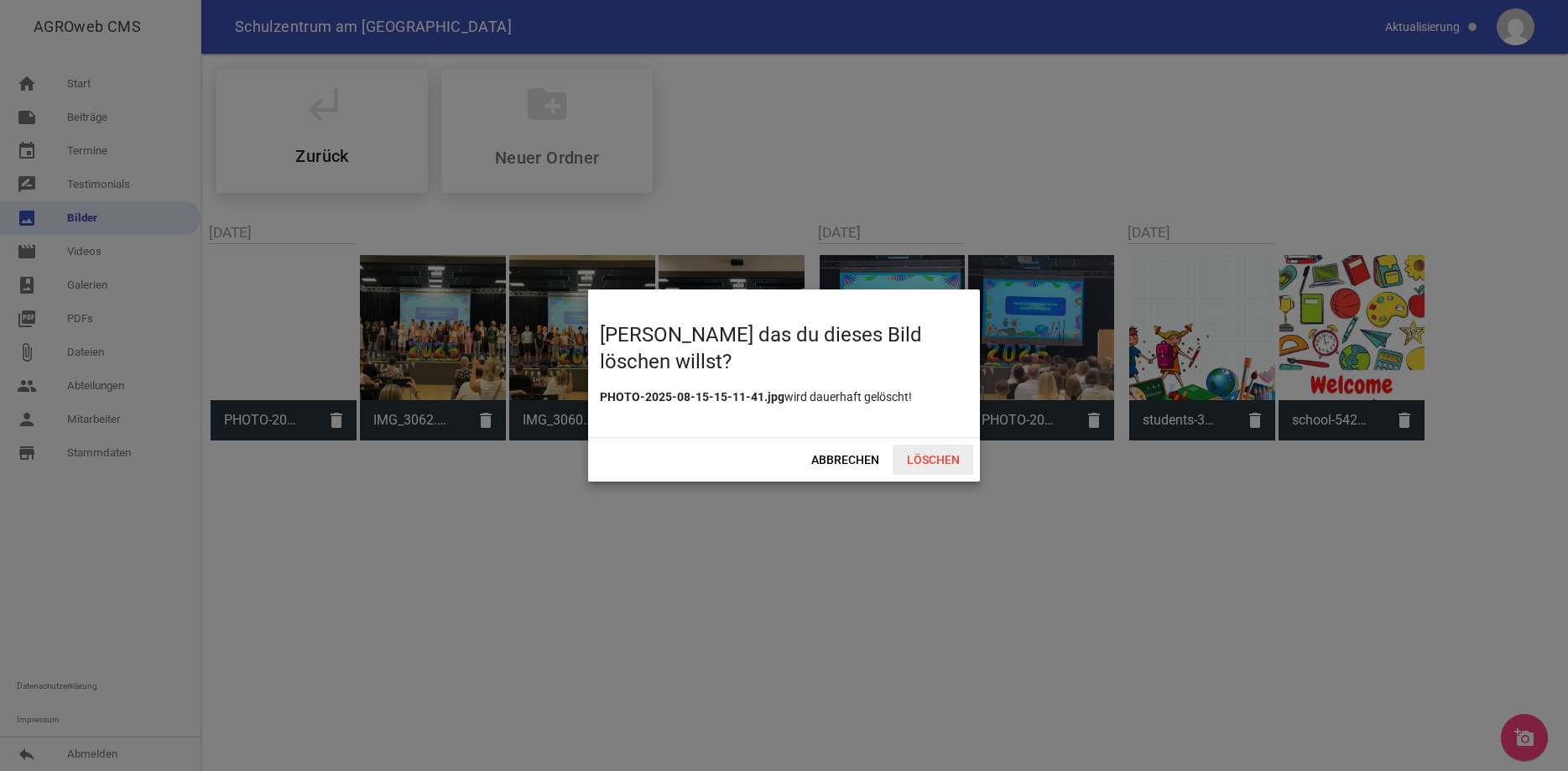
click at [923, 462] on span "Löschen" at bounding box center [932, 459] width 81 height 30
